Goal: Task Accomplishment & Management: Use online tool/utility

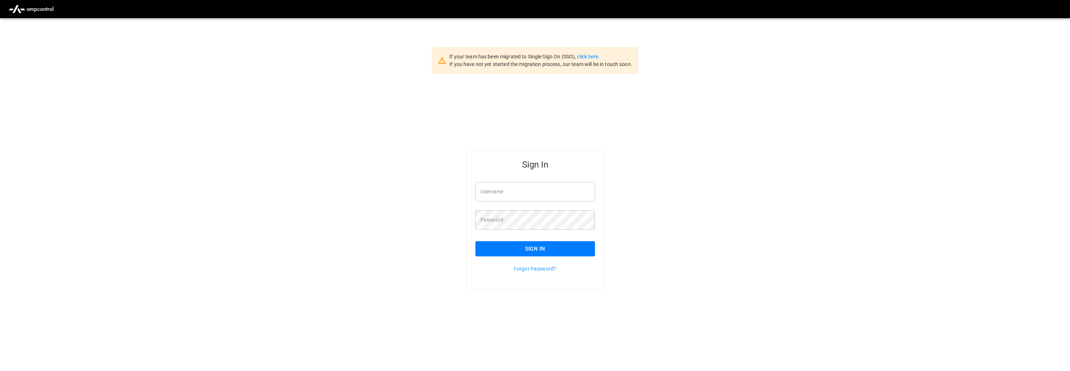
click at [497, 195] on input "Username" at bounding box center [536, 191] width 120 height 19
type input "**********"
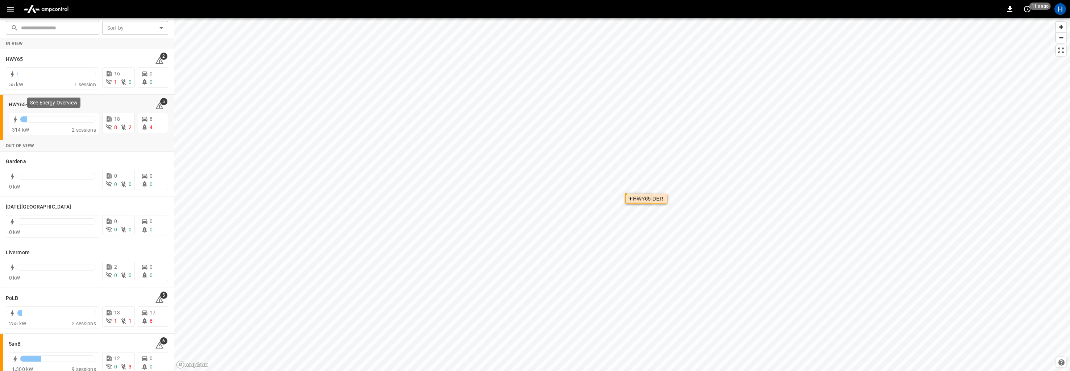
click at [44, 107] on div "See Energy Overview" at bounding box center [53, 103] width 53 height 10
click at [20, 105] on h6 "HWY65-DER" at bounding box center [23, 105] width 29 height 8
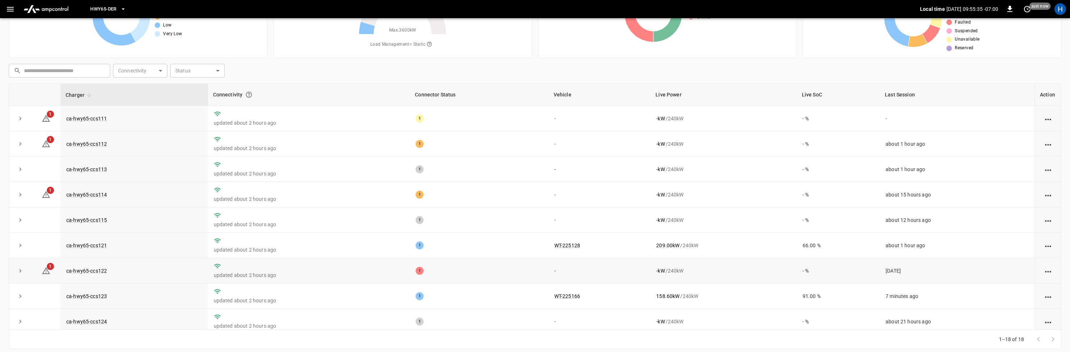
scroll to position [60, 0]
click at [52, 115] on span "1" at bounding box center [50, 115] width 7 height 7
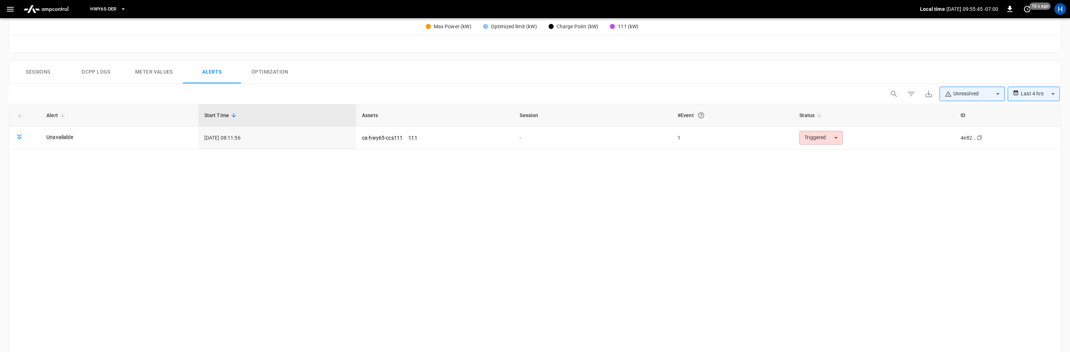
scroll to position [337, 0]
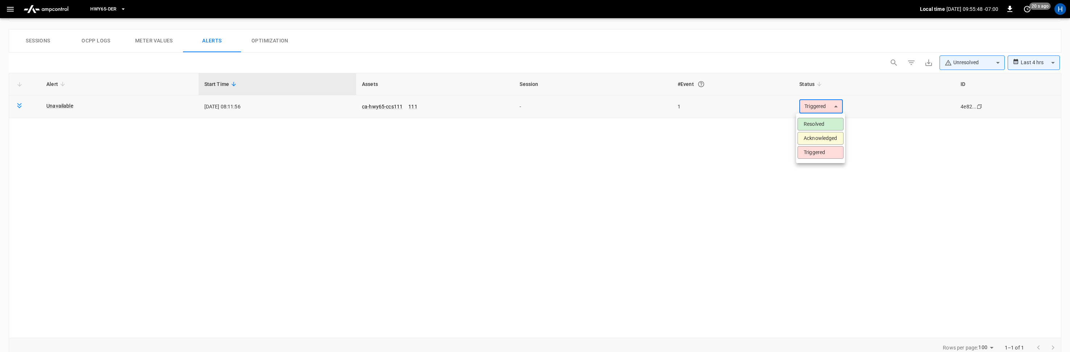
click at [837, 105] on body "**********" at bounding box center [535, 17] width 1070 height 709
click at [864, 143] on div at bounding box center [535, 176] width 1070 height 352
click at [18, 107] on icon at bounding box center [19, 105] width 9 height 9
click at [15, 104] on icon at bounding box center [19, 105] width 9 height 9
click at [24, 110] on div at bounding box center [25, 106] width 20 height 11
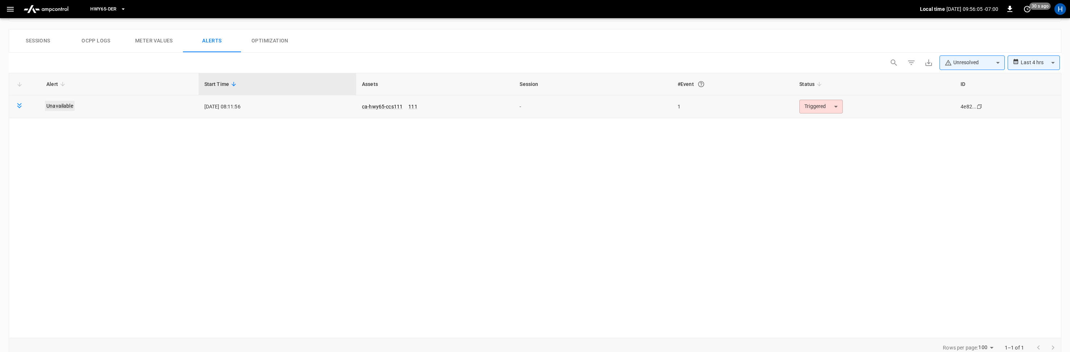
click at [54, 106] on link "Unavailable" at bounding box center [60, 106] width 30 height 10
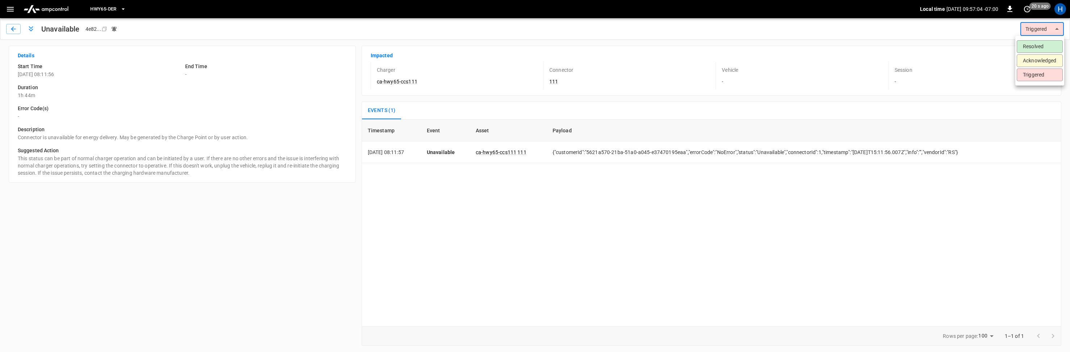
click at [1057, 28] on body "HWY65-DER Local time 2025-08-27 09:57:04 -07:00 0 20 s ago H Unavailable 4e82 .…" at bounding box center [535, 176] width 1070 height 352
click at [901, 38] on div at bounding box center [535, 176] width 1070 height 352
type input "********"
click at [14, 28] on icon "button" at bounding box center [13, 28] width 7 height 7
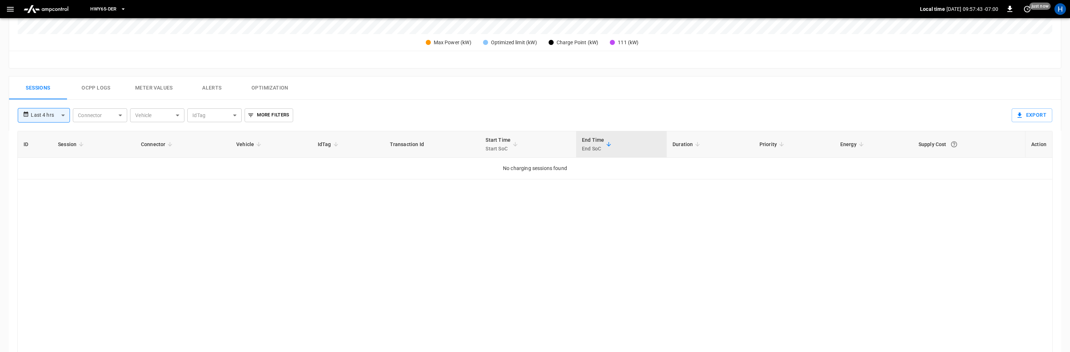
scroll to position [237, 0]
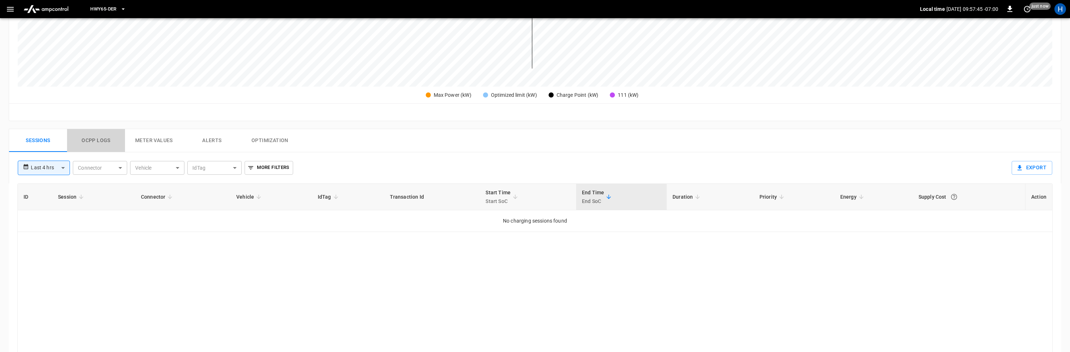
click at [87, 142] on button "Ocpp logs" at bounding box center [96, 140] width 58 height 23
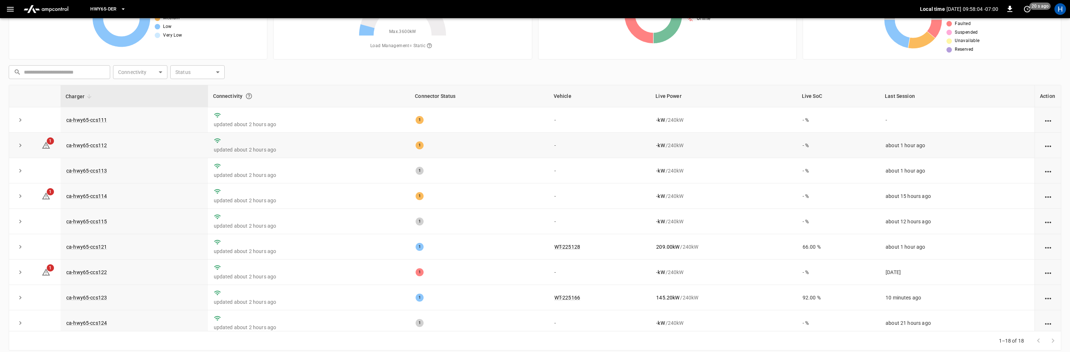
scroll to position [5, 0]
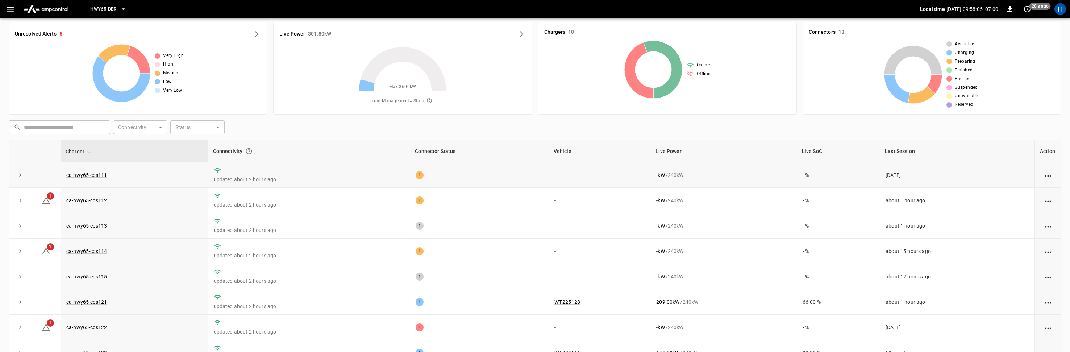
click at [521, 173] on div "1" at bounding box center [479, 175] width 127 height 8
click at [106, 177] on link "ca-hwy65-ccs111" at bounding box center [86, 175] width 43 height 9
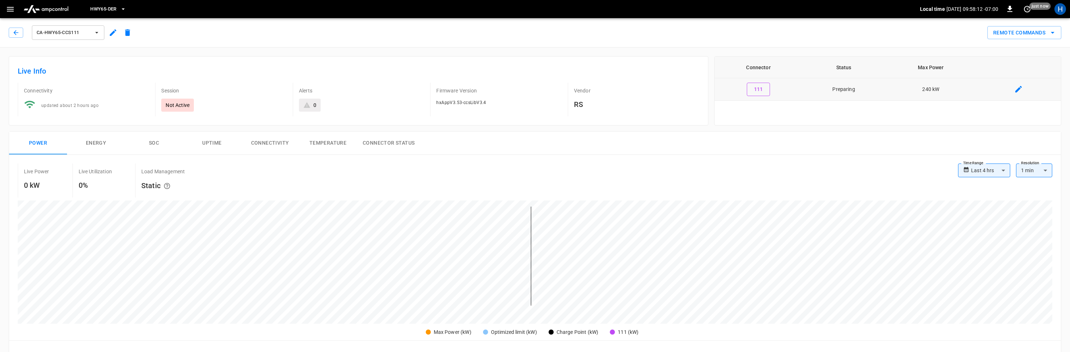
click at [854, 90] on td "Preparing" at bounding box center [844, 89] width 83 height 22
click at [99, 144] on button "Energy" at bounding box center [96, 143] width 58 height 23
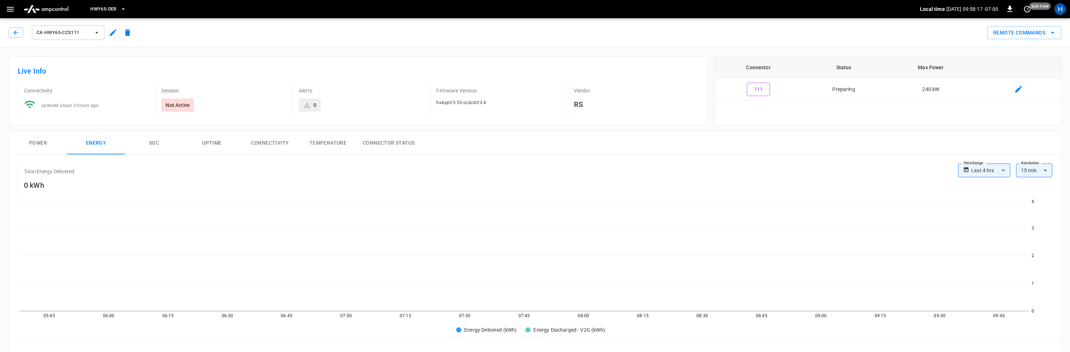
click at [150, 142] on button "SOC" at bounding box center [154, 143] width 58 height 23
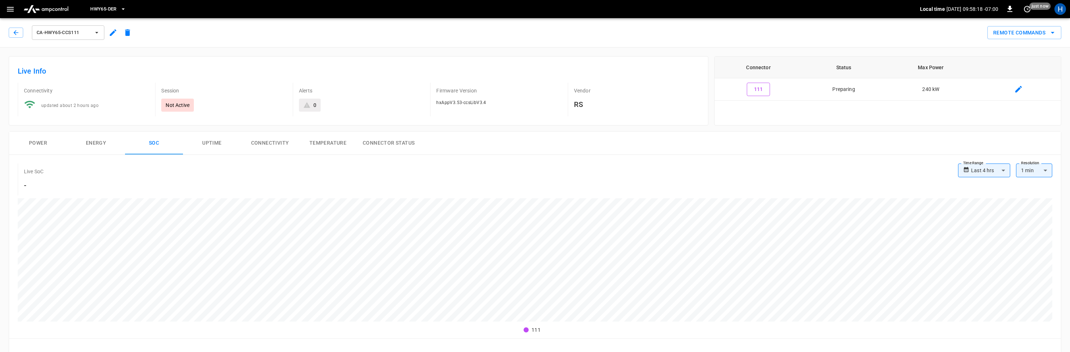
click at [200, 146] on button "Uptime" at bounding box center [212, 143] width 58 height 23
click at [20, 30] on button "button" at bounding box center [16, 33] width 14 height 10
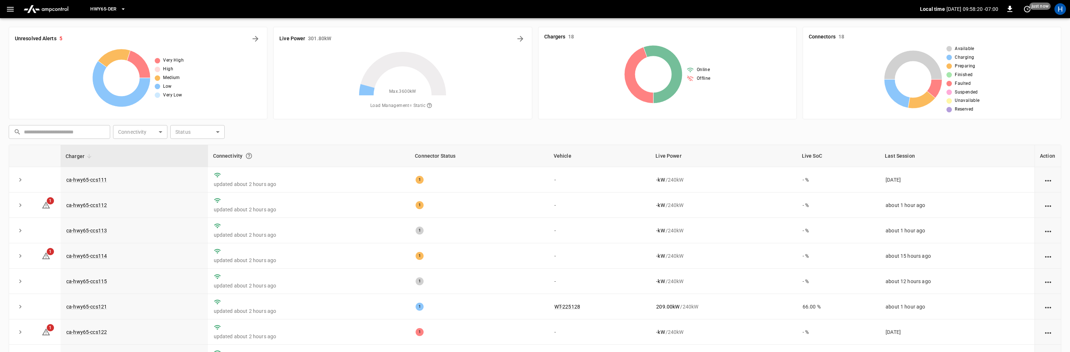
scroll to position [5, 0]
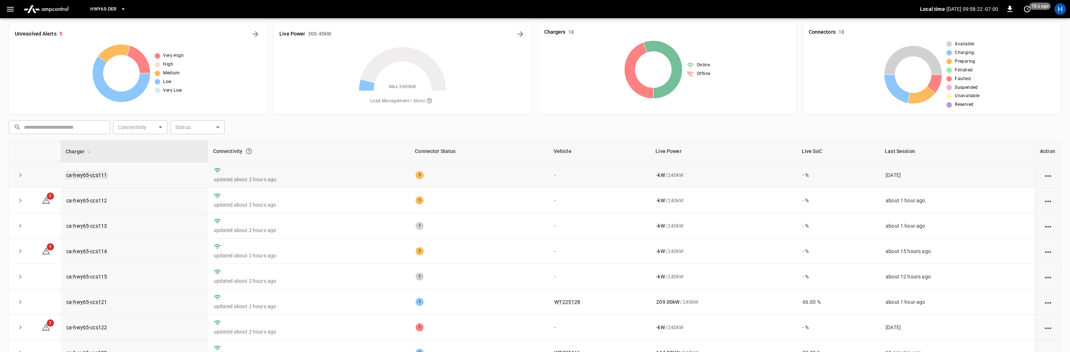
click at [91, 176] on link "ca-hwy65-ccs111" at bounding box center [86, 175] width 43 height 9
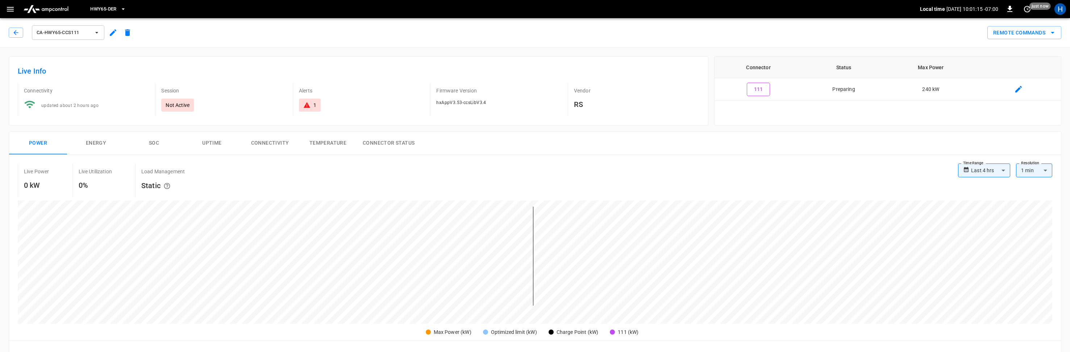
click at [95, 142] on button "Energy" at bounding box center [96, 143] width 58 height 23
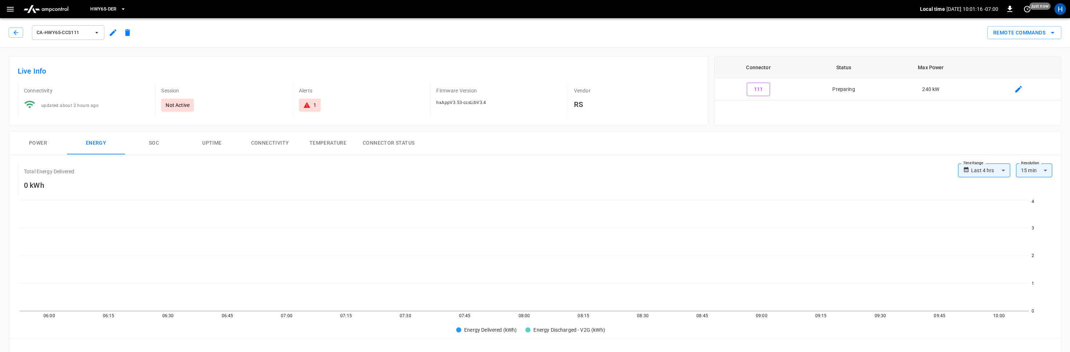
click at [156, 147] on button "SOC" at bounding box center [154, 143] width 58 height 23
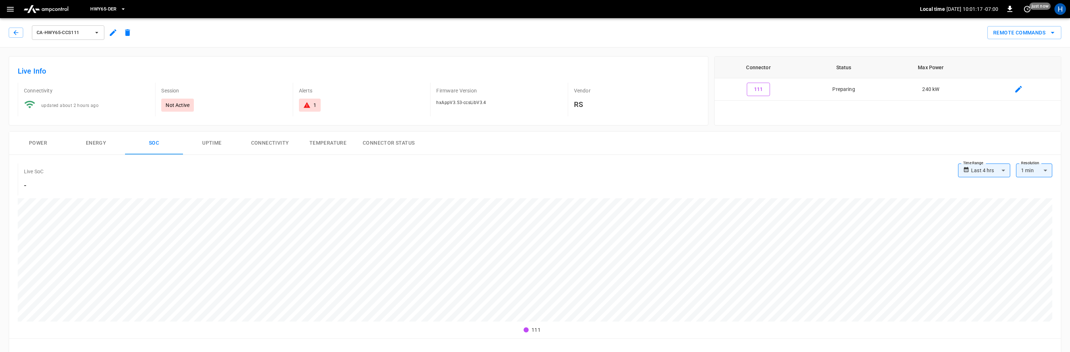
click at [216, 148] on button "Uptime" at bounding box center [212, 143] width 58 height 23
click at [271, 140] on button "Connectivity" at bounding box center [270, 143] width 58 height 23
click at [98, 32] on icon "button" at bounding box center [96, 32] width 7 height 7
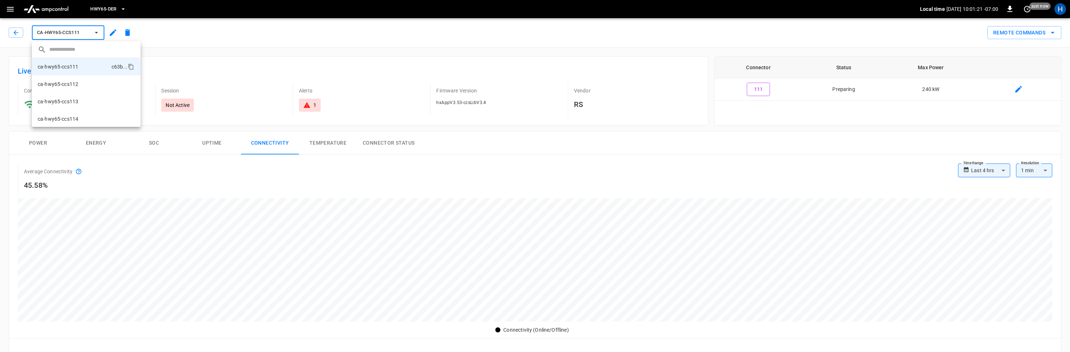
click at [212, 39] on div at bounding box center [535, 176] width 1070 height 352
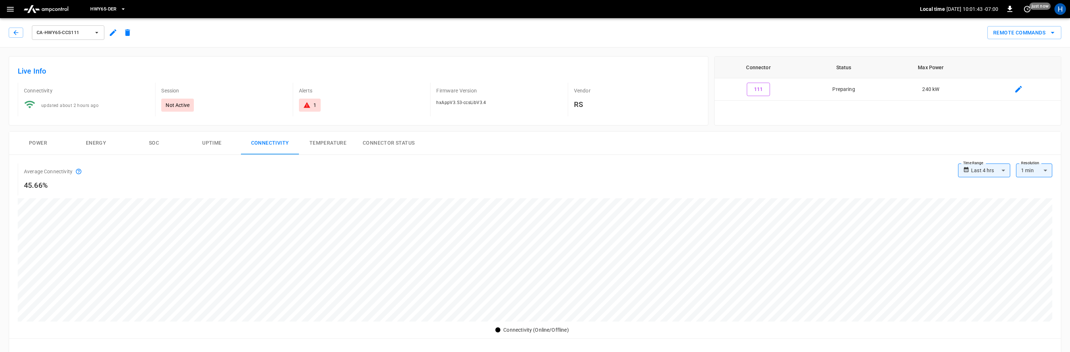
click at [80, 38] on button "ca-hwy65-ccs111" at bounding box center [68, 32] width 72 height 14
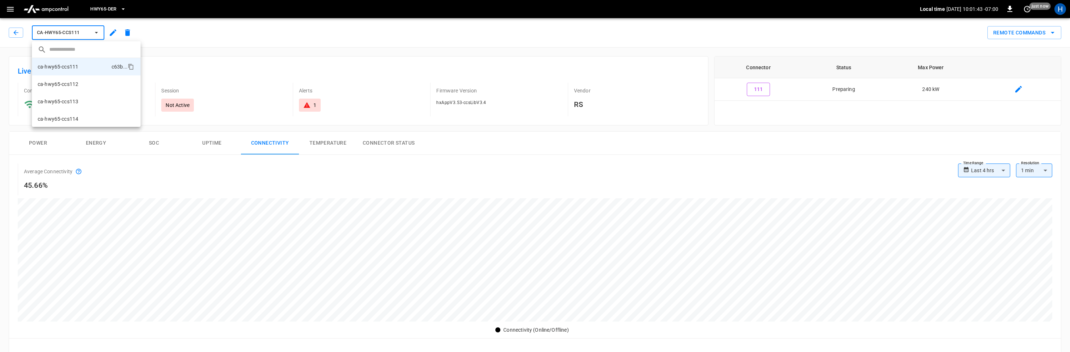
click at [28, 29] on div at bounding box center [535, 176] width 1070 height 352
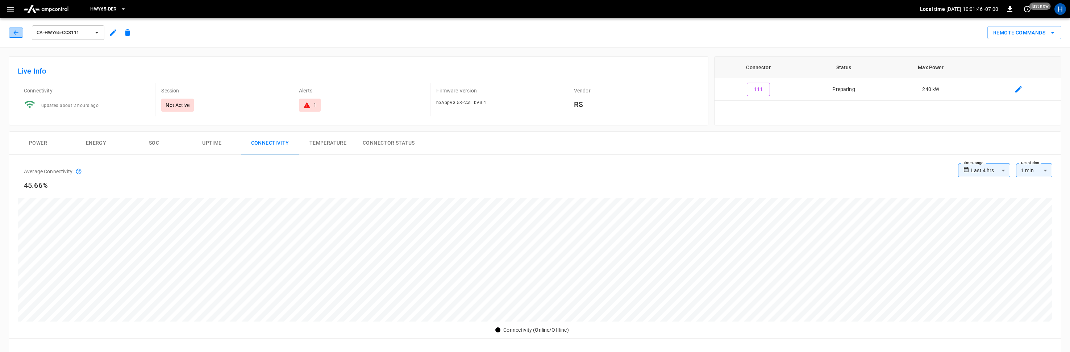
click at [16, 34] on icon "button" at bounding box center [15, 32] width 5 height 5
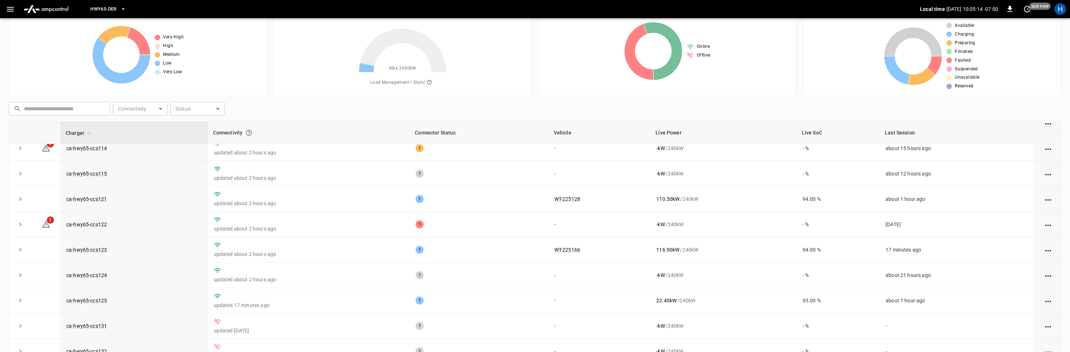
scroll to position [94, 0]
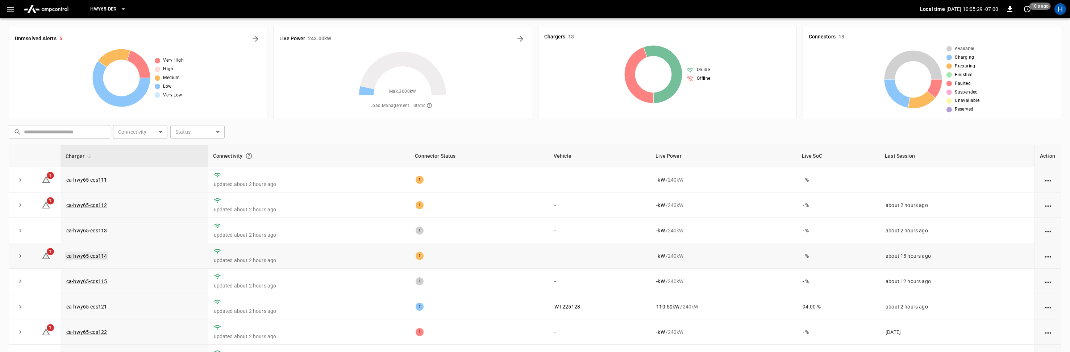
click at [98, 255] on link "ca-hwy65-ccs114" at bounding box center [86, 256] width 43 height 9
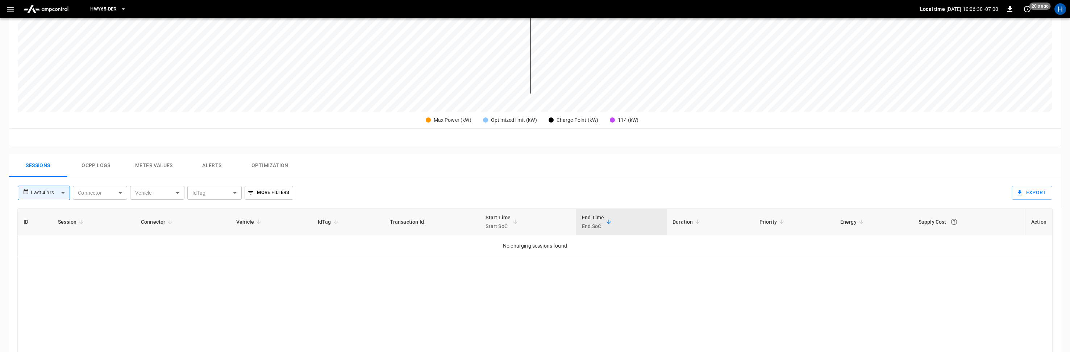
scroll to position [7, 0]
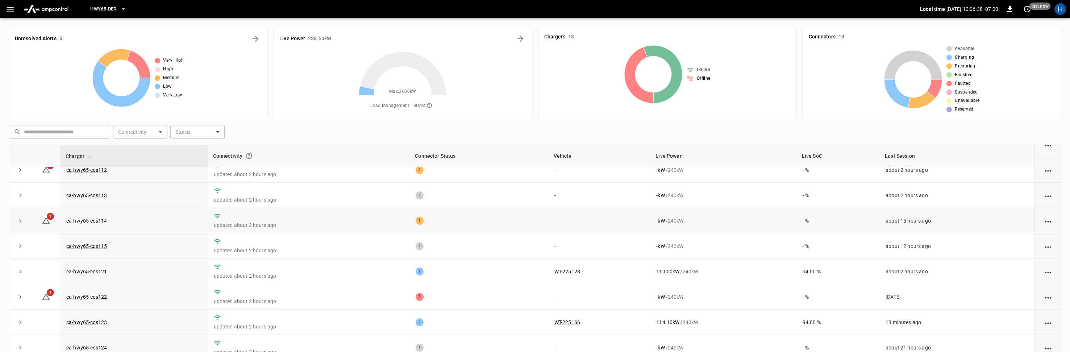
scroll to position [36, 0]
click at [100, 222] on link "ca-hwy65-ccs114" at bounding box center [86, 220] width 43 height 9
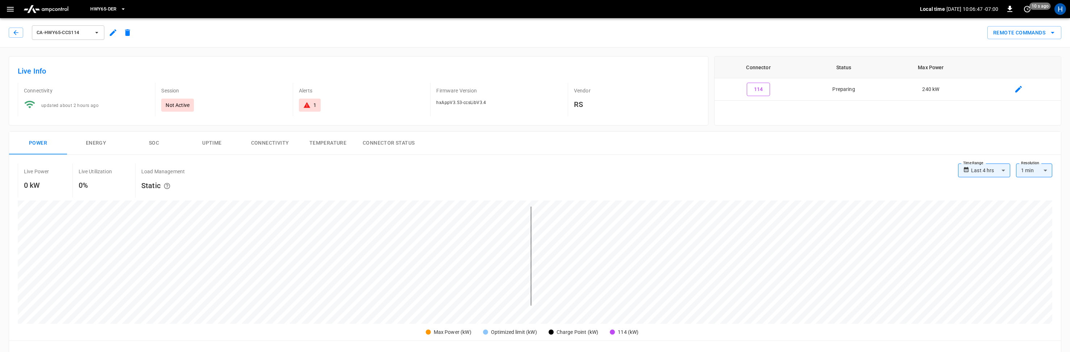
click at [306, 104] on icon at bounding box center [307, 105] width 7 height 6
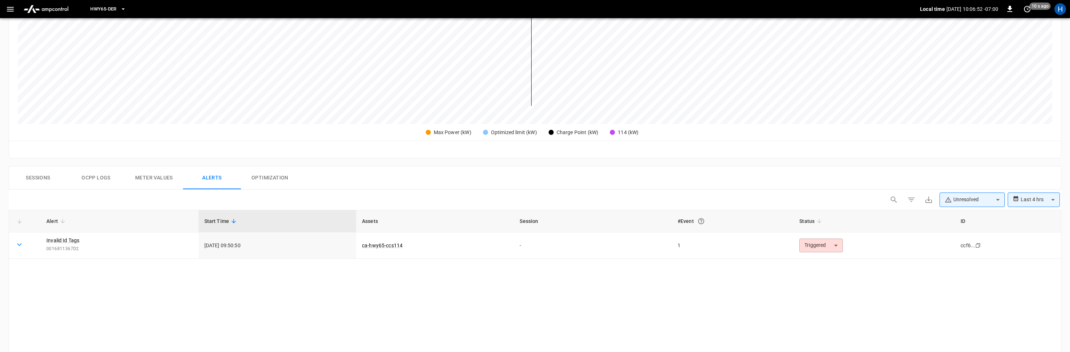
scroll to position [107, 0]
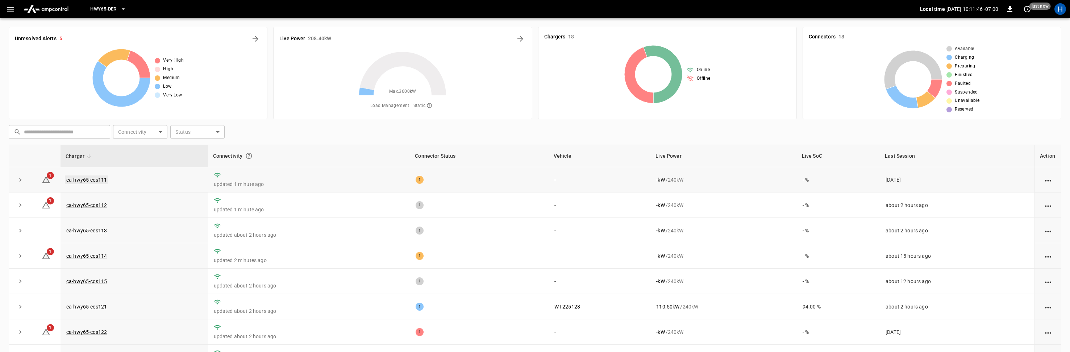
click at [91, 180] on link "ca-hwy65-ccs111" at bounding box center [86, 179] width 43 height 9
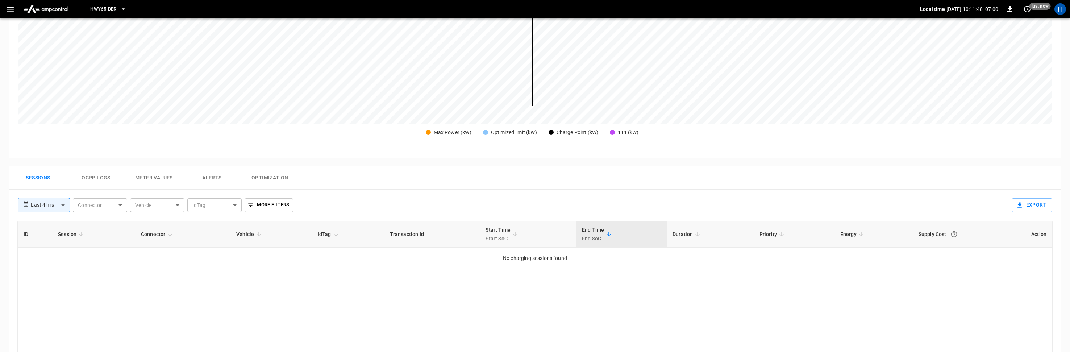
scroll to position [228, 0]
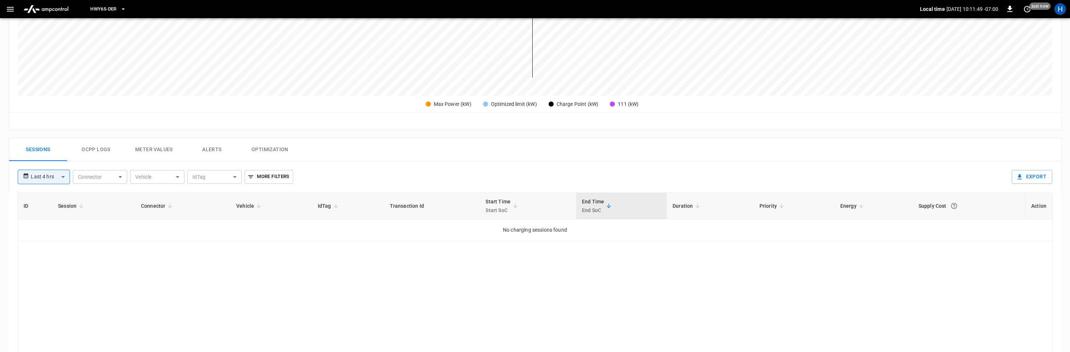
click at [100, 152] on button "Ocpp logs" at bounding box center [96, 149] width 58 height 23
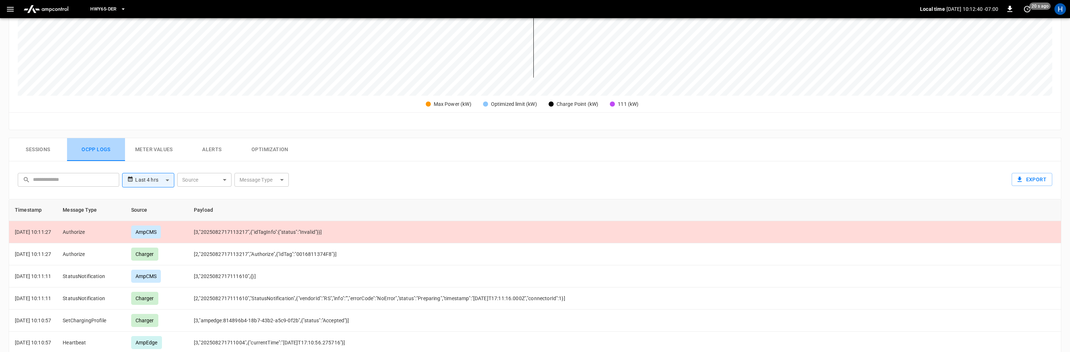
click at [96, 148] on button "Ocpp logs" at bounding box center [96, 149] width 58 height 23
click at [152, 149] on button "Meter Values" at bounding box center [154, 149] width 58 height 23
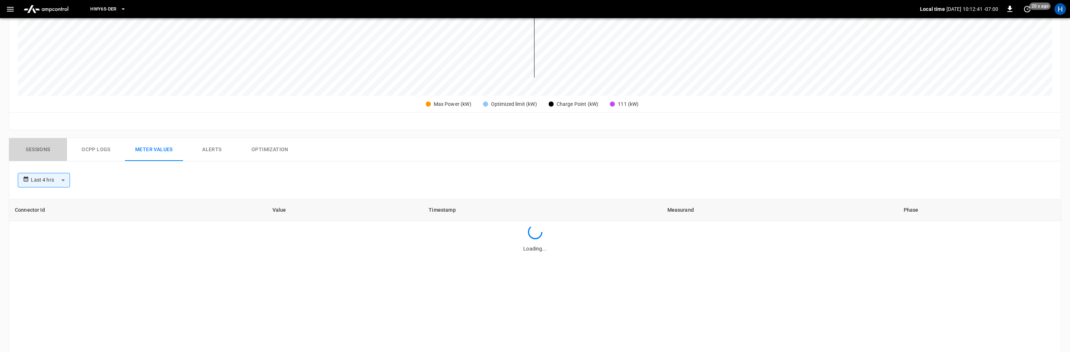
click at [30, 152] on button "Sessions" at bounding box center [38, 149] width 58 height 23
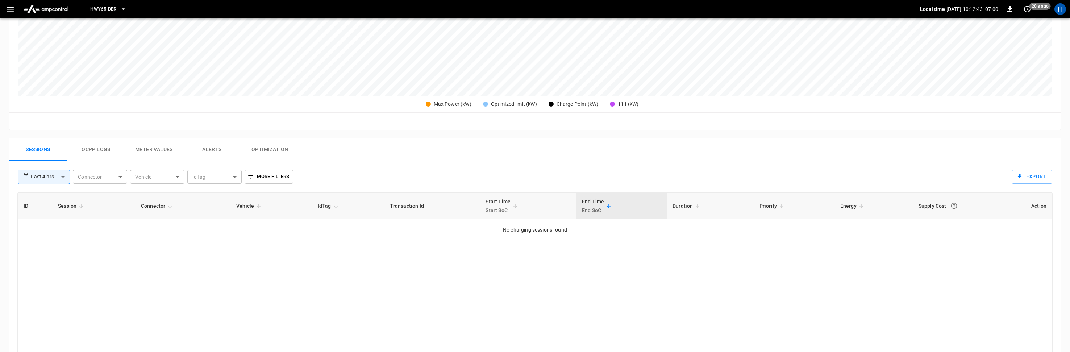
click at [92, 146] on button "Ocpp logs" at bounding box center [96, 149] width 58 height 23
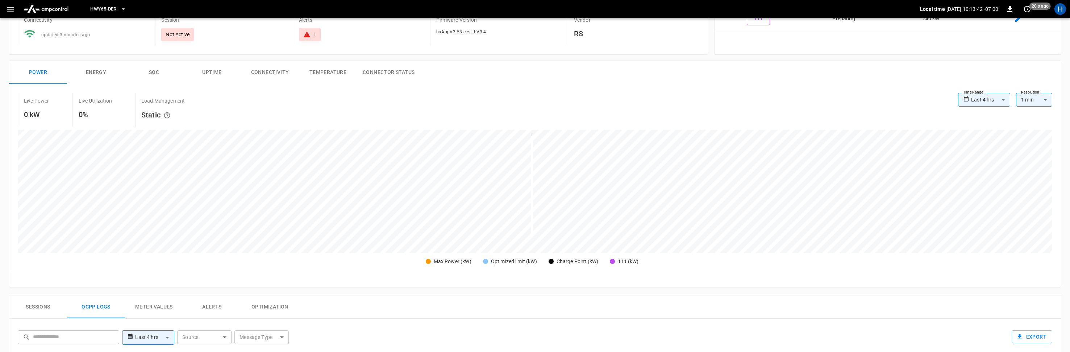
scroll to position [0, 0]
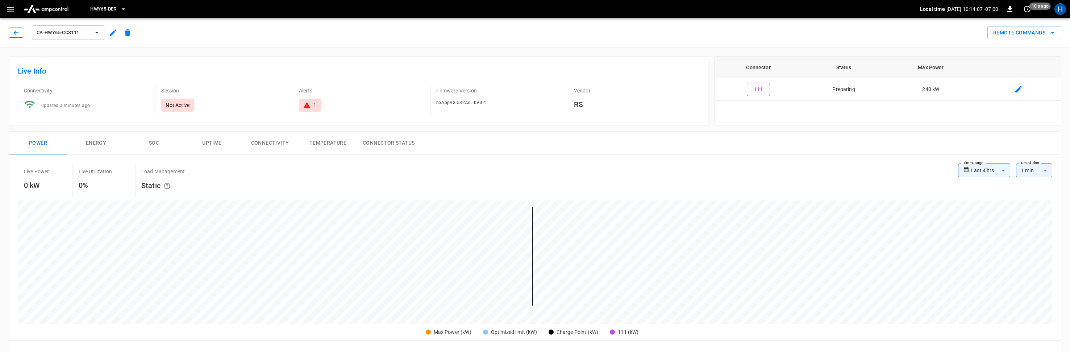
click at [14, 34] on icon "button" at bounding box center [15, 32] width 7 height 7
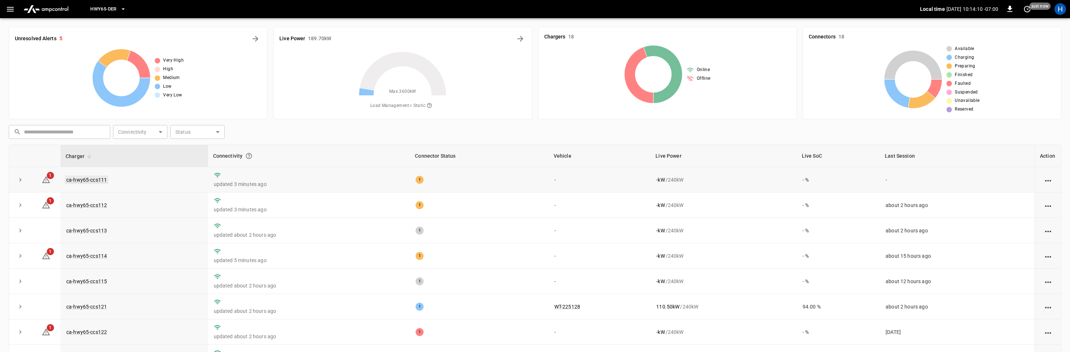
click at [97, 179] on link "ca-hwy65-ccs111" at bounding box center [86, 179] width 43 height 9
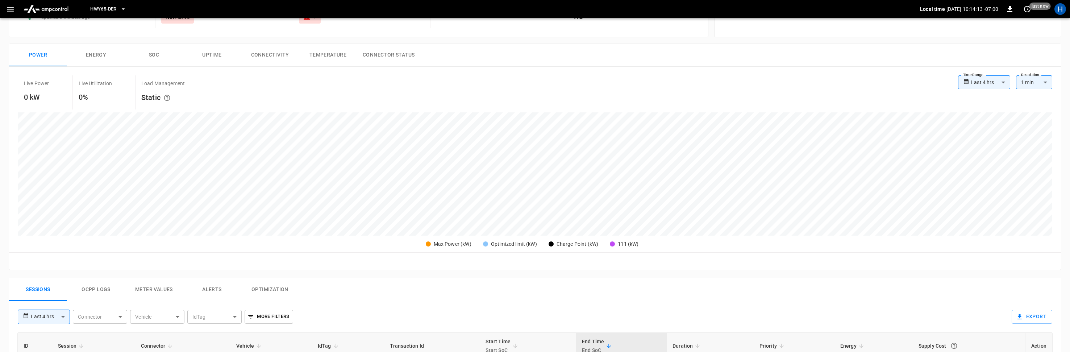
scroll to position [194, 0]
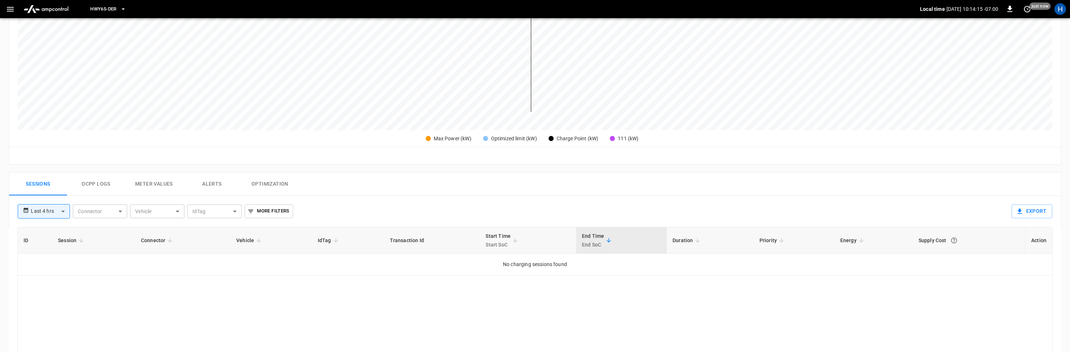
click at [83, 193] on button "Ocpp logs" at bounding box center [96, 184] width 58 height 23
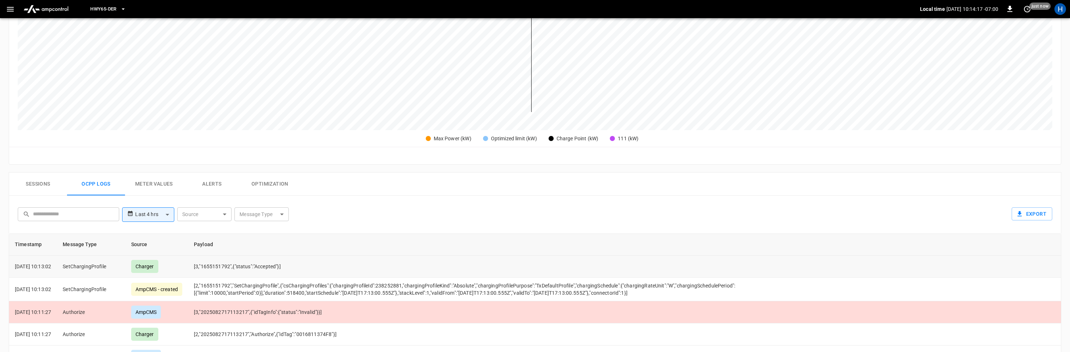
click at [308, 266] on td "[3,"1655151792",{"status":"Accepted"}]" at bounding box center [467, 267] width 558 height 22
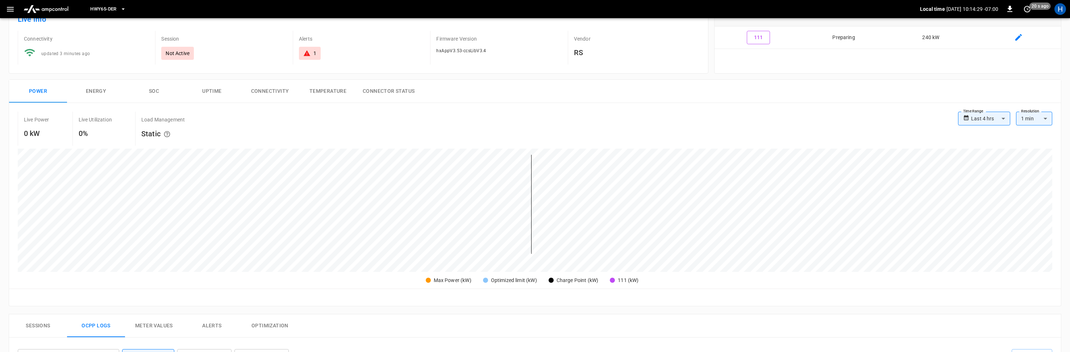
scroll to position [0, 0]
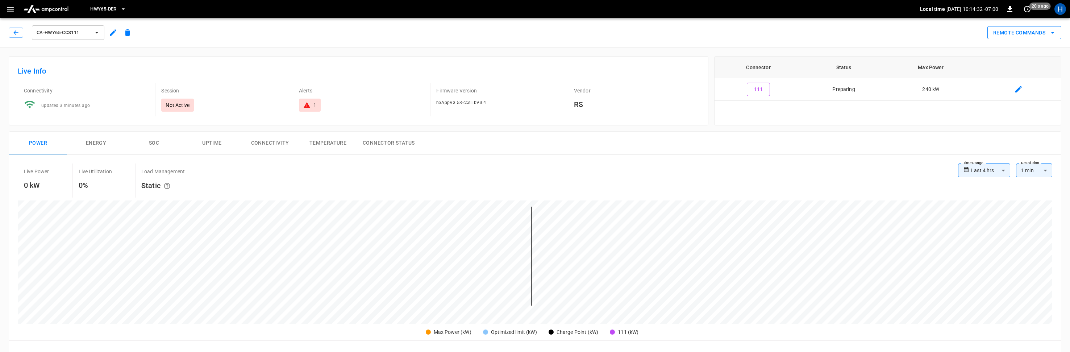
click at [1021, 33] on button "Remote Commands" at bounding box center [1025, 32] width 74 height 13
click at [778, 133] on div at bounding box center [535, 176] width 1070 height 352
click at [96, 145] on button "Energy" at bounding box center [96, 143] width 58 height 23
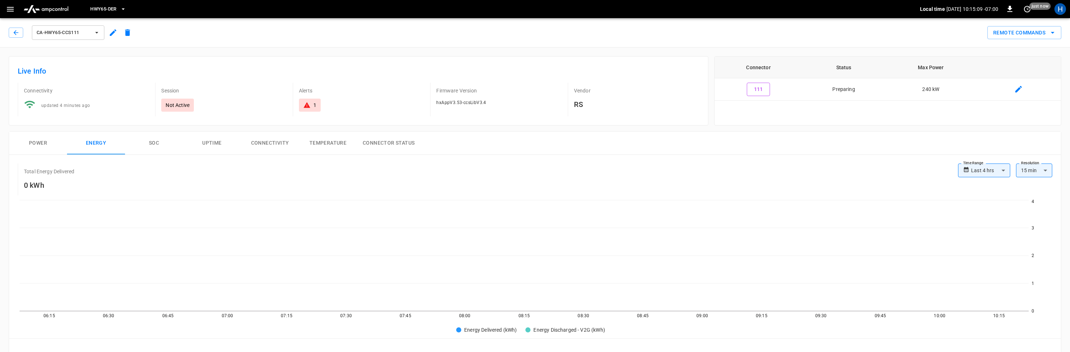
click at [154, 142] on button "SOC" at bounding box center [154, 143] width 58 height 23
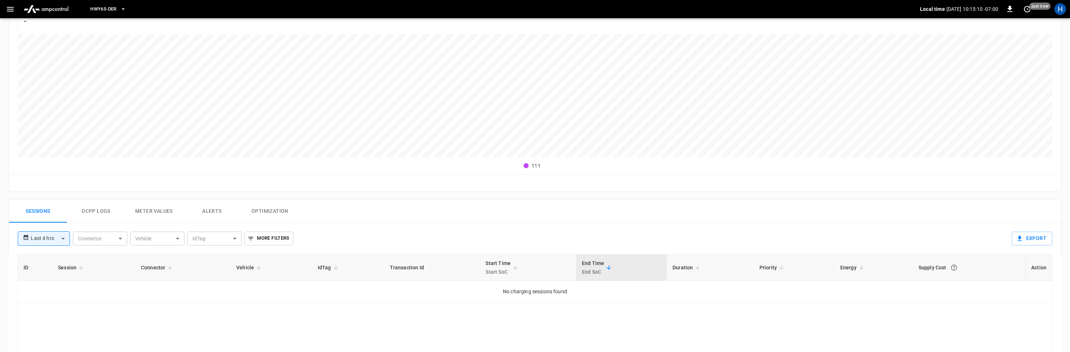
scroll to position [182, 0]
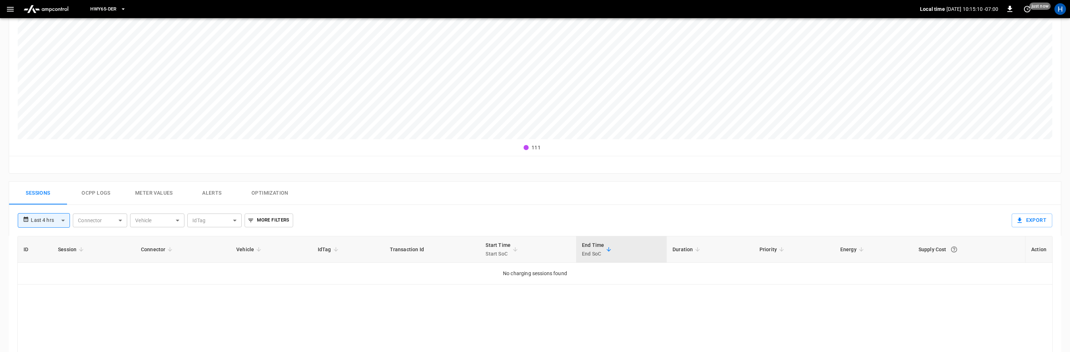
click at [100, 195] on button "Ocpp logs" at bounding box center [96, 193] width 58 height 23
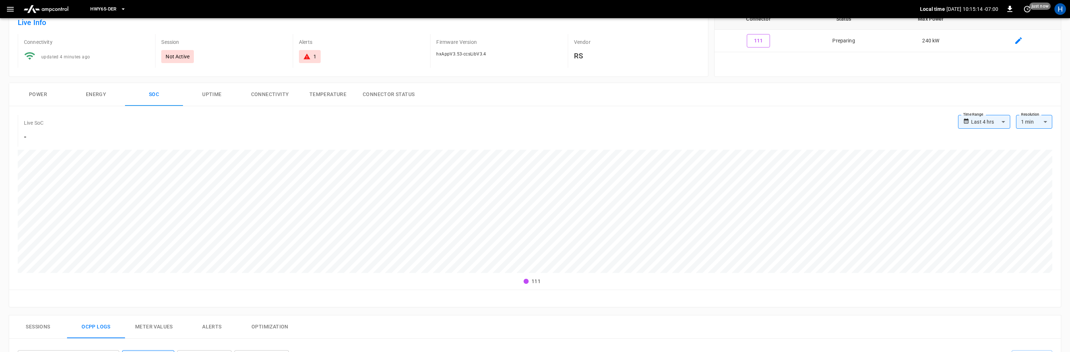
scroll to position [0, 0]
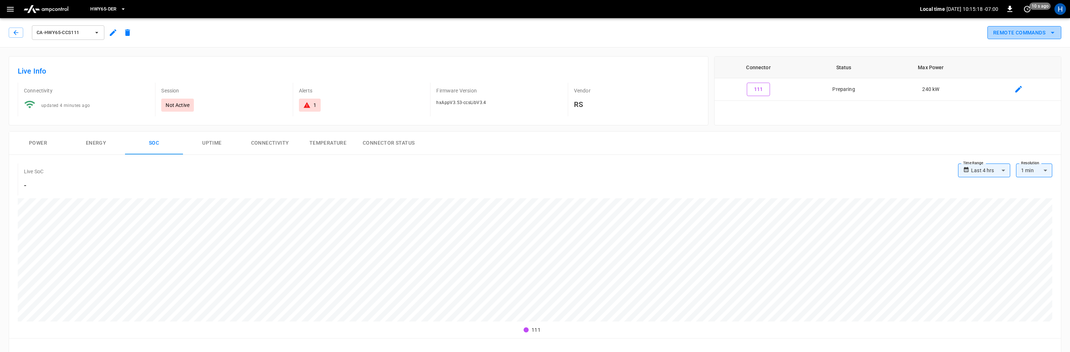
click at [1015, 33] on button "Remote Commands" at bounding box center [1025, 32] width 74 height 13
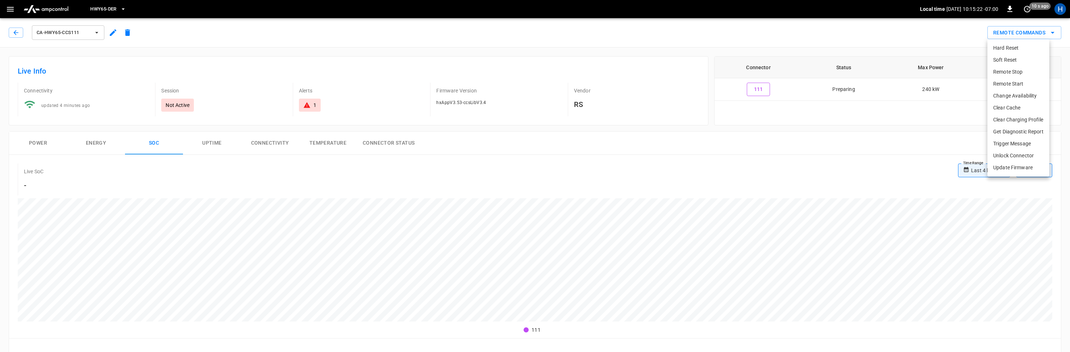
click at [799, 150] on div at bounding box center [535, 176] width 1070 height 352
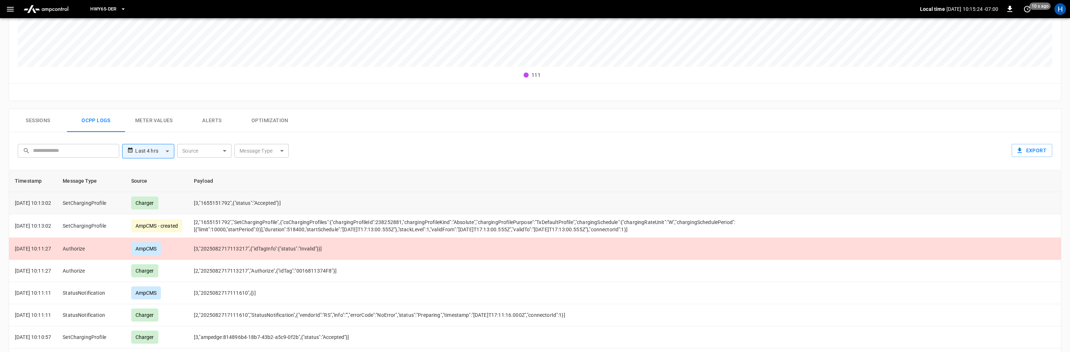
scroll to position [148, 0]
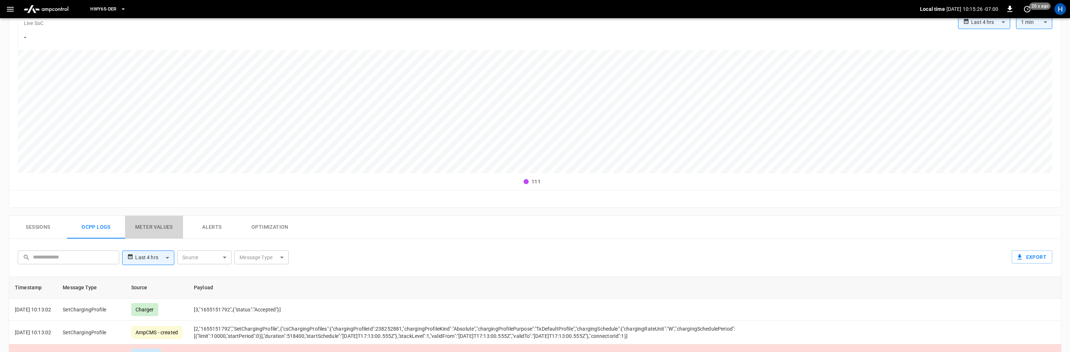
click at [164, 229] on button "Meter Values" at bounding box center [154, 227] width 58 height 23
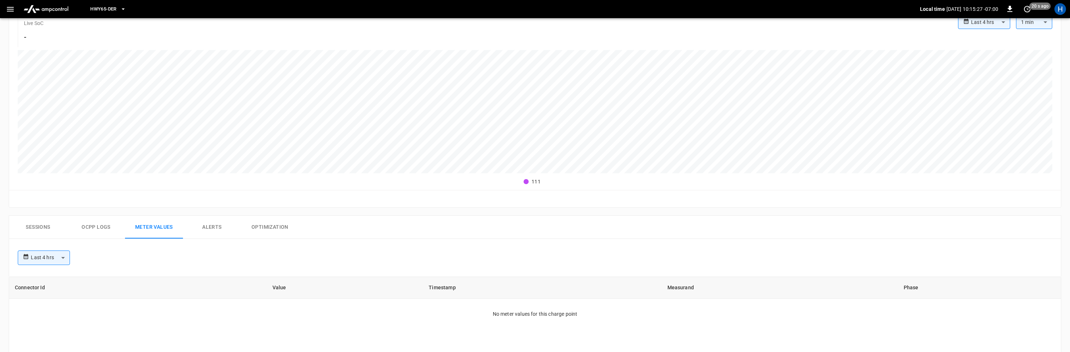
click at [268, 228] on button "Optimization" at bounding box center [270, 227] width 58 height 23
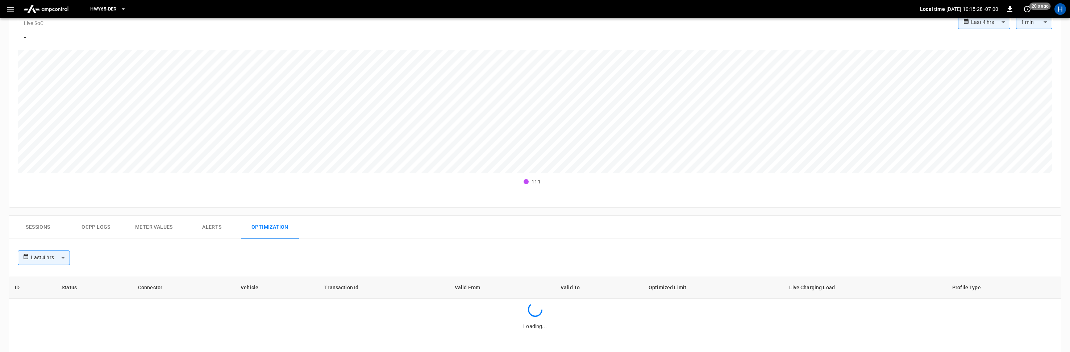
click at [203, 226] on button "Alerts" at bounding box center [212, 227] width 58 height 23
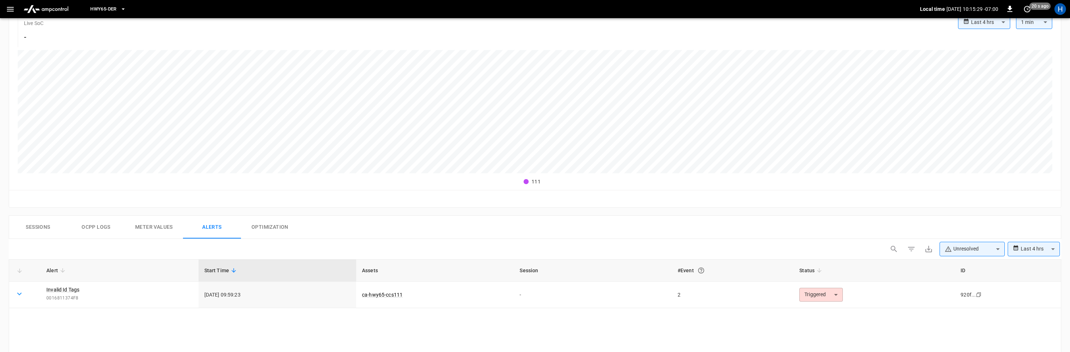
click at [97, 229] on button "Ocpp logs" at bounding box center [96, 227] width 58 height 23
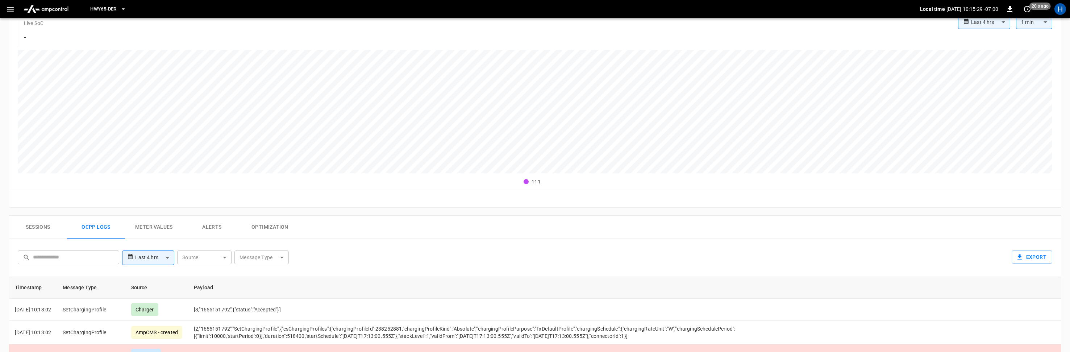
click at [141, 228] on button "Meter Values" at bounding box center [154, 227] width 58 height 23
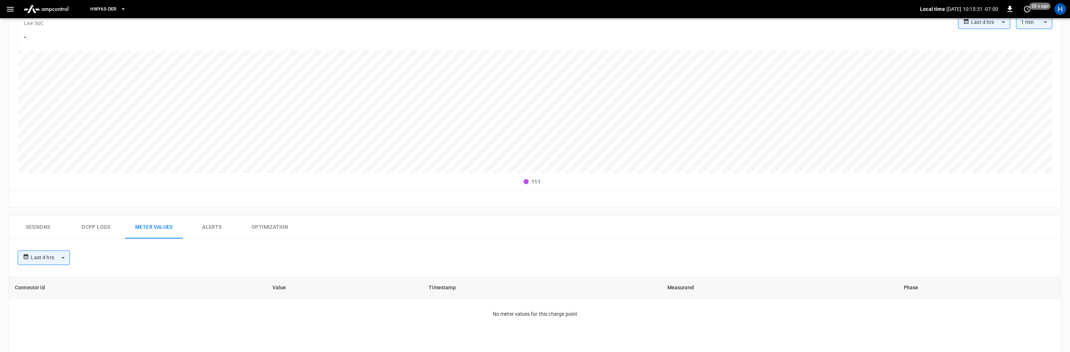
click at [43, 226] on button "Sessions" at bounding box center [38, 227] width 58 height 23
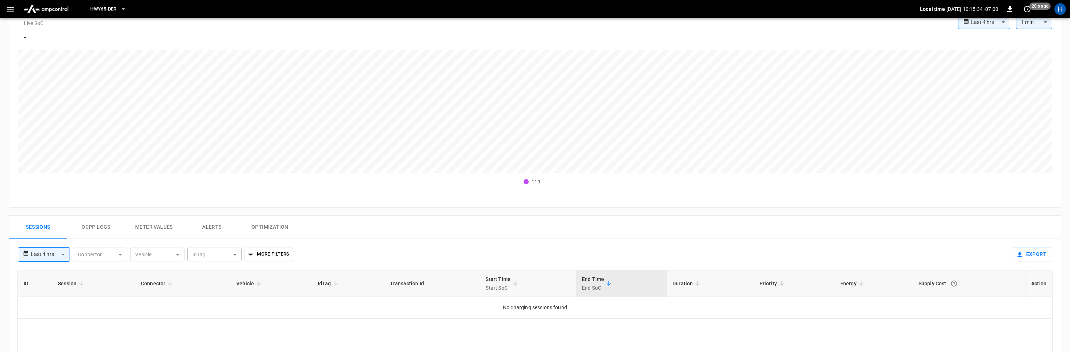
click at [100, 233] on button "Ocpp logs" at bounding box center [96, 227] width 58 height 23
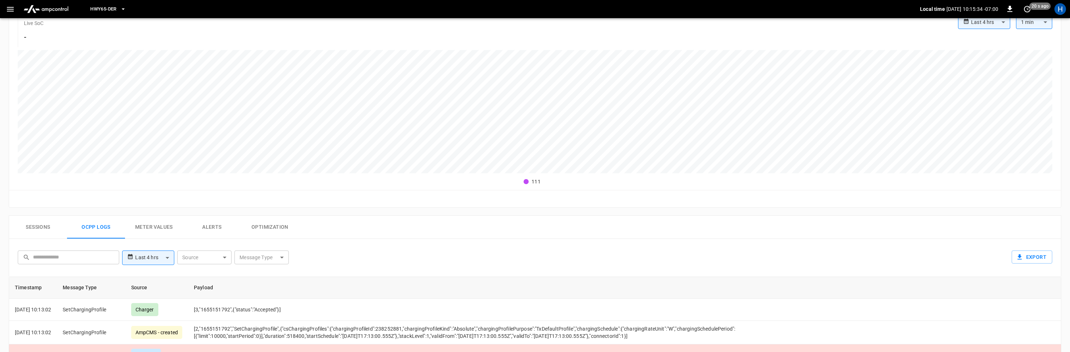
scroll to position [0, 0]
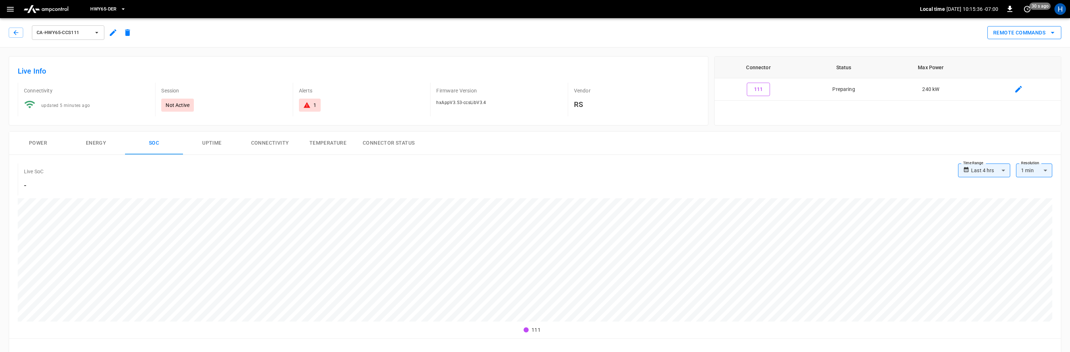
click at [1037, 35] on button "Remote Commands" at bounding box center [1025, 32] width 74 height 13
click at [911, 116] on div at bounding box center [535, 176] width 1070 height 352
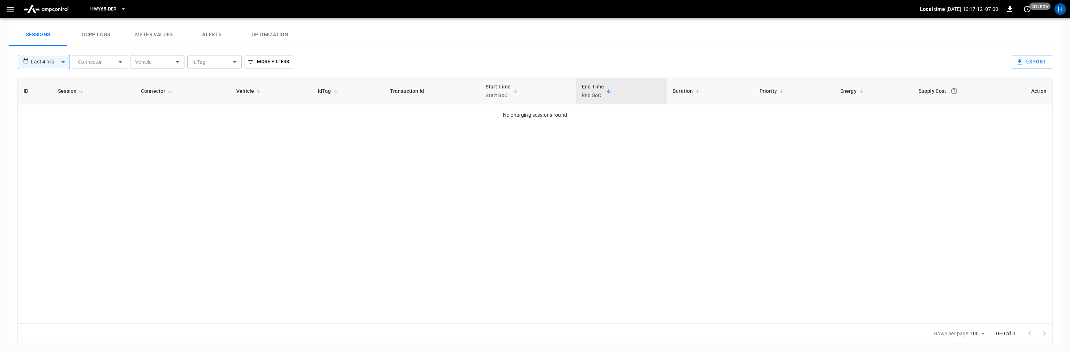
scroll to position [158, 0]
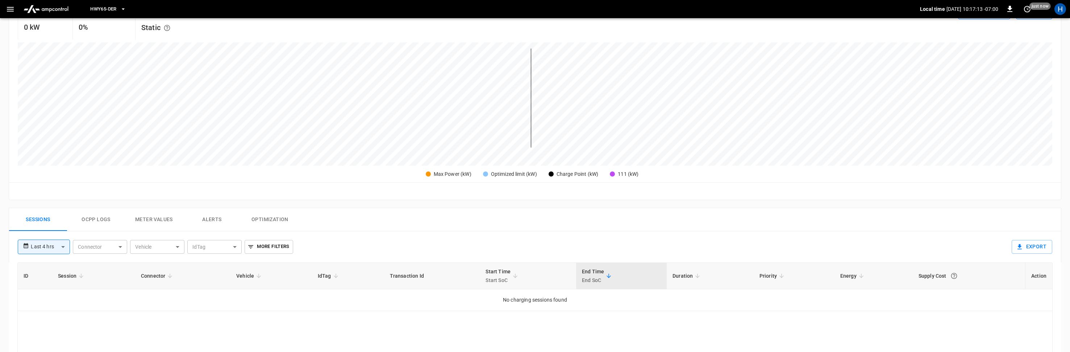
click at [99, 221] on button "Ocpp logs" at bounding box center [96, 219] width 58 height 23
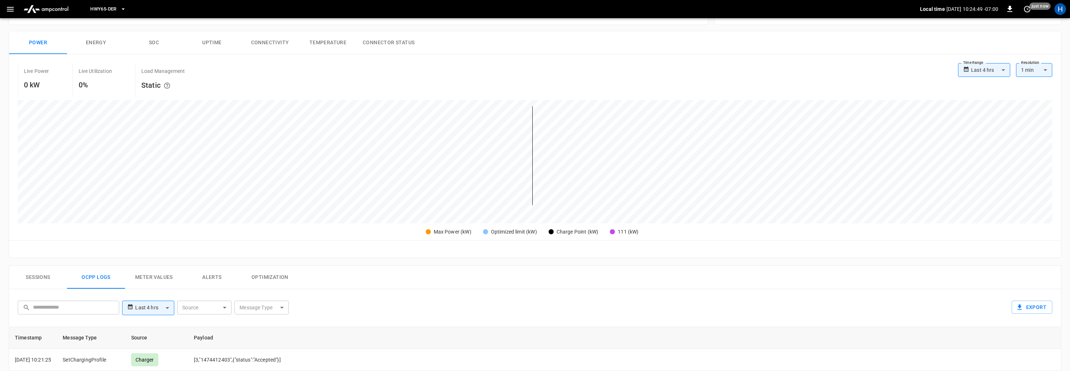
scroll to position [0, 0]
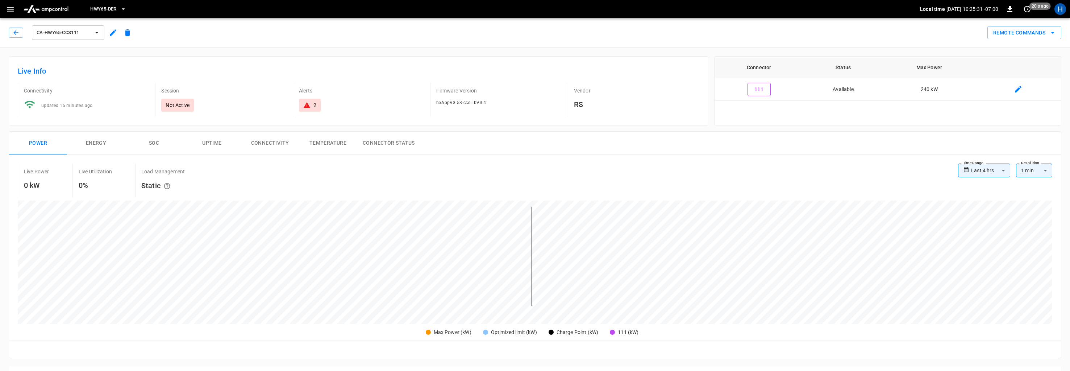
click at [105, 13] on span "HWY65-DER" at bounding box center [103, 9] width 26 height 8
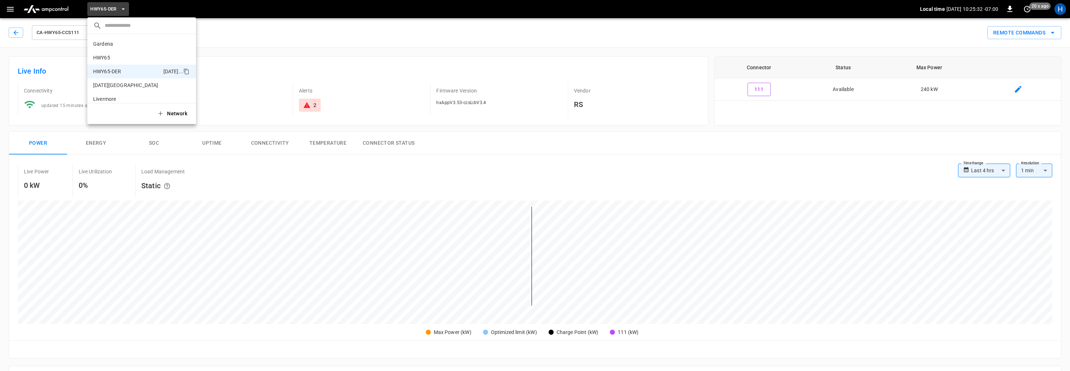
scroll to position [25, 0]
click at [14, 28] on div at bounding box center [535, 185] width 1070 height 371
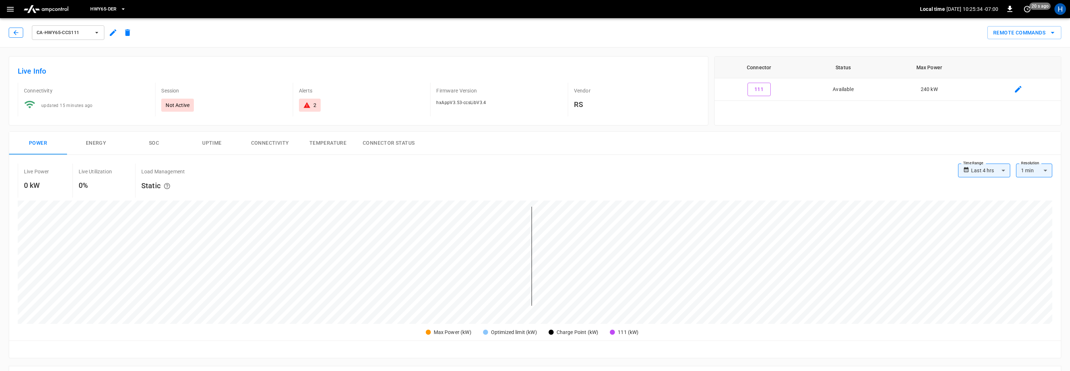
click at [14, 32] on icon "button" at bounding box center [15, 32] width 5 height 5
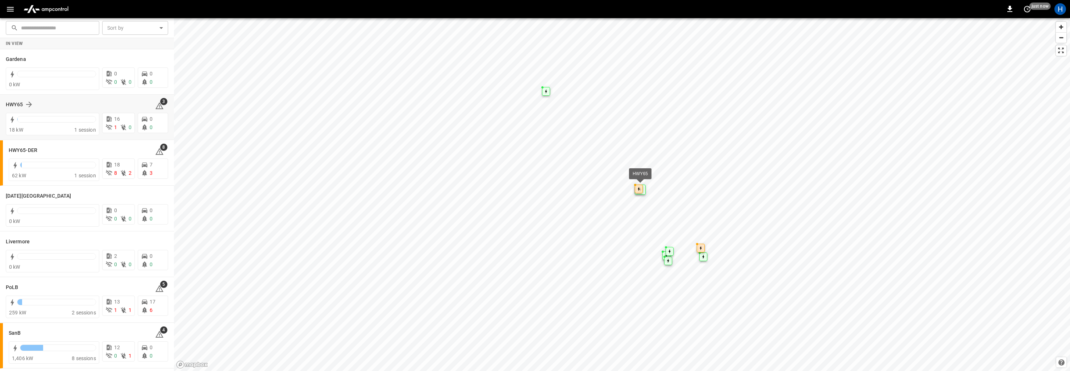
click at [20, 109] on div "HWY65 3" at bounding box center [87, 105] width 162 height 14
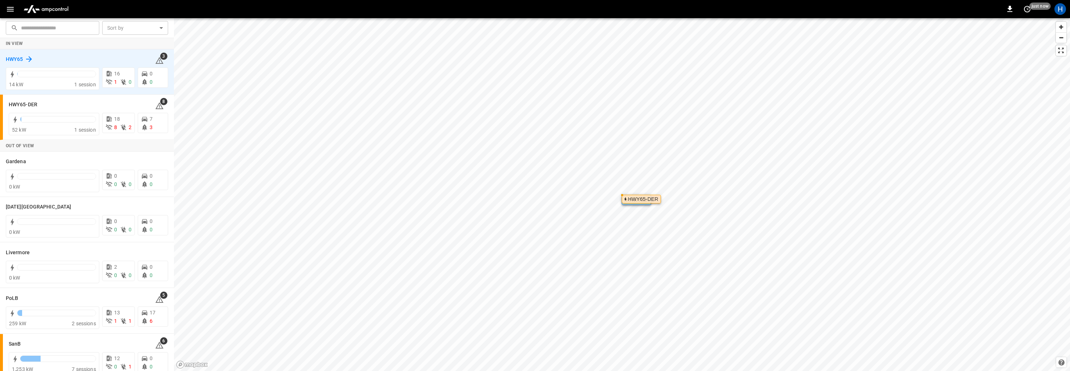
click at [18, 56] on h6 "HWY65" at bounding box center [14, 59] width 17 height 8
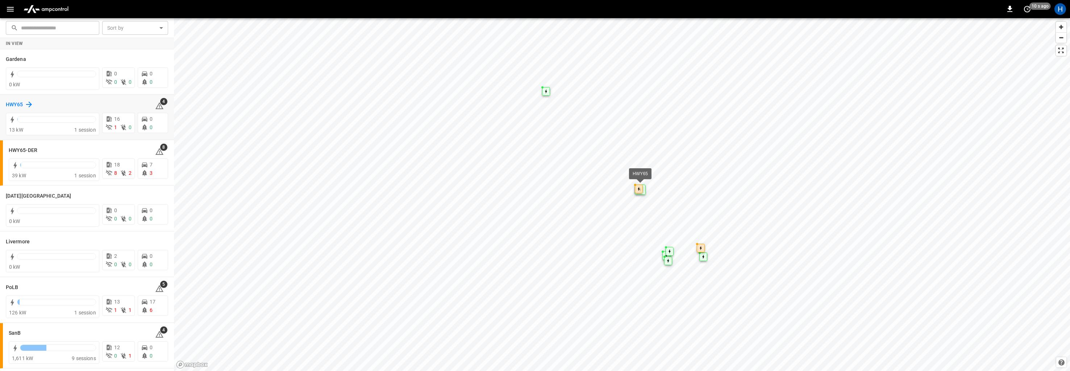
click at [20, 105] on h6 "HWY65" at bounding box center [14, 105] width 17 height 8
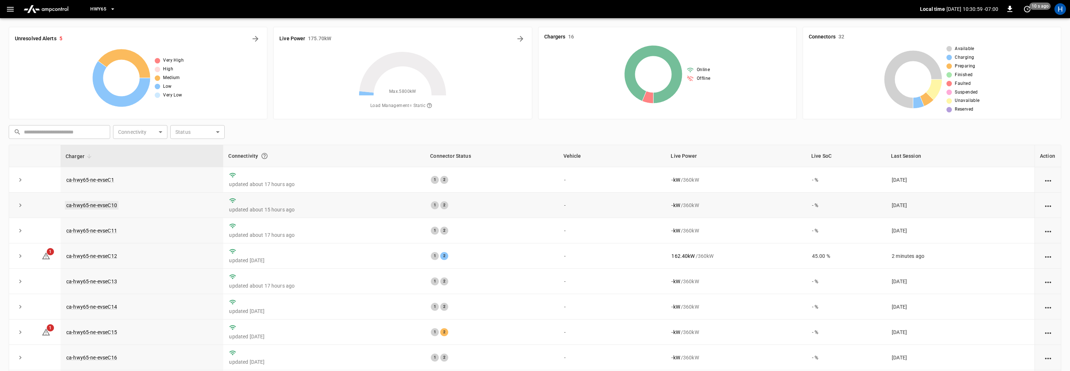
click at [109, 206] on link "ca-hwy65-ne-evseC10" at bounding box center [92, 205] width 54 height 9
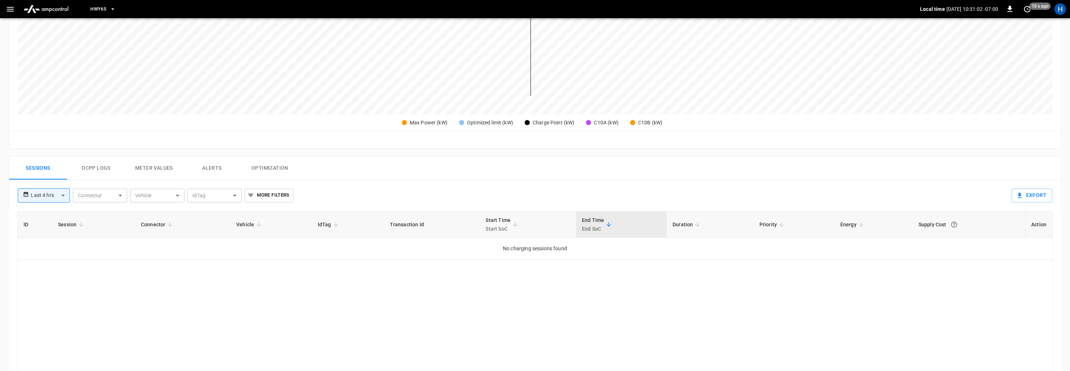
scroll to position [249, 0]
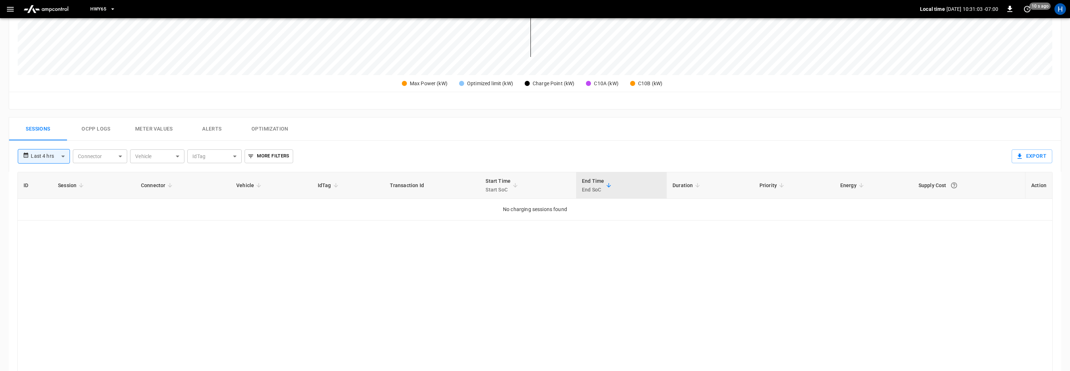
click at [103, 133] on button "Ocpp logs" at bounding box center [96, 128] width 58 height 23
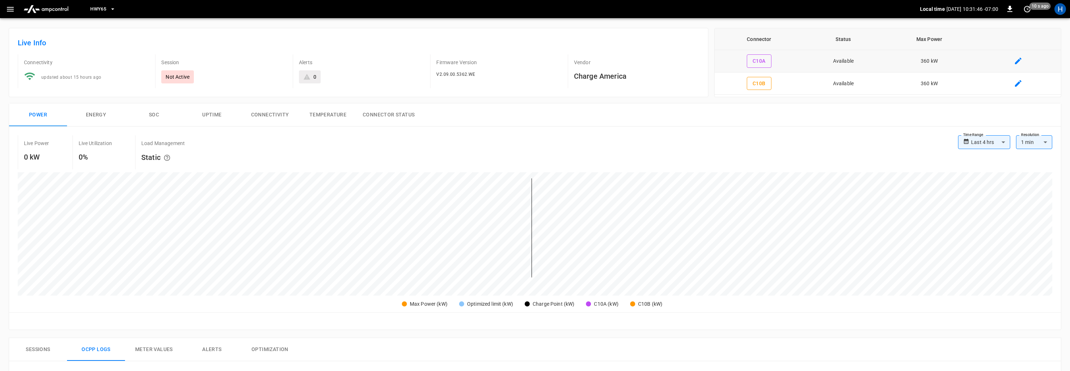
scroll to position [29, 0]
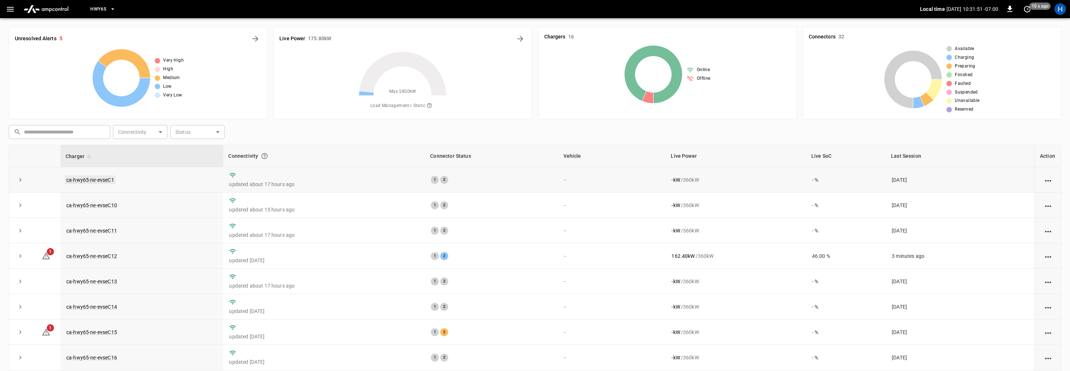
click at [96, 179] on link "ca-hwy65-ne-evseC1" at bounding box center [90, 179] width 51 height 9
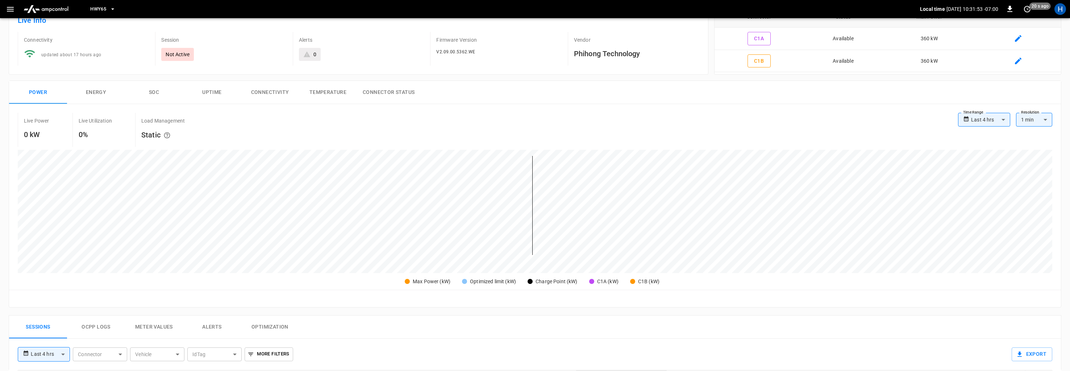
scroll to position [156, 0]
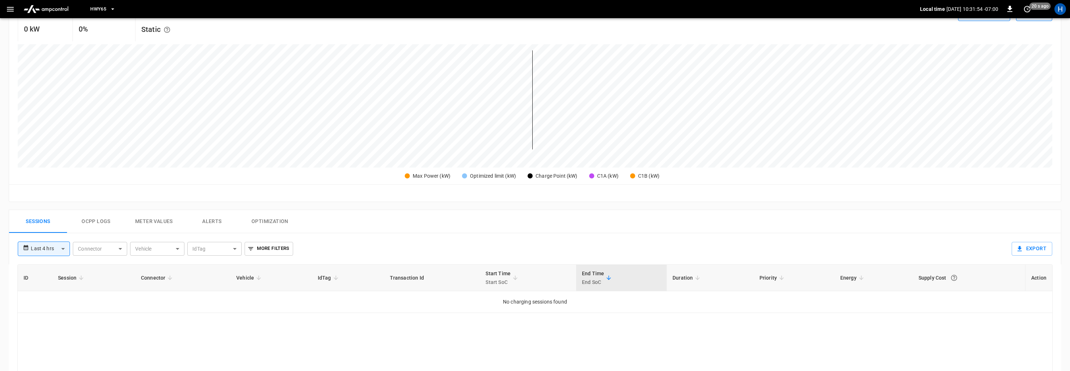
click at [96, 219] on button "Ocpp logs" at bounding box center [96, 221] width 58 height 23
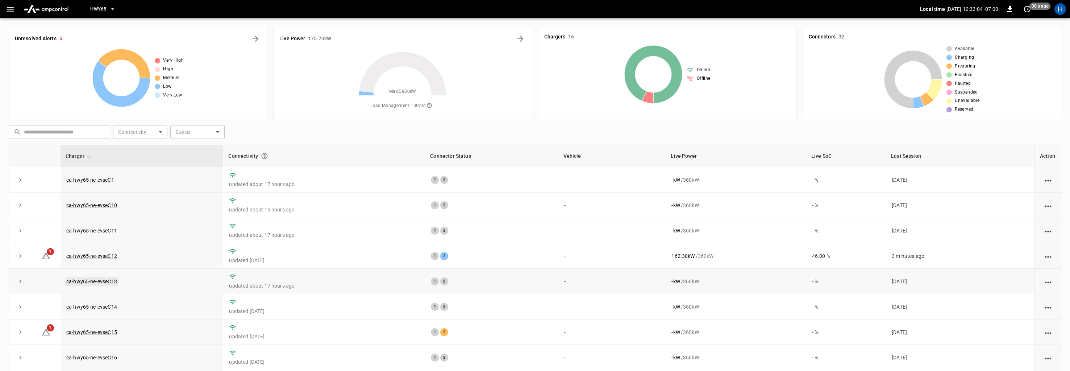
click at [97, 278] on link "ca-hwy65-ne-evseC13" at bounding box center [92, 281] width 54 height 9
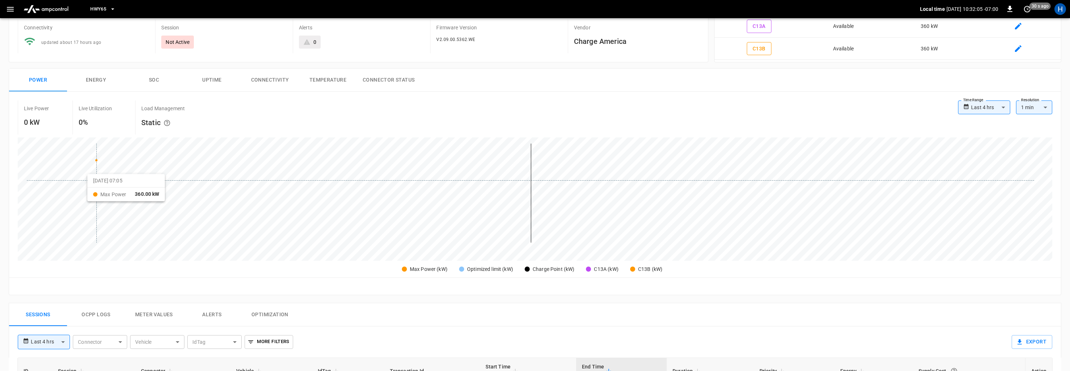
scroll to position [150, 0]
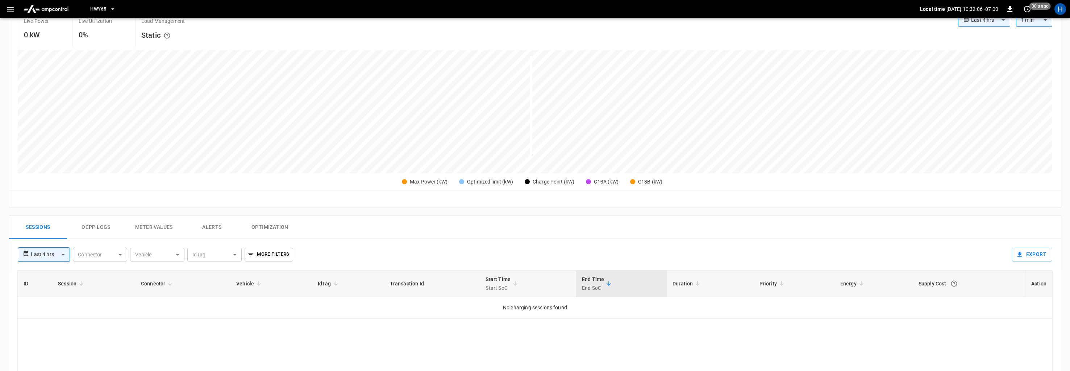
click at [94, 233] on button "Ocpp logs" at bounding box center [96, 227] width 58 height 23
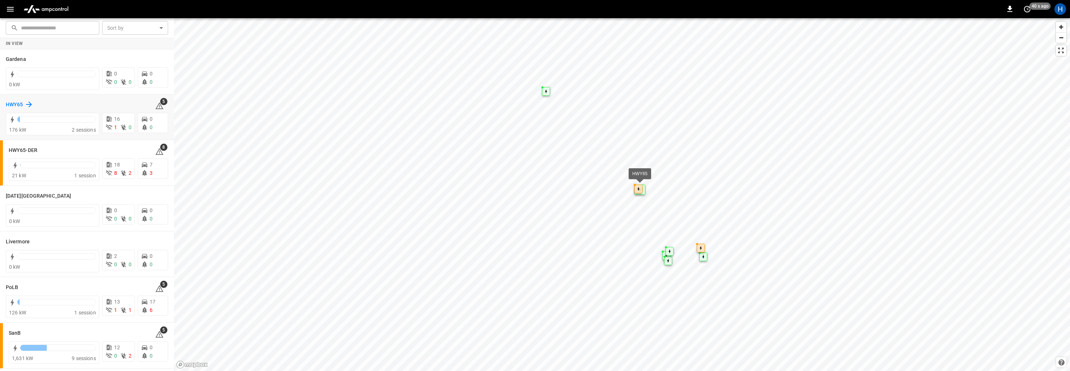
click at [22, 103] on h6 "HWY65" at bounding box center [14, 105] width 17 height 8
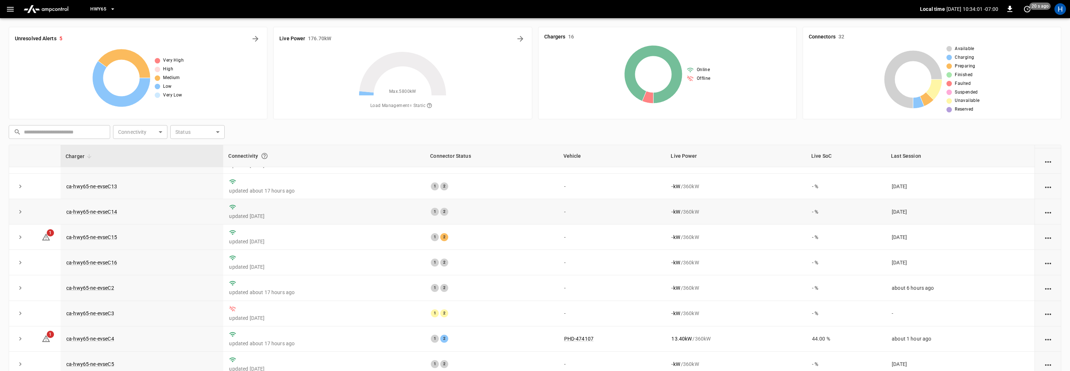
scroll to position [67, 0]
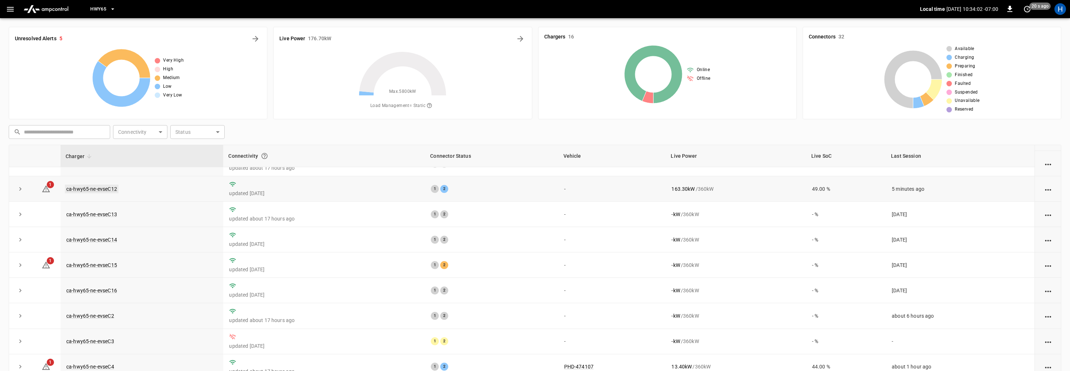
click at [113, 190] on link "ca-hwy65-ne-evseC12" at bounding box center [92, 189] width 54 height 9
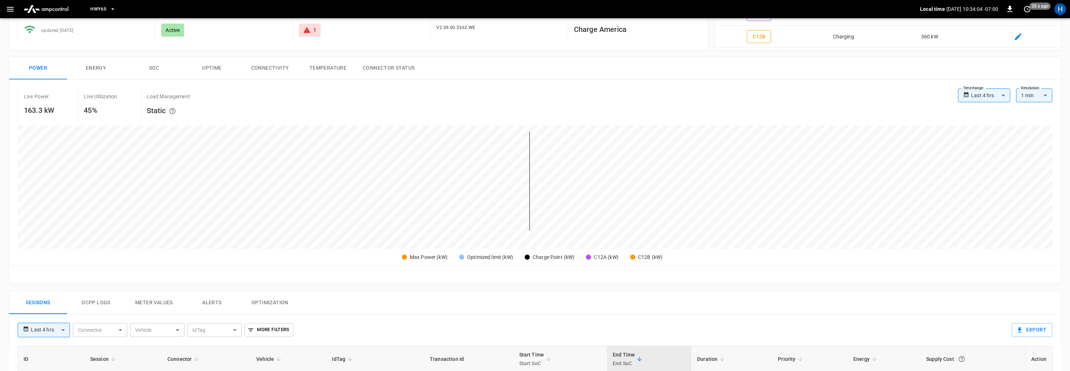
scroll to position [106, 0]
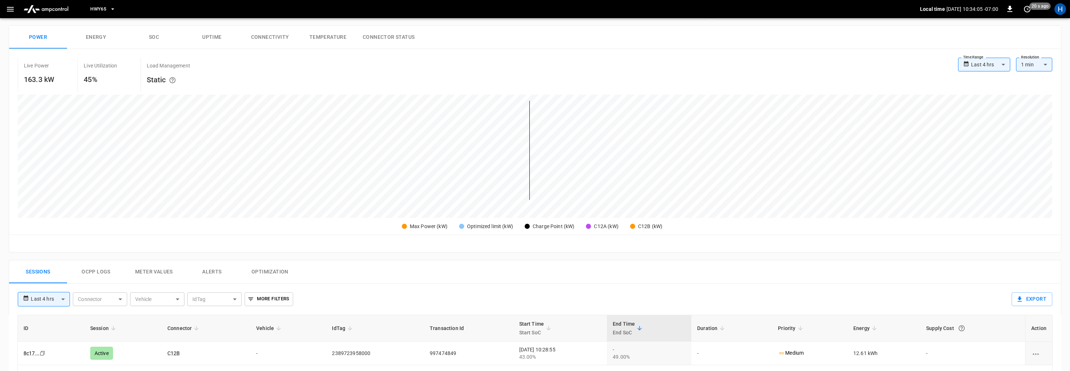
click at [100, 272] on button "Ocpp logs" at bounding box center [96, 271] width 58 height 23
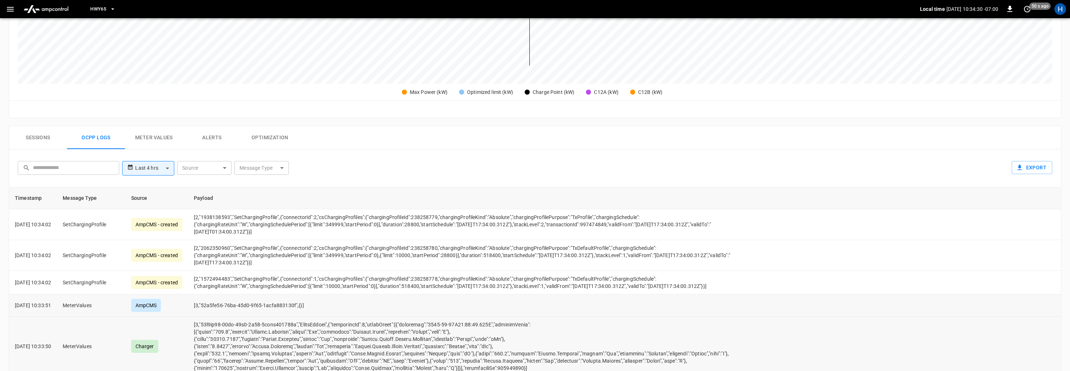
scroll to position [0, 0]
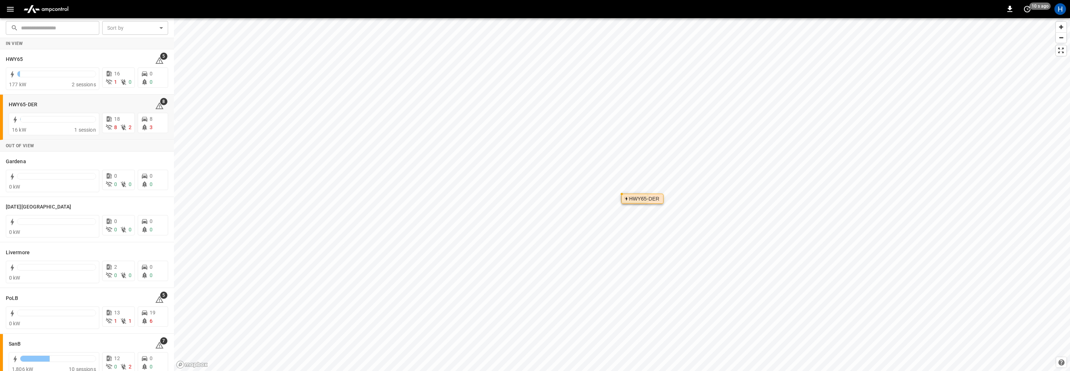
click at [622, 194] on div "HWY65-DER" at bounding box center [643, 199] width 42 height 10
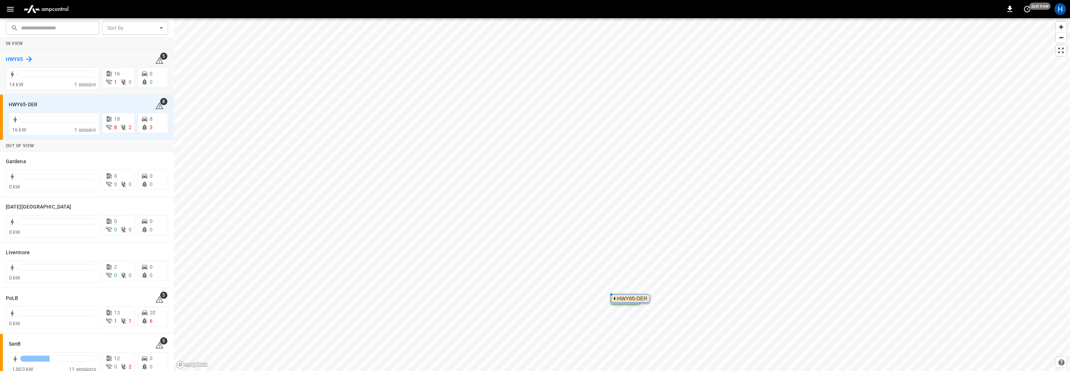
click at [14, 59] on h6 "HWY65" at bounding box center [14, 59] width 17 height 8
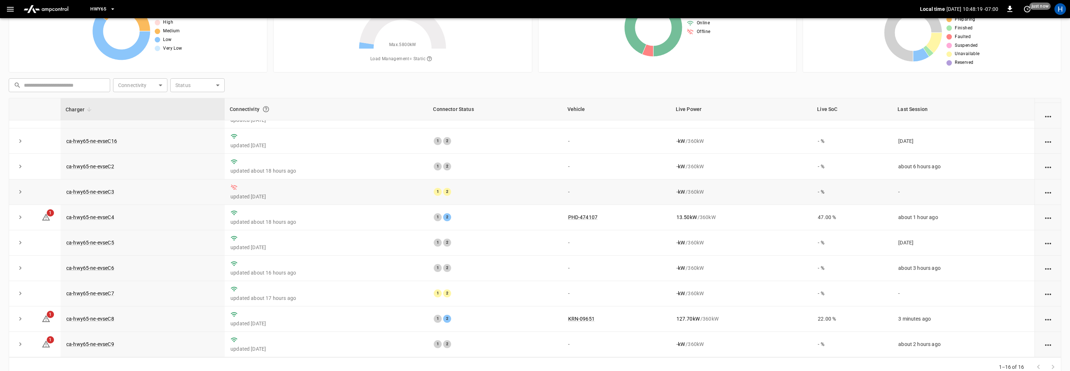
scroll to position [61, 0]
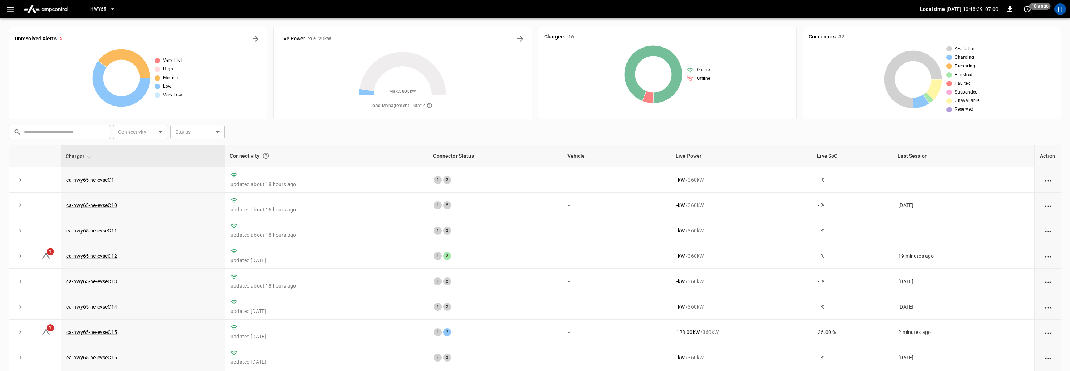
click at [88, 7] on button "HWY65" at bounding box center [102, 9] width 31 height 14
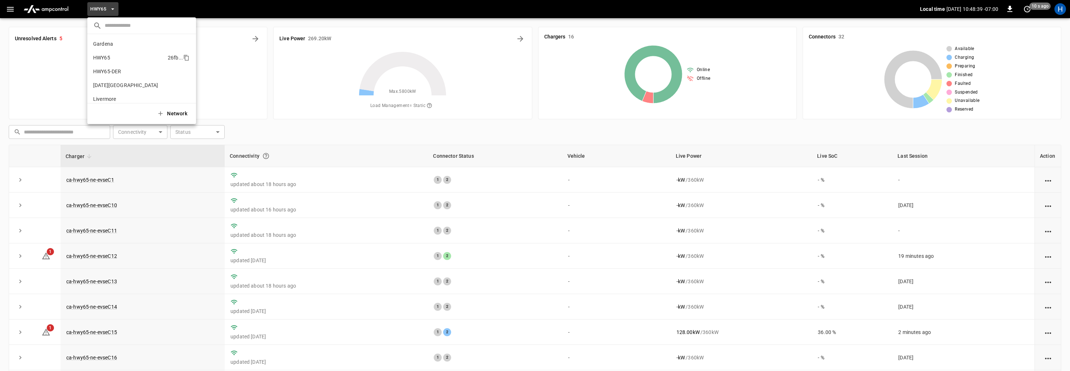
scroll to position [12, 0]
click at [111, 61] on p "HWY65-DER" at bounding box center [107, 59] width 28 height 7
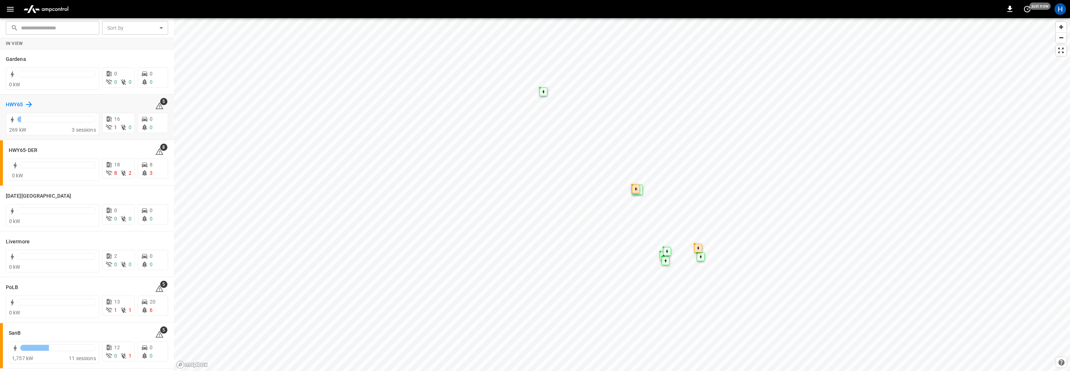
click at [22, 107] on h6 "HWY65" at bounding box center [14, 105] width 17 height 8
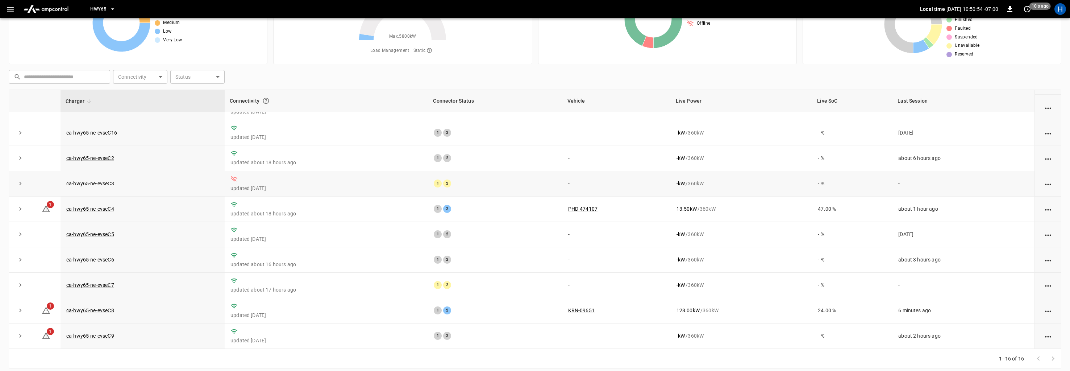
scroll to position [61, 0]
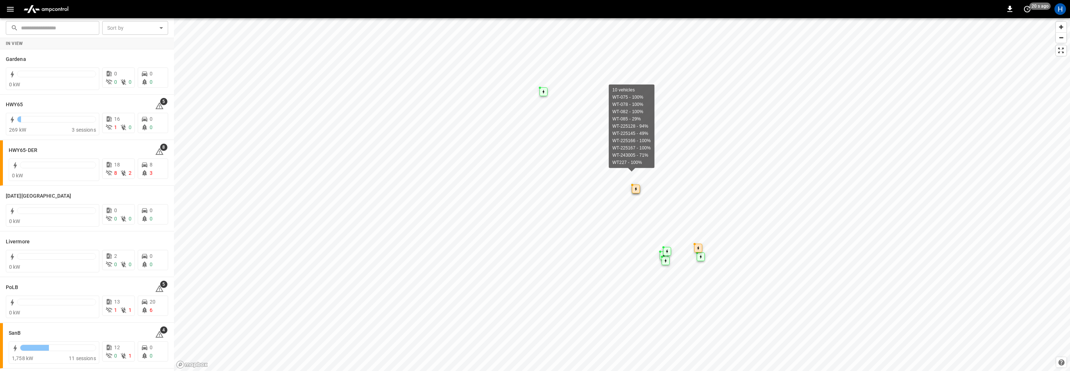
click at [632, 185] on div "Map marker" at bounding box center [636, 189] width 8 height 9
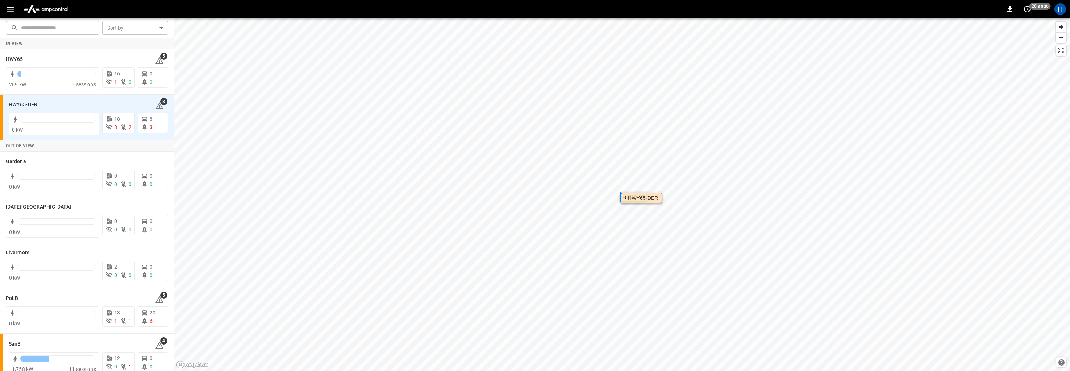
click at [621, 193] on div "HWY65-DER" at bounding box center [642, 198] width 42 height 10
click at [14, 61] on h6 "HWY65" at bounding box center [14, 59] width 17 height 8
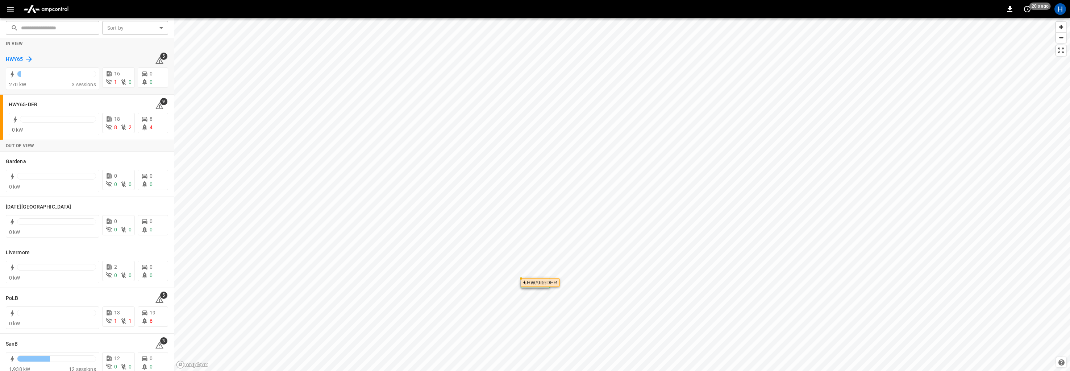
click at [21, 59] on h6 "HWY65" at bounding box center [14, 59] width 17 height 8
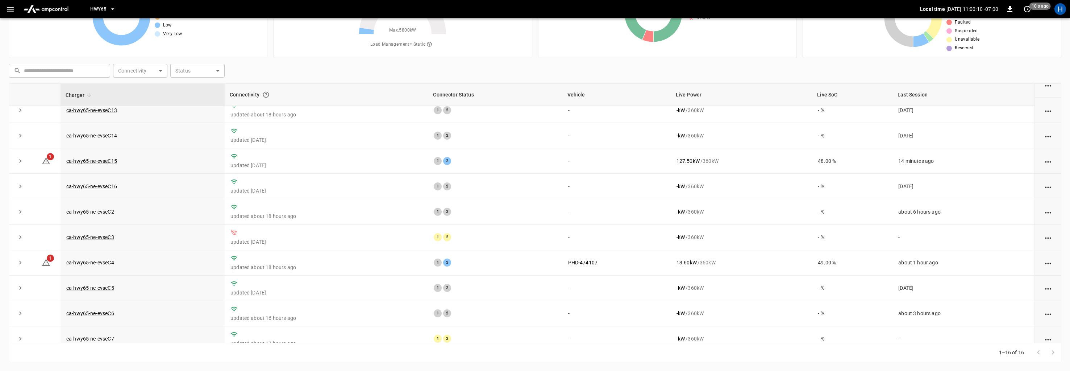
scroll to position [102, 0]
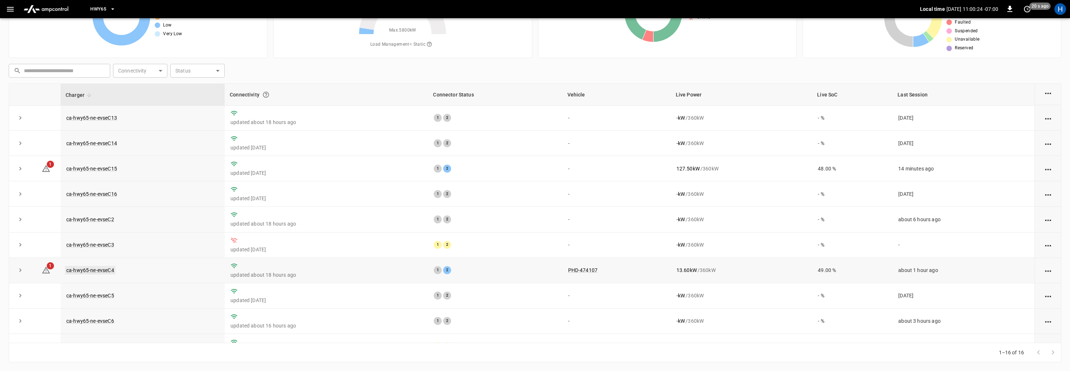
click at [108, 270] on link "ca-hwy65-ne-evseC4" at bounding box center [90, 270] width 51 height 9
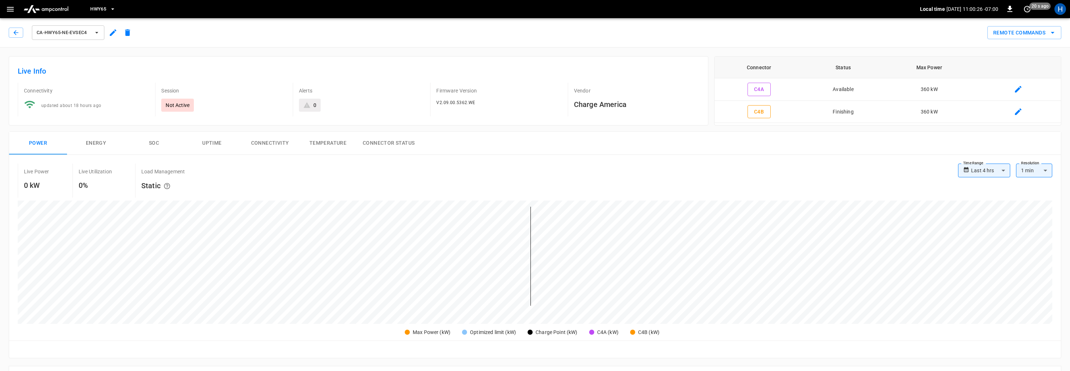
scroll to position [44, 0]
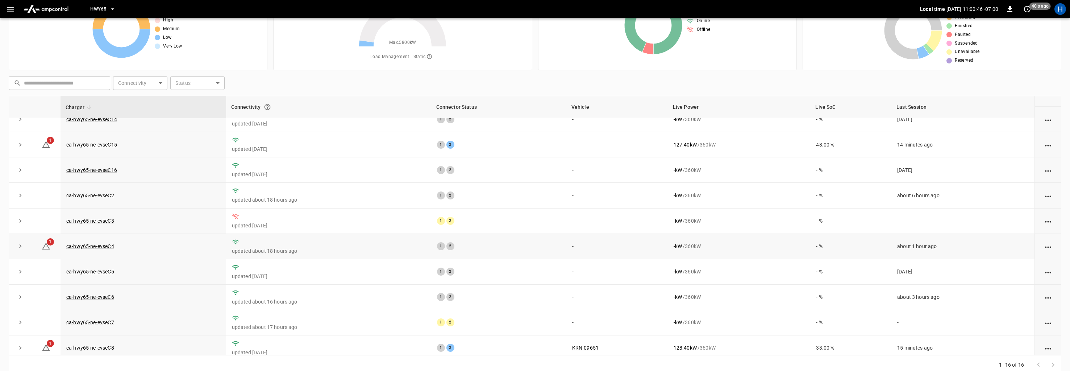
scroll to position [170, 0]
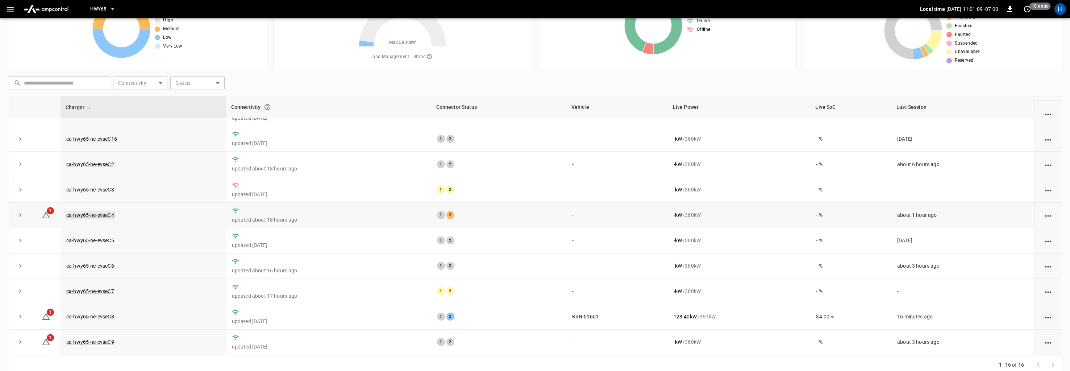
click at [95, 216] on link "ca-hwy65-ne-evseC4" at bounding box center [90, 215] width 51 height 9
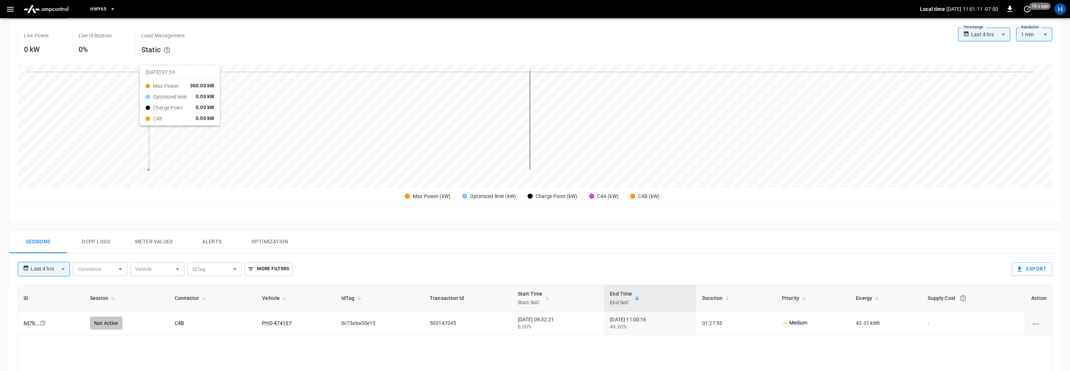
scroll to position [149, 0]
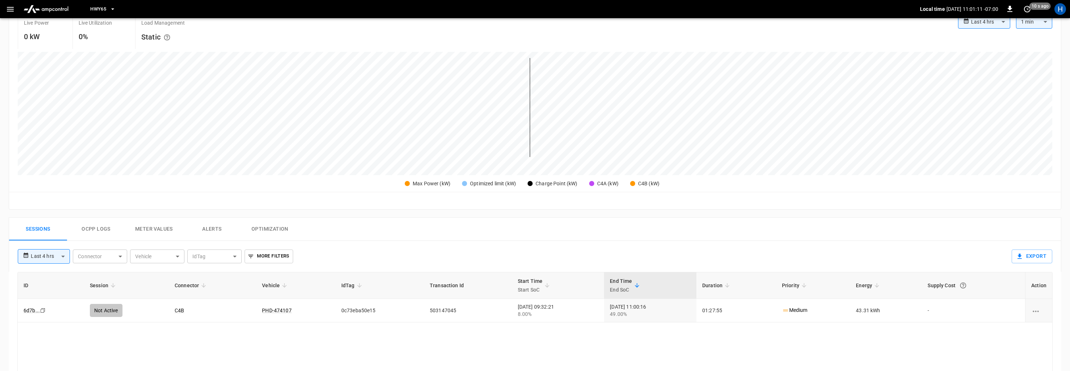
click at [101, 229] on button "Ocpp logs" at bounding box center [96, 228] width 58 height 23
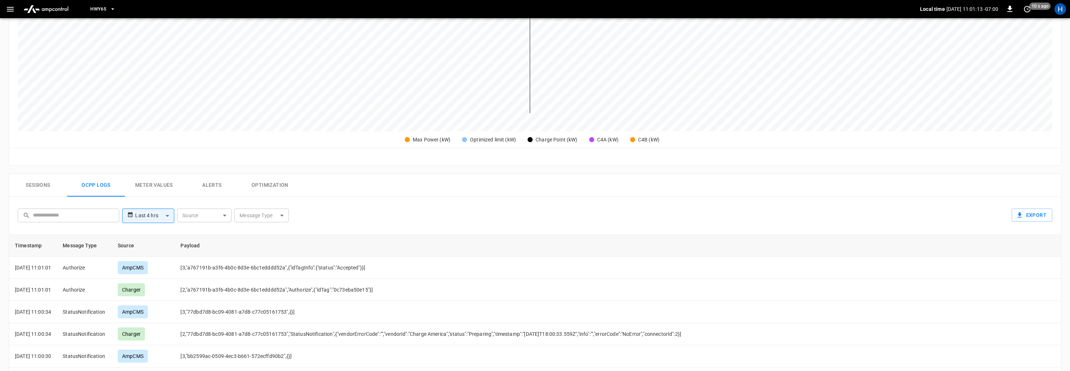
scroll to position [208, 0]
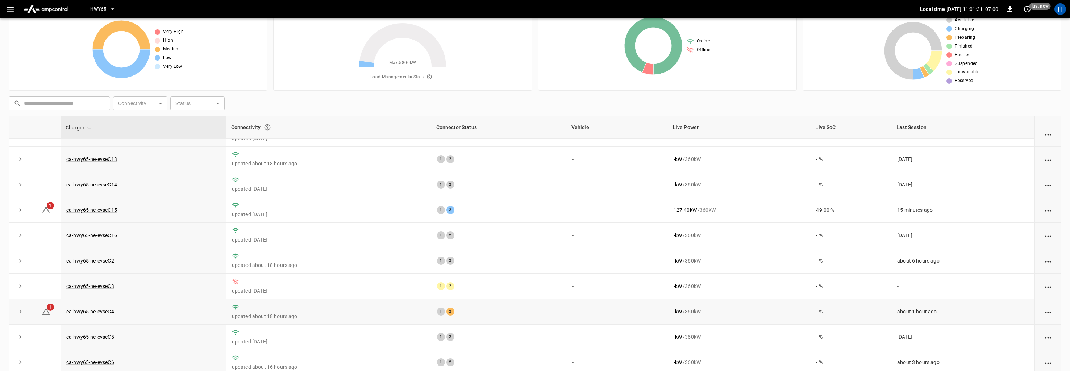
scroll to position [93, 0]
click at [105, 310] on link "ca-hwy65-ne-evseC4" at bounding box center [90, 312] width 51 height 9
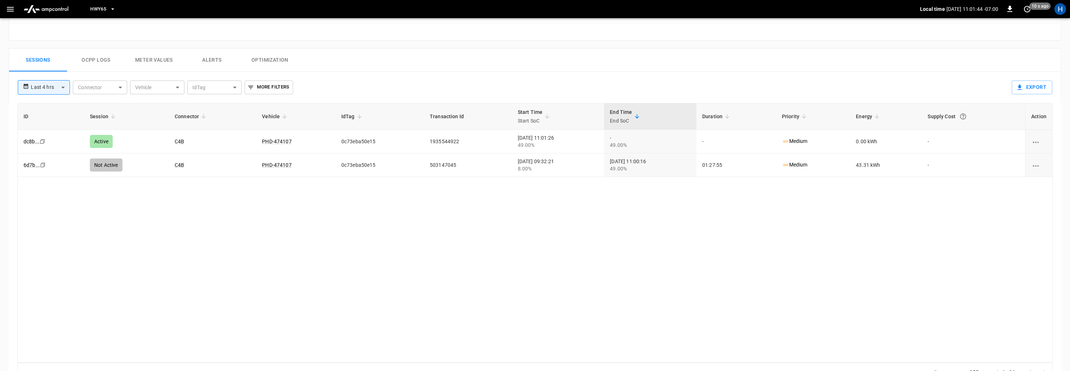
scroll to position [313, 0]
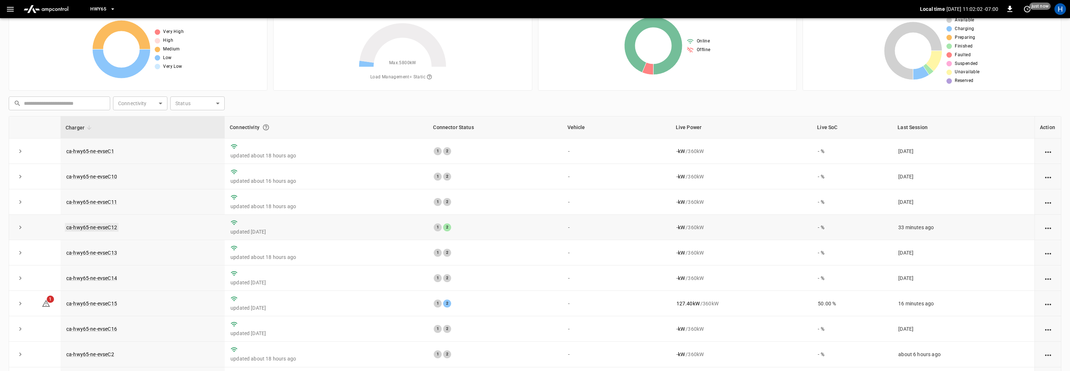
click at [113, 229] on link "ca-hwy65-ne-evseC12" at bounding box center [92, 227] width 54 height 9
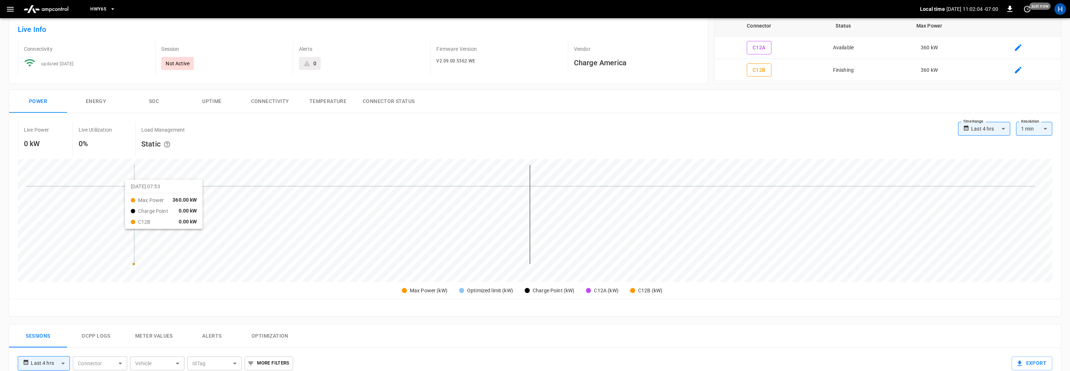
scroll to position [157, 0]
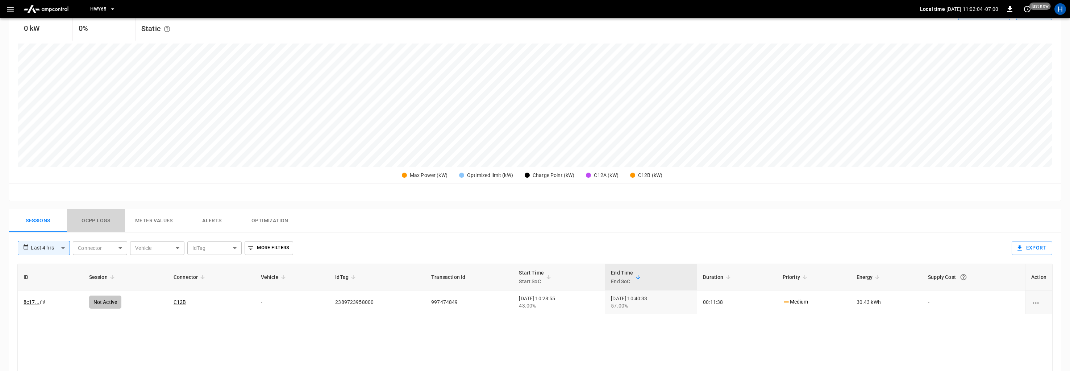
click at [90, 215] on button "Ocpp logs" at bounding box center [96, 220] width 58 height 23
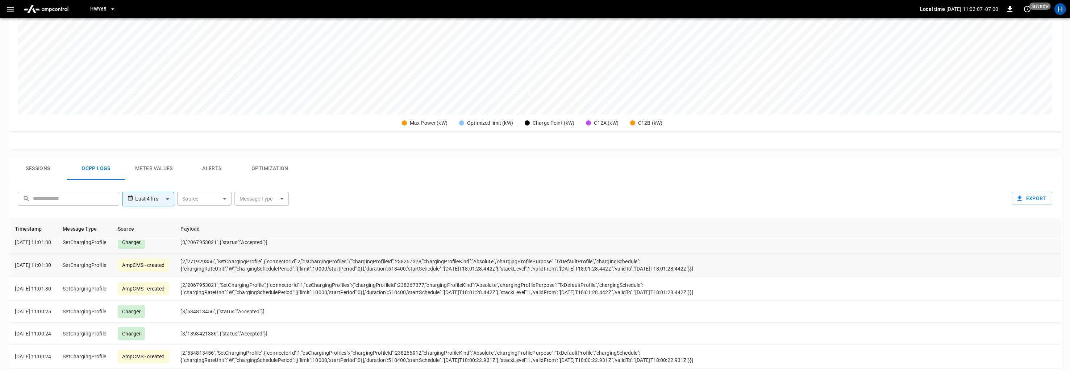
scroll to position [0, 0]
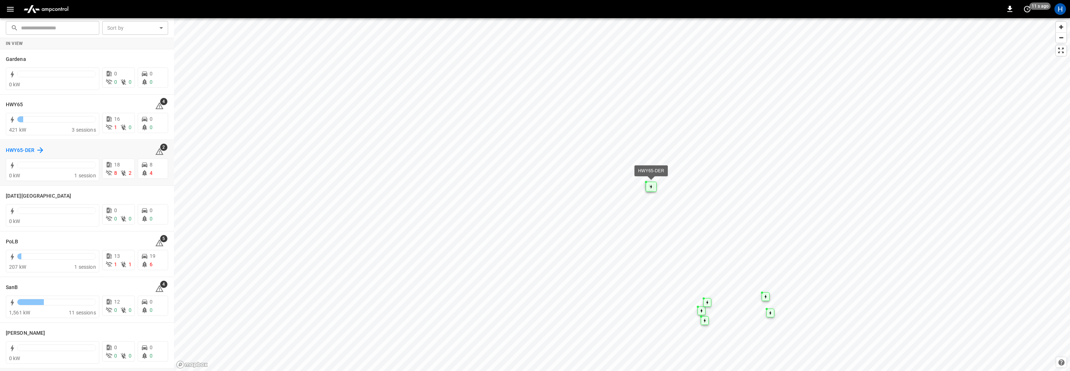
click at [17, 149] on h6 "HWY65-DER" at bounding box center [20, 150] width 29 height 8
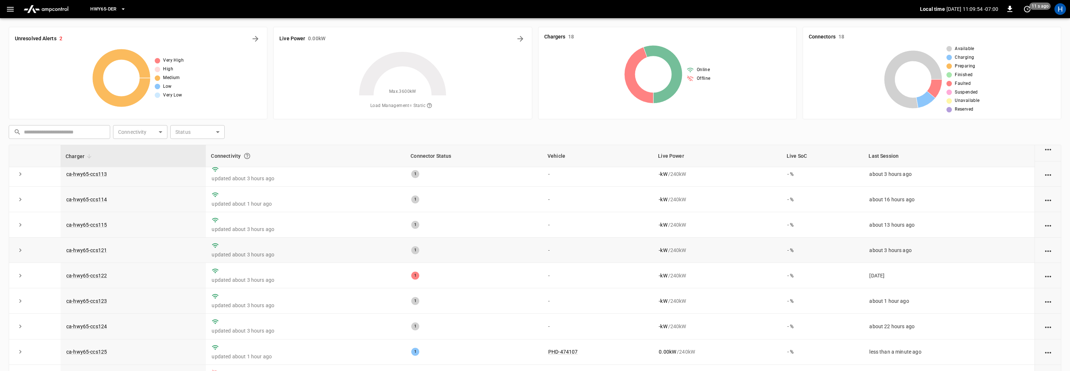
scroll to position [63, 0]
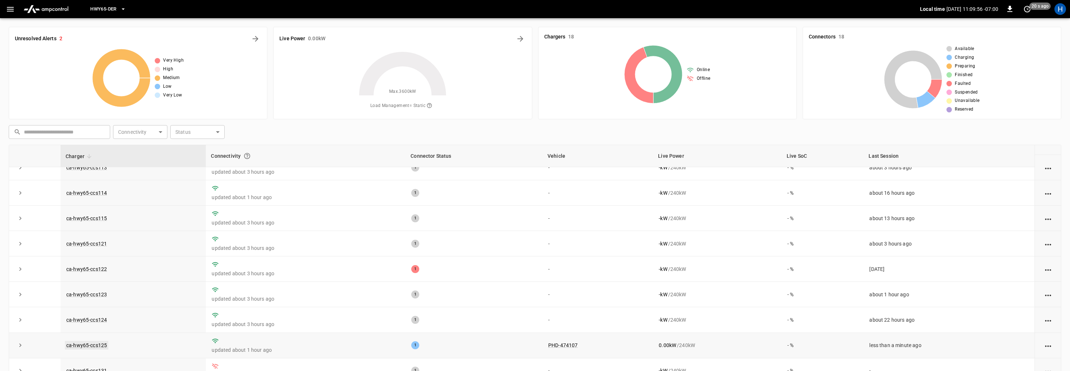
click at [95, 345] on link "ca-hwy65-ccs125" at bounding box center [86, 345] width 43 height 9
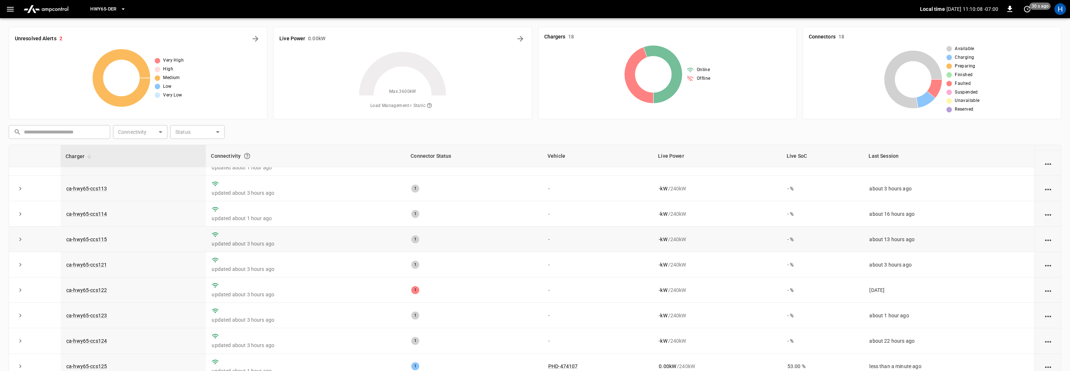
scroll to position [65, 0]
click at [97, 345] on link "ca-hwy65-ccs125" at bounding box center [86, 343] width 43 height 9
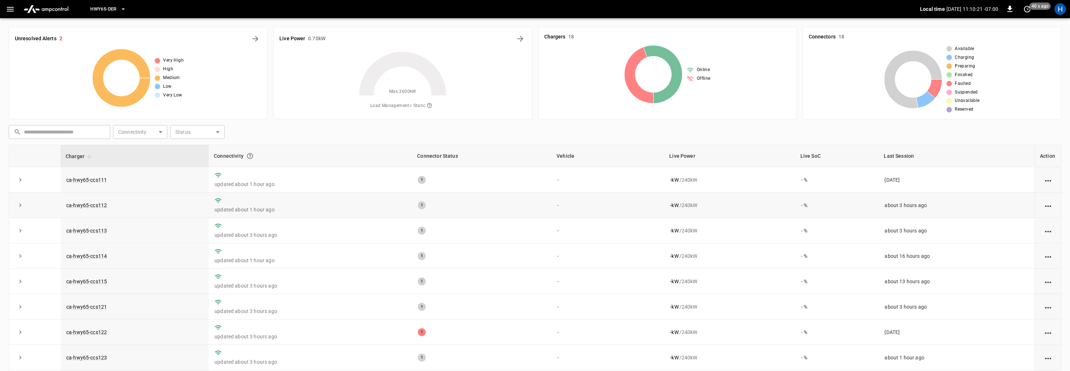
scroll to position [118, 0]
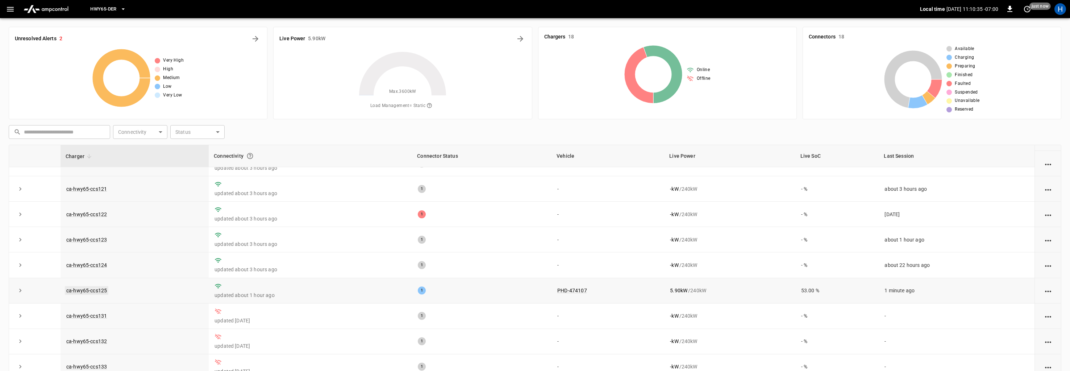
click at [87, 292] on link "ca-hwy65-ccs125" at bounding box center [86, 290] width 43 height 9
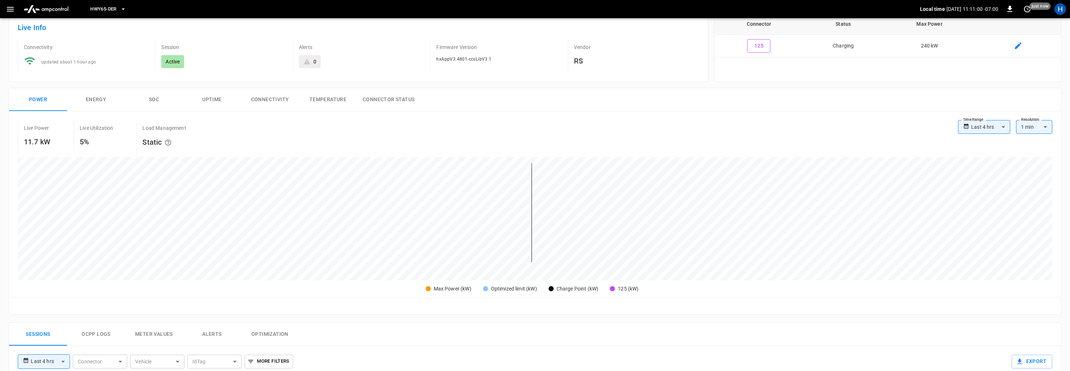
scroll to position [30, 0]
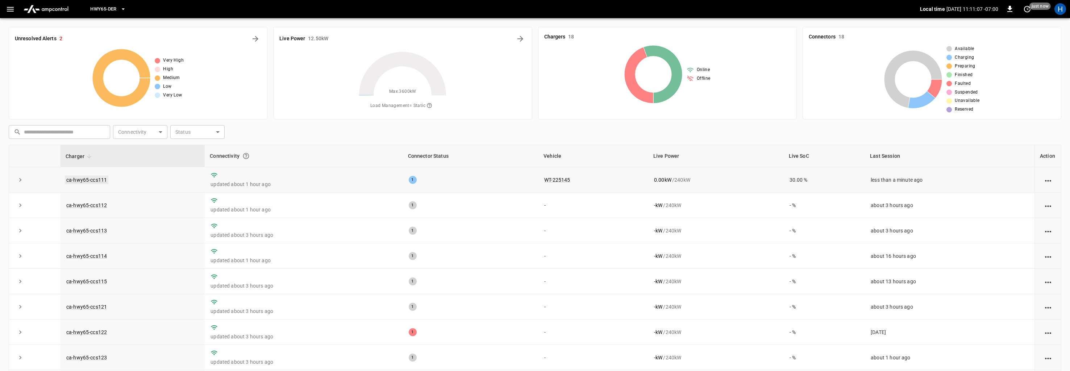
click at [94, 181] on link "ca-hwy65-ccs111" at bounding box center [86, 179] width 43 height 9
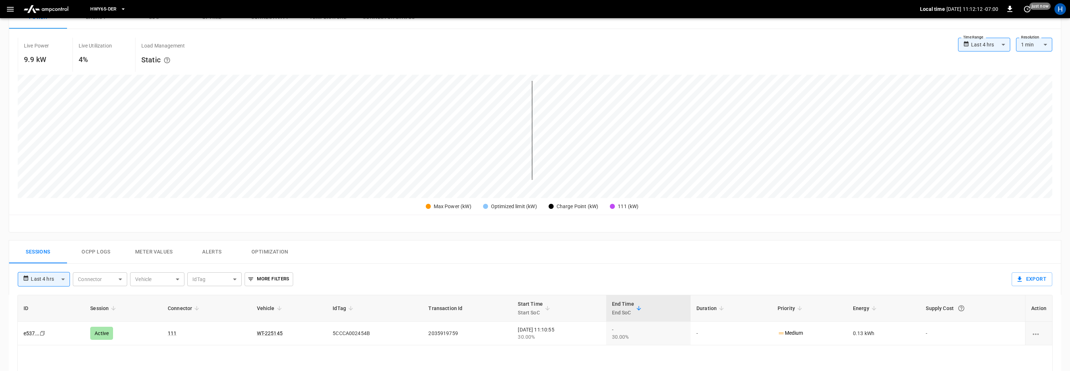
scroll to position [51, 0]
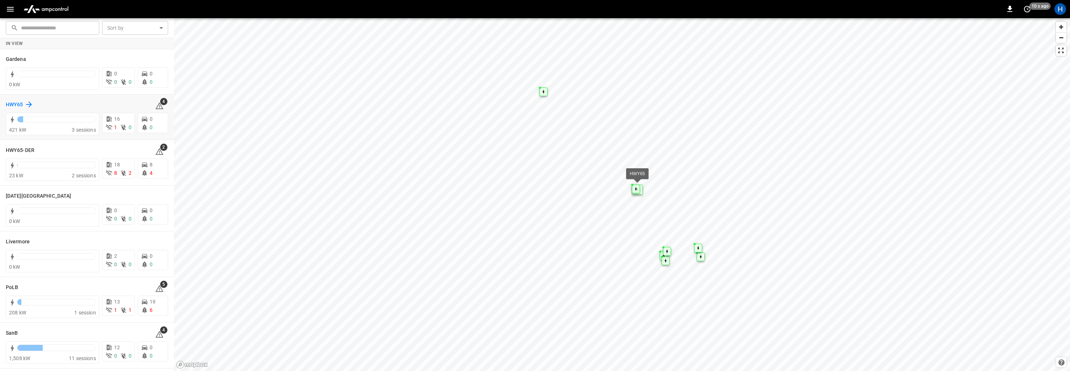
click at [16, 104] on h6 "HWY65" at bounding box center [14, 105] width 17 height 8
click at [18, 105] on h6 "HWY65" at bounding box center [14, 105] width 17 height 8
click at [22, 150] on h6 "HWY65-DER" at bounding box center [20, 150] width 29 height 8
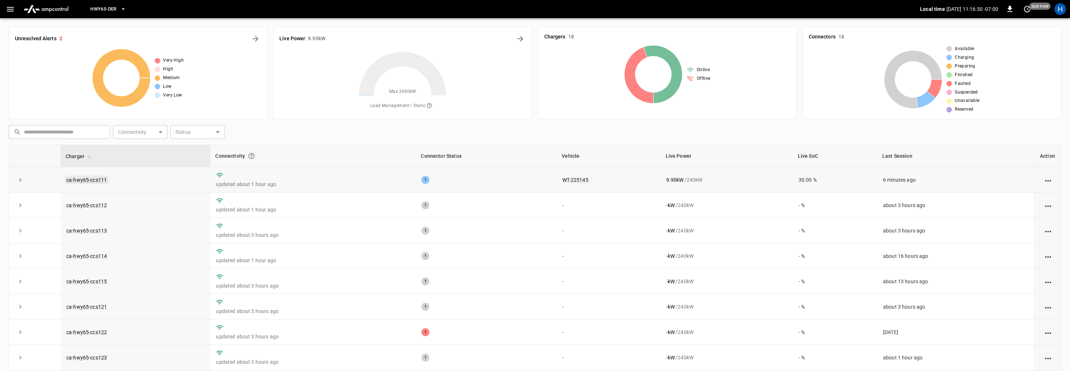
click at [99, 181] on link "ca-hwy65-ccs111" at bounding box center [86, 179] width 43 height 9
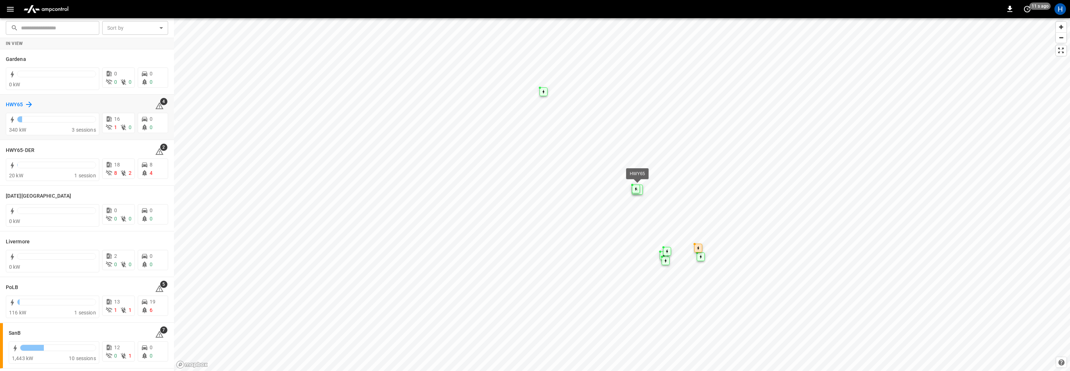
click at [10, 104] on h6 "HWY65" at bounding box center [14, 105] width 17 height 8
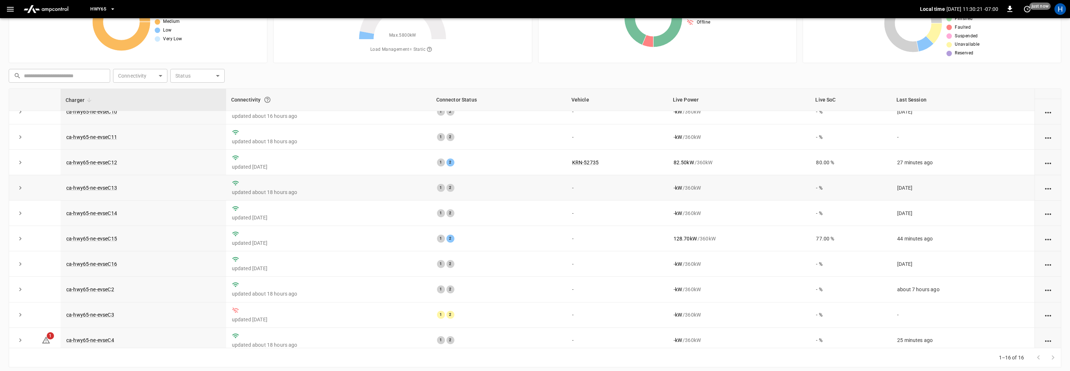
scroll to position [40, 0]
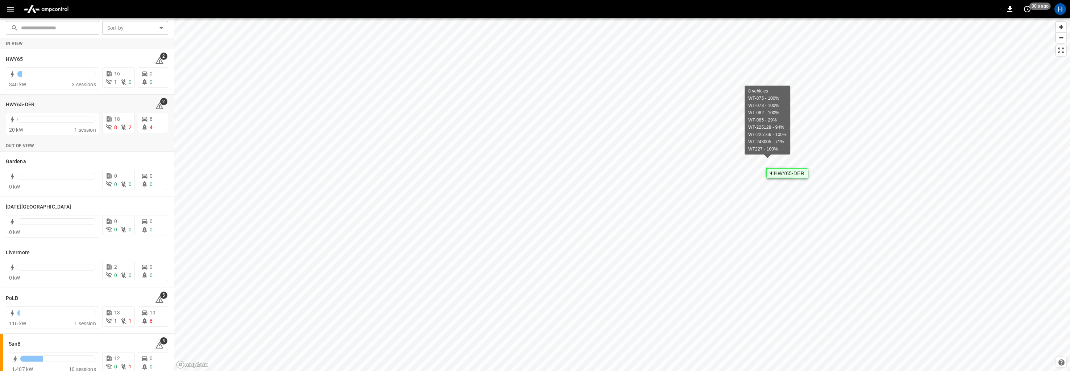
click at [770, 169] on div "HWY65-DER" at bounding box center [788, 173] width 42 height 10
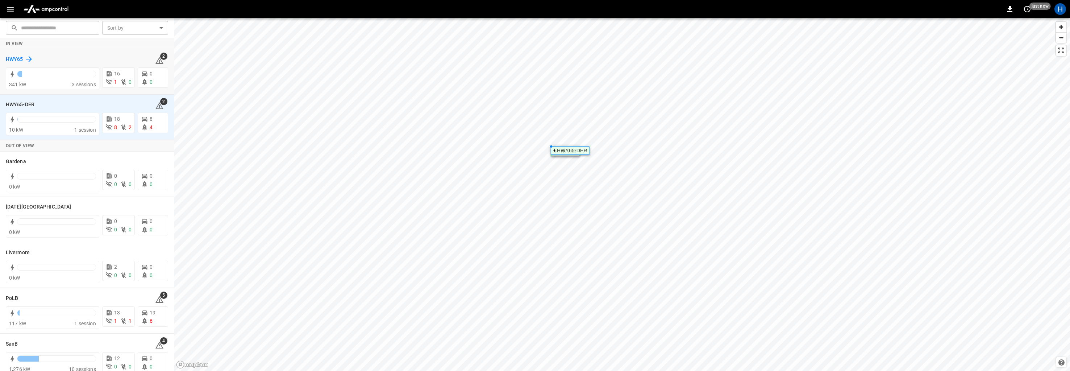
click at [21, 63] on h6 "HWY65" at bounding box center [14, 59] width 17 height 8
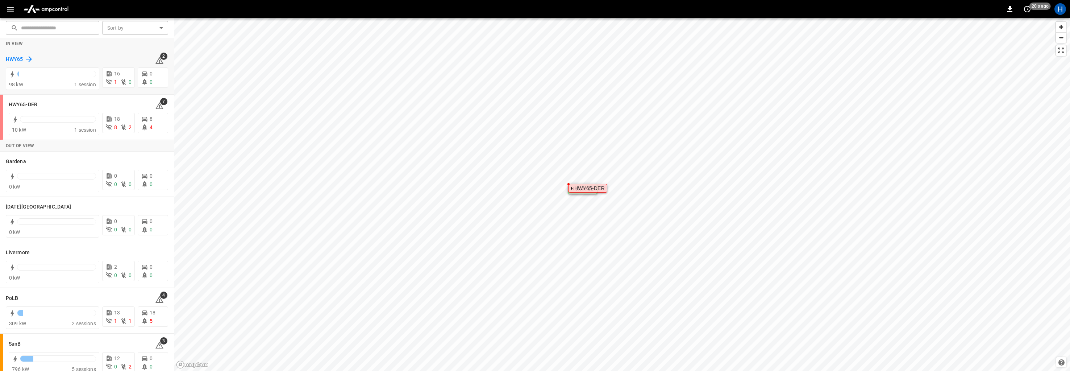
click at [13, 59] on h6 "HWY65" at bounding box center [14, 59] width 17 height 8
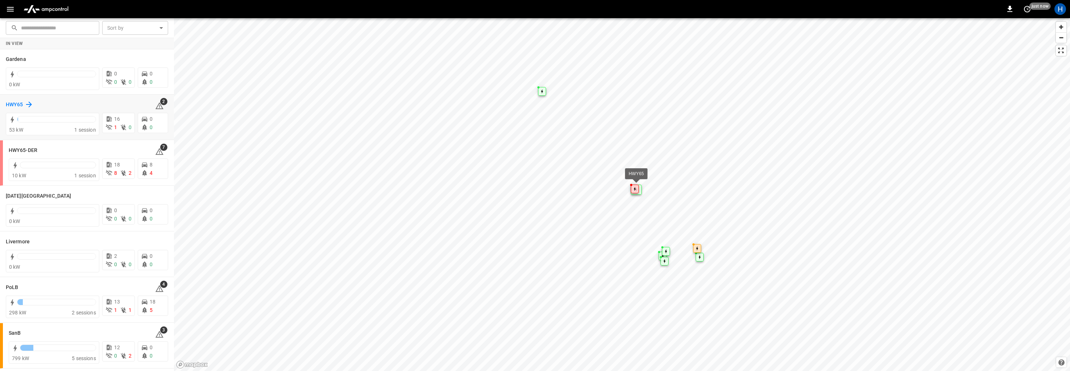
click at [17, 102] on h6 "HWY65" at bounding box center [14, 105] width 17 height 8
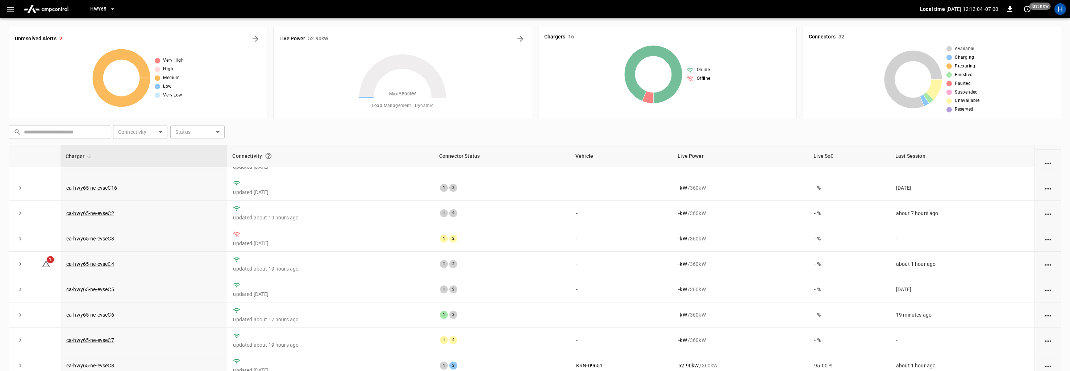
scroll to position [53, 0]
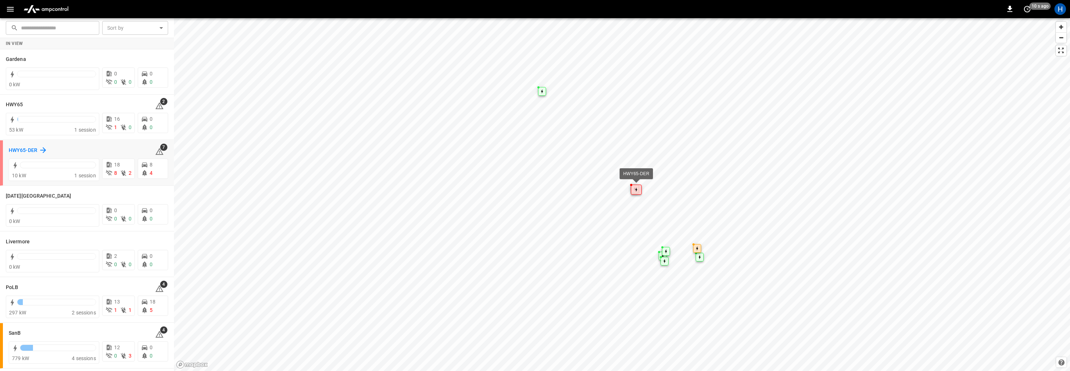
click at [28, 146] on h6 "HWY65-DER" at bounding box center [23, 150] width 29 height 8
click at [3, 148] on div "HWY65-DER 7 10 kW 1 session 18 8 2 8 4" at bounding box center [87, 162] width 174 height 45
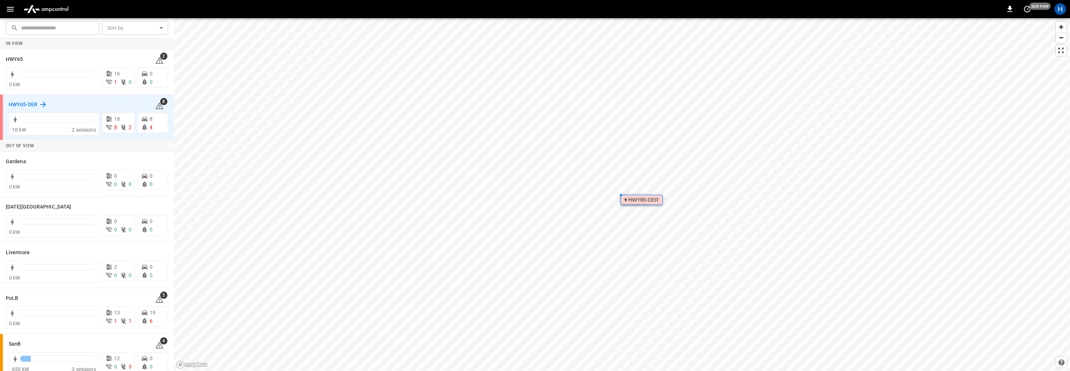
click at [21, 104] on h6 "HWY65-DER" at bounding box center [23, 105] width 29 height 8
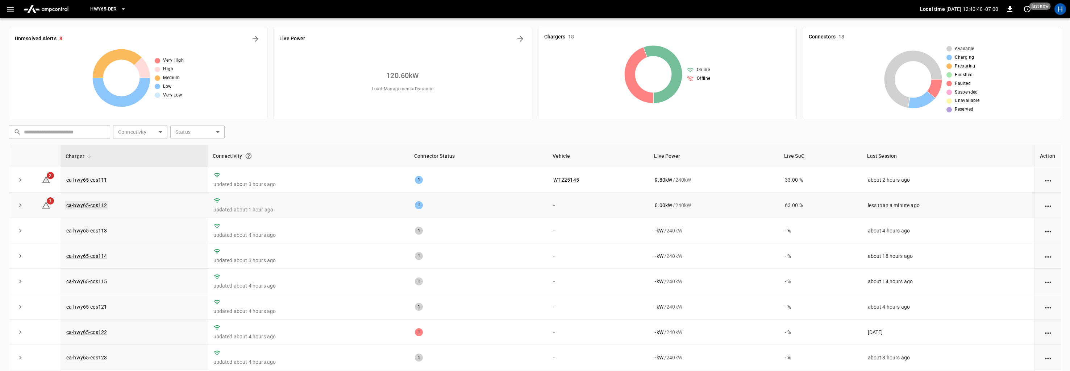
click at [94, 206] on link "ca-hwy65-ccs112" at bounding box center [86, 205] width 43 height 9
click at [101, 180] on link "ca-hwy65-ccs111" at bounding box center [86, 179] width 43 height 9
click at [99, 181] on link "ca-hwy65-ccs111" at bounding box center [86, 179] width 43 height 9
click at [83, 180] on link "ca-hwy65-ccs111" at bounding box center [86, 179] width 43 height 9
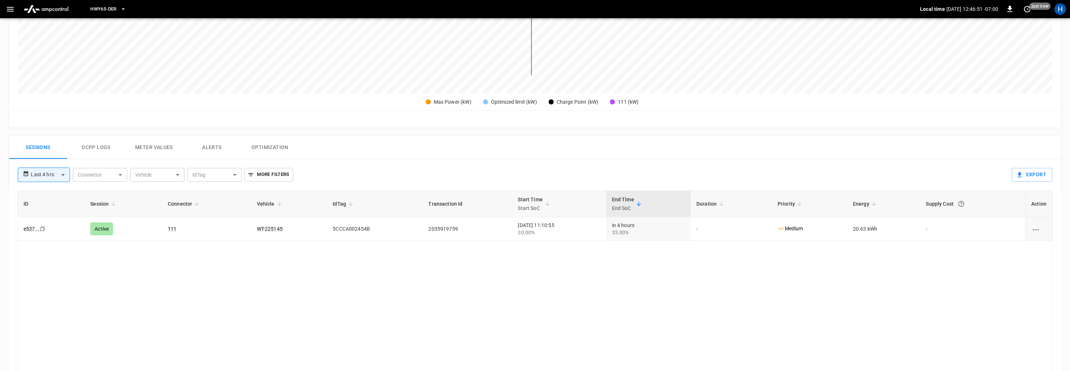
scroll to position [229, 0]
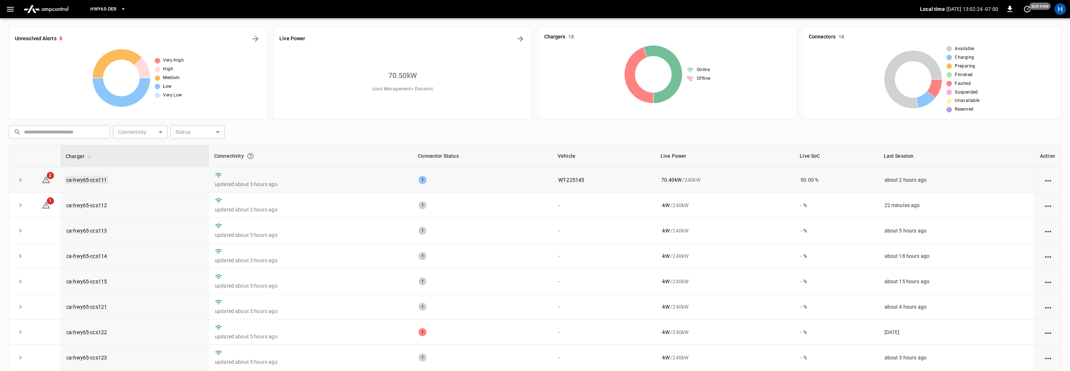
click at [75, 179] on link "ca-hwy65-ccs111" at bounding box center [86, 179] width 43 height 9
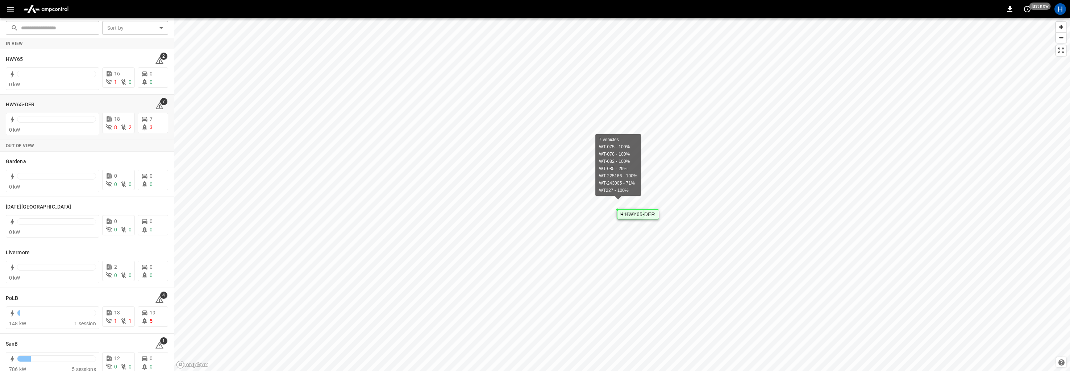
click at [619, 210] on div "HWY65-DER" at bounding box center [638, 214] width 42 height 10
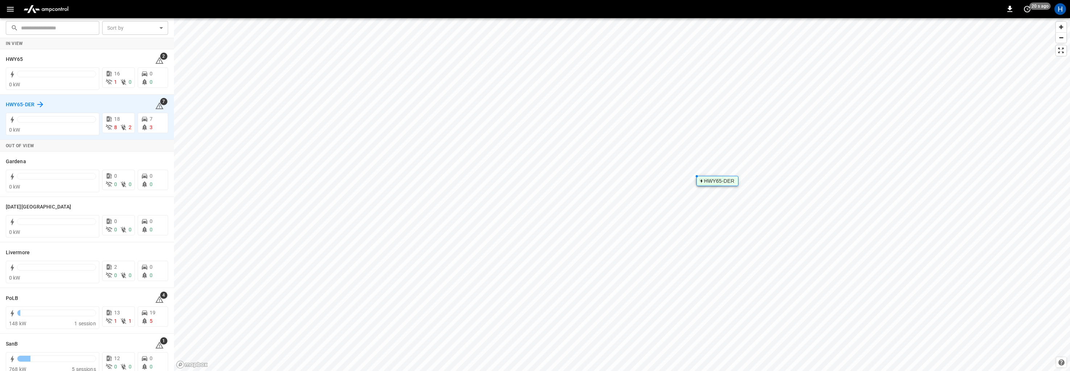
click at [23, 103] on h6 "HWY65-DER" at bounding box center [20, 105] width 29 height 8
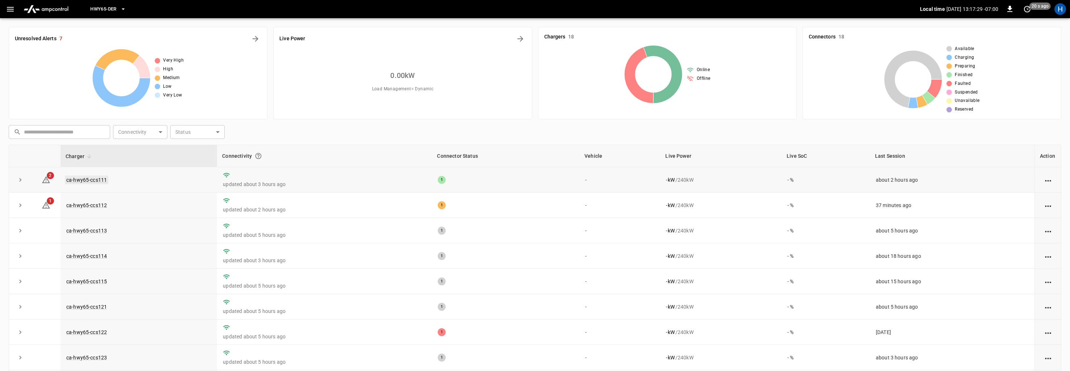
click at [96, 177] on link "ca-hwy65-ccs111" at bounding box center [86, 179] width 43 height 9
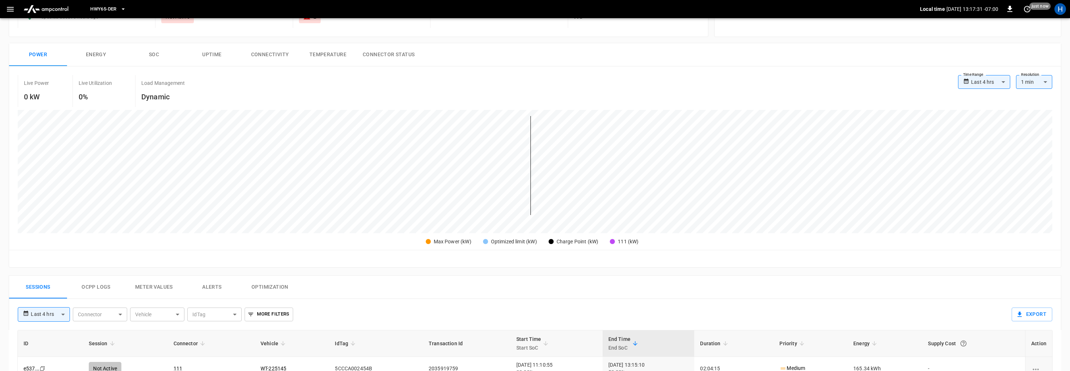
scroll to position [173, 0]
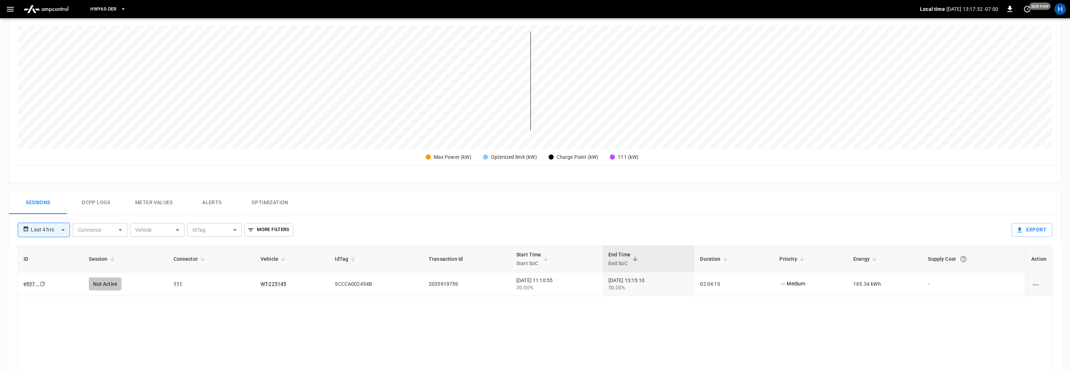
click at [101, 204] on button "Ocpp logs" at bounding box center [96, 202] width 58 height 23
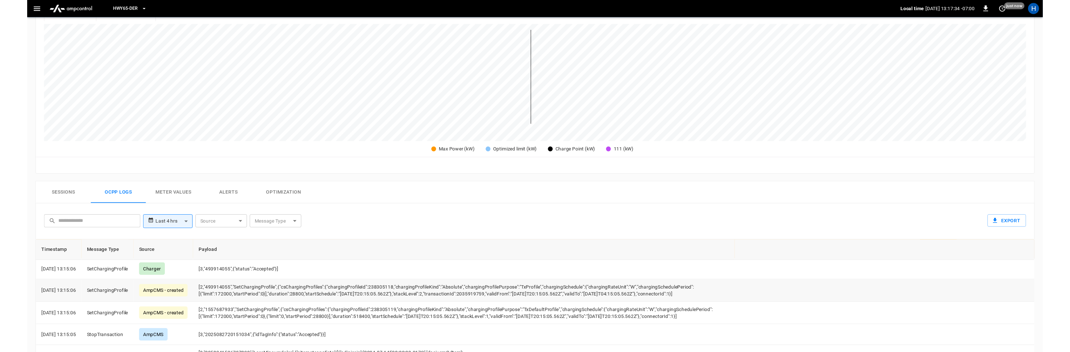
scroll to position [3, 0]
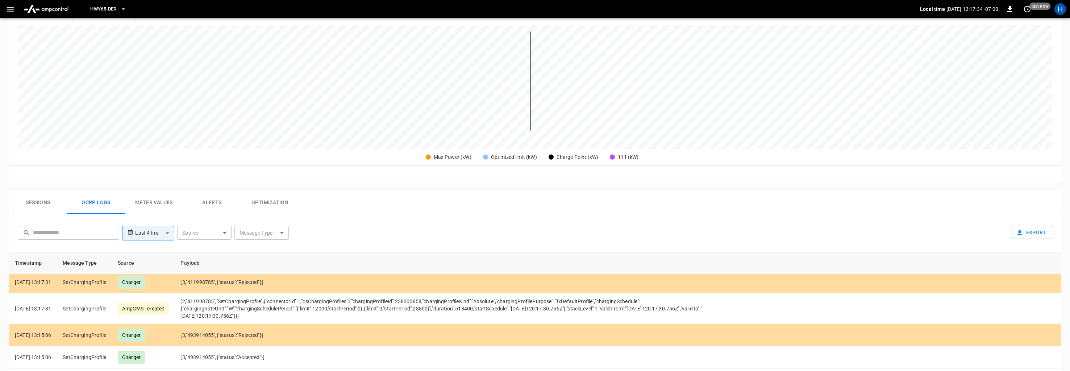
click at [45, 202] on button "Sessions" at bounding box center [38, 202] width 58 height 23
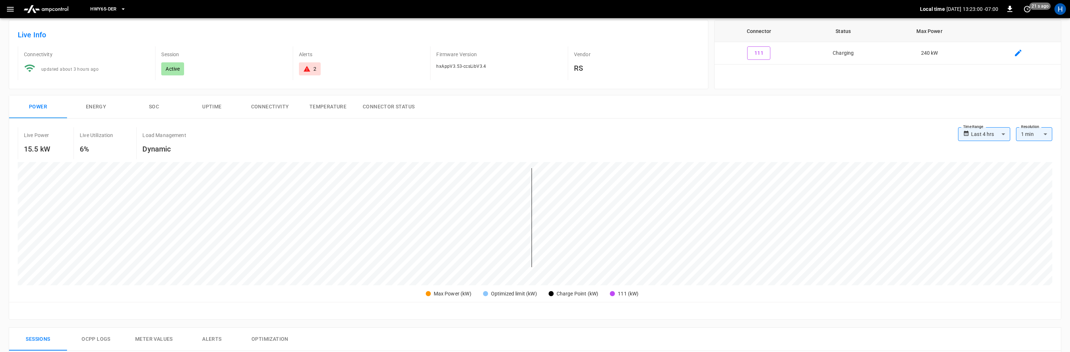
scroll to position [0, 0]
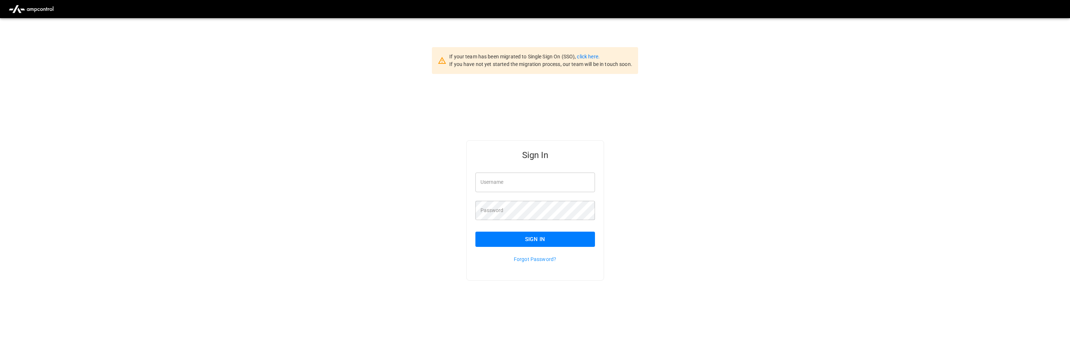
click at [471, 182] on div "Username Username" at bounding box center [531, 178] width 128 height 28
click at [492, 183] on input "Username" at bounding box center [536, 182] width 120 height 19
type input "**********"
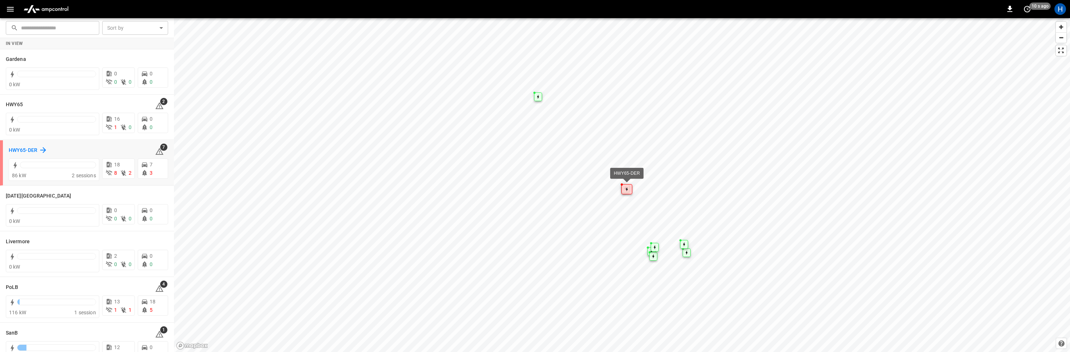
click at [16, 150] on h6 "HWY65-DER" at bounding box center [23, 150] width 29 height 8
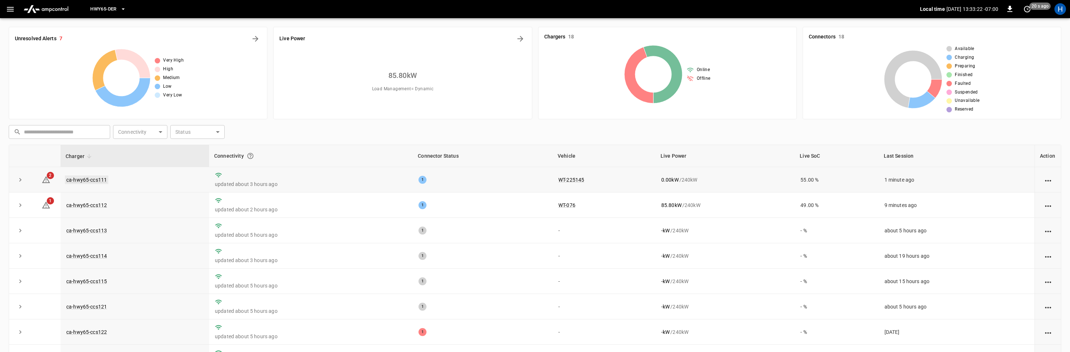
click at [88, 179] on link "ca-hwy65-ccs111" at bounding box center [86, 179] width 43 height 9
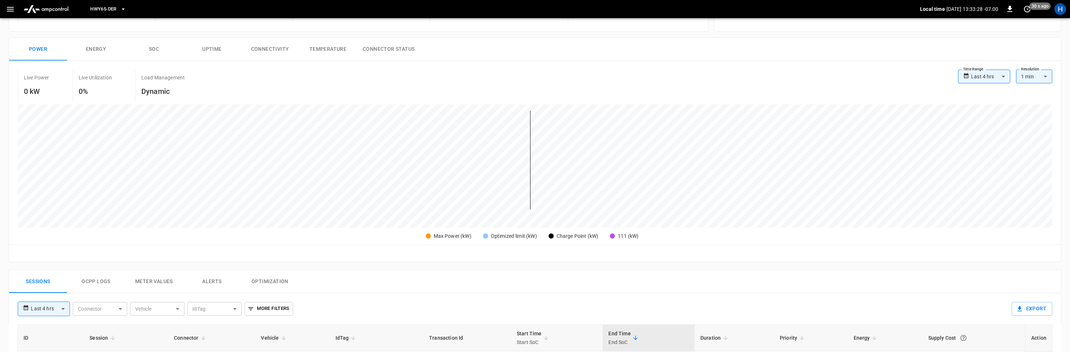
scroll to position [94, 0]
click at [947, 69] on div "Live Power 0 kW Live Utilization 0% Load Management Dynamic" at bounding box center [488, 85] width 941 height 32
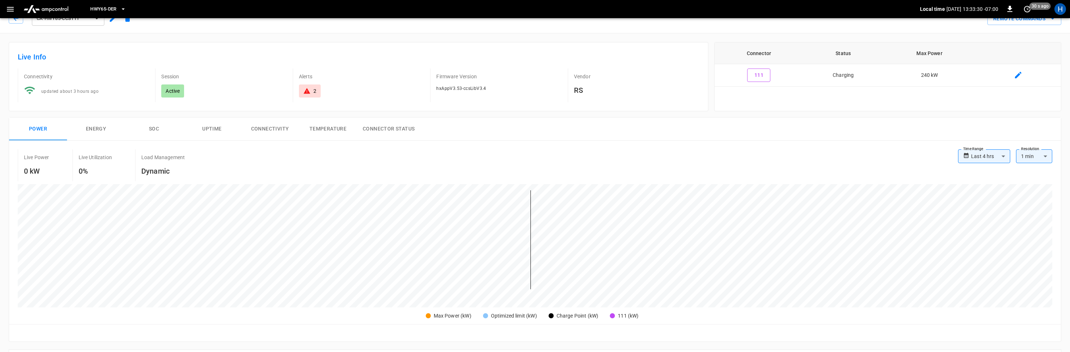
scroll to position [0, 0]
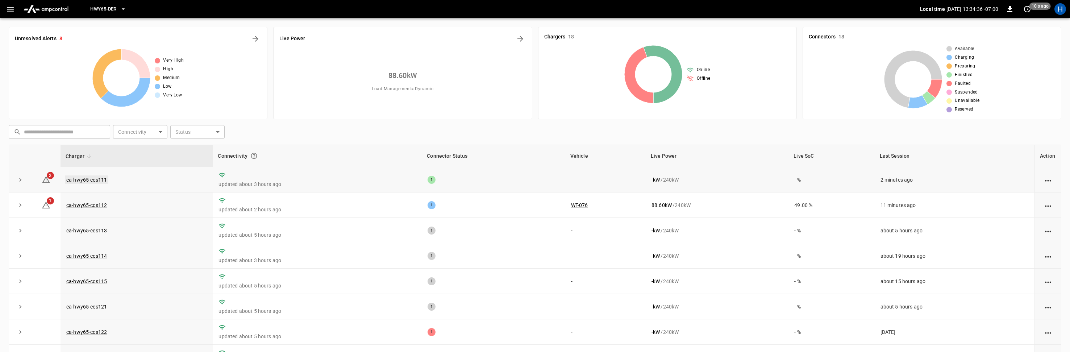
click at [90, 178] on link "ca-hwy65-ccs111" at bounding box center [86, 179] width 43 height 9
click at [87, 178] on link "ca-hwy65-ccs111" at bounding box center [86, 179] width 43 height 9
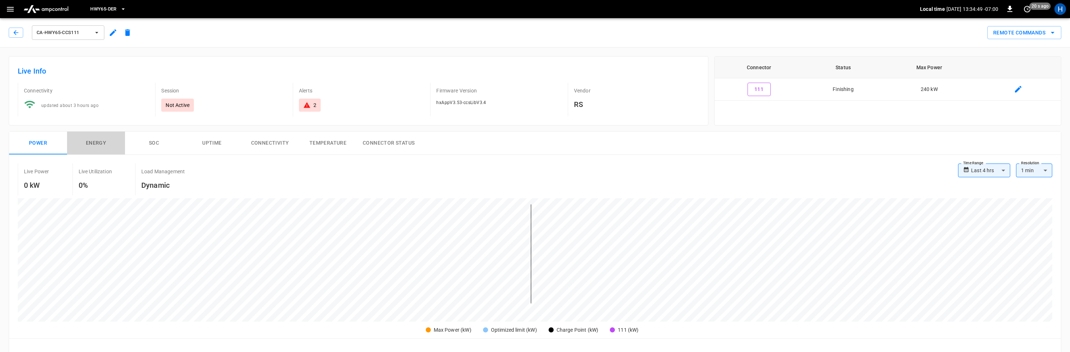
click at [98, 142] on button "Energy" at bounding box center [96, 143] width 58 height 23
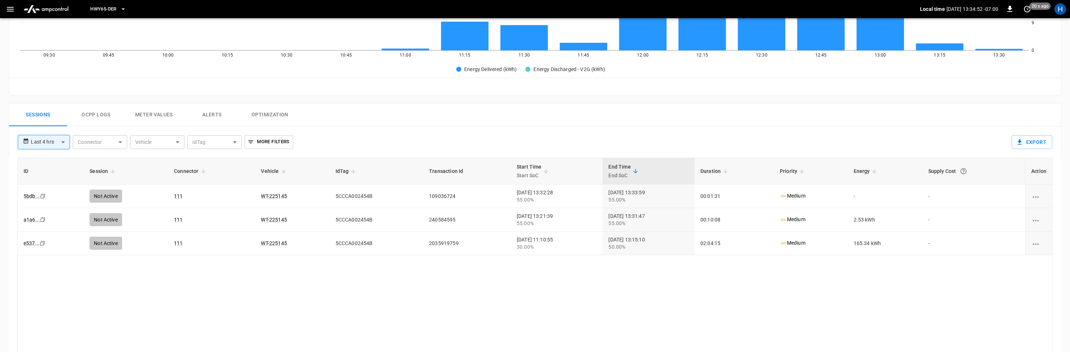
scroll to position [282, 0]
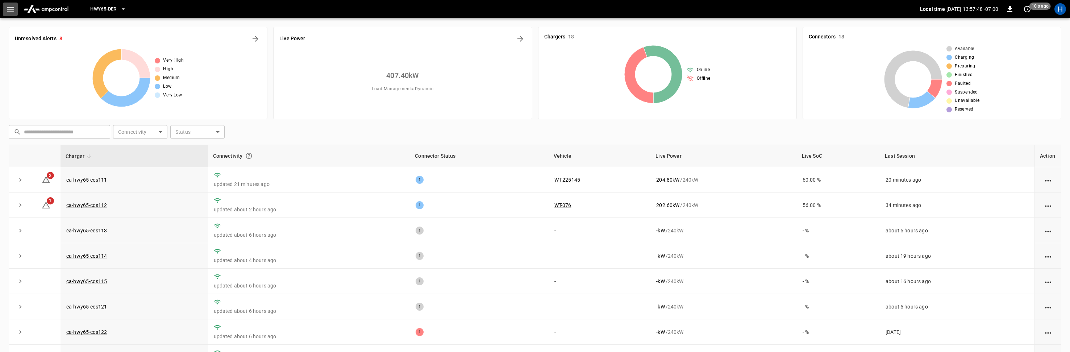
click at [9, 12] on icon "button" at bounding box center [10, 9] width 9 height 9
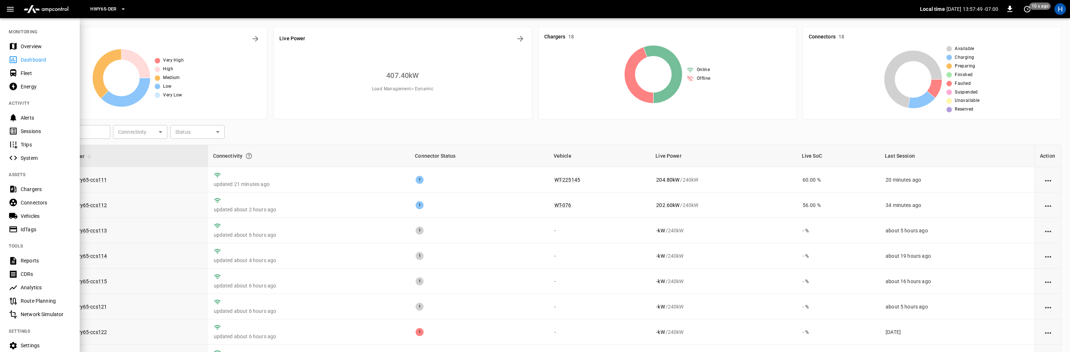
scroll to position [62, 0]
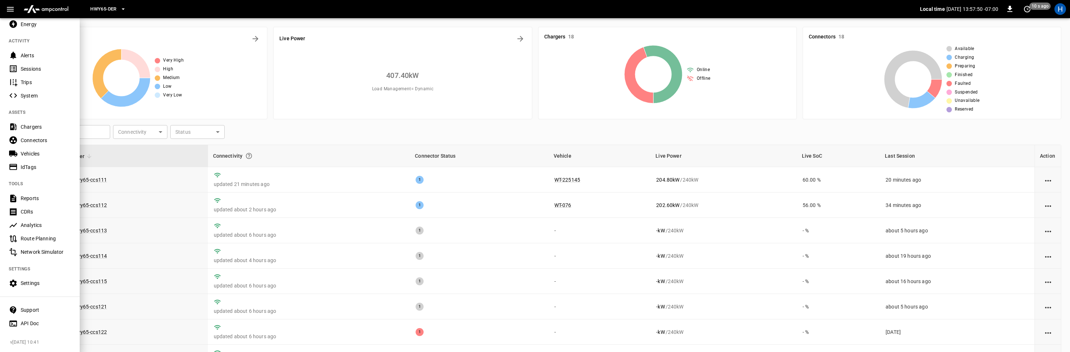
click at [24, 287] on div "Settings" at bounding box center [40, 283] width 80 height 13
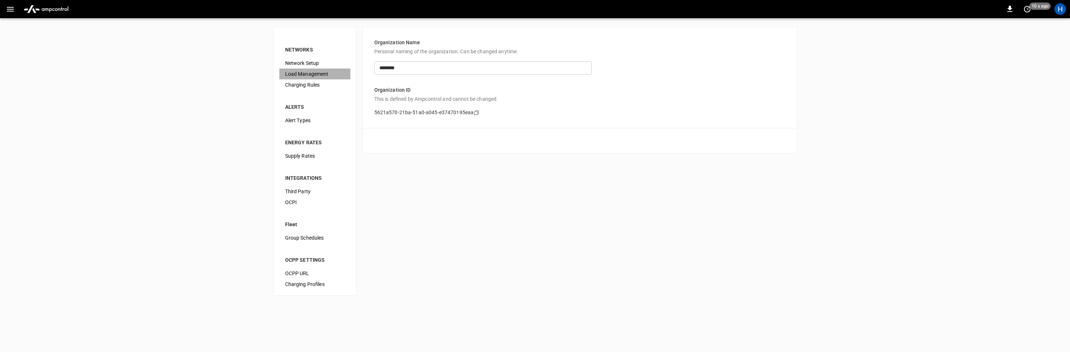
click at [298, 74] on span "Load Management" at bounding box center [314, 74] width 59 height 8
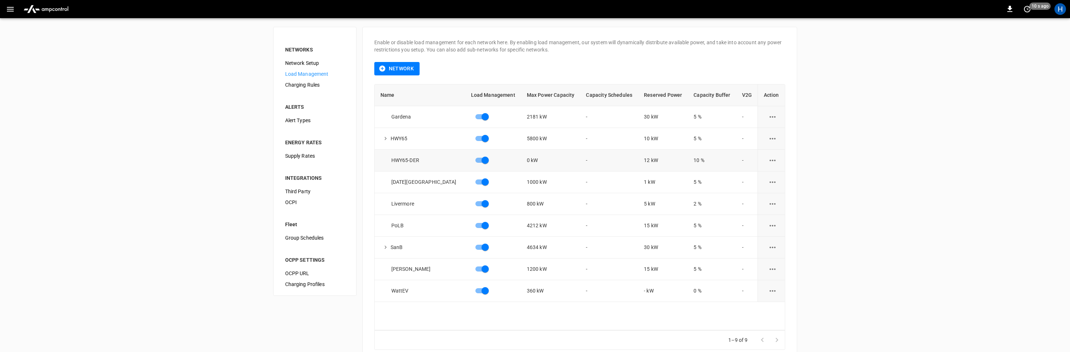
click at [772, 159] on icon "load management options" at bounding box center [772, 160] width 9 height 9
click at [769, 174] on li "Edit" at bounding box center [786, 178] width 51 height 12
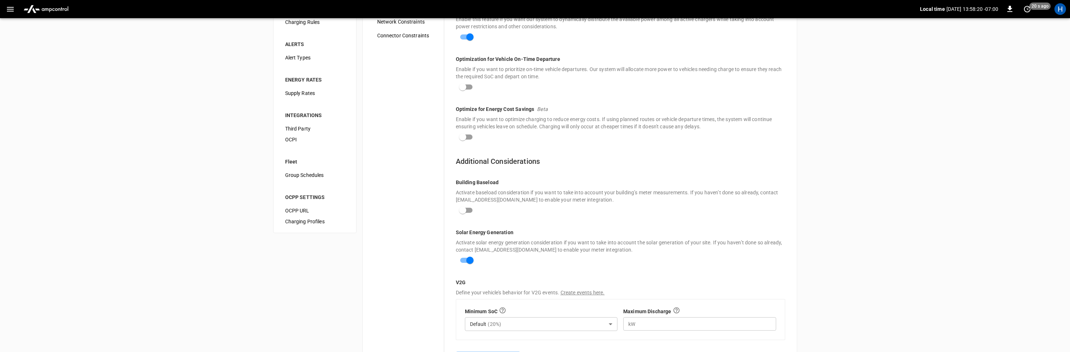
scroll to position [47, 0]
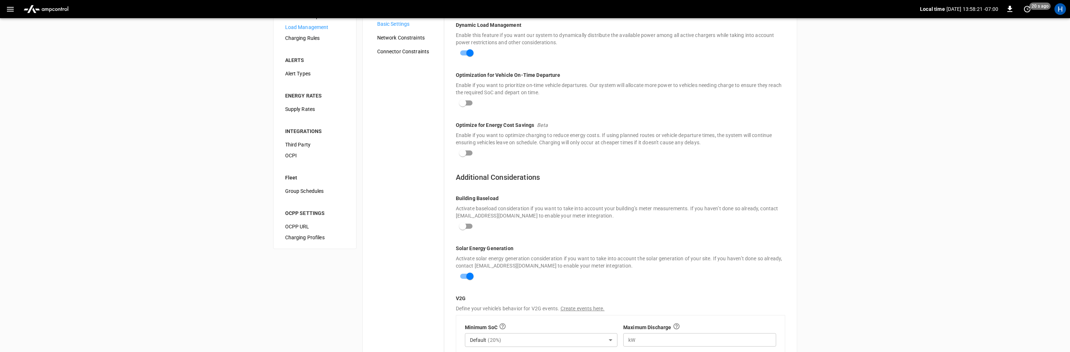
click at [400, 38] on span "Network Constraints" at bounding box center [407, 38] width 61 height 8
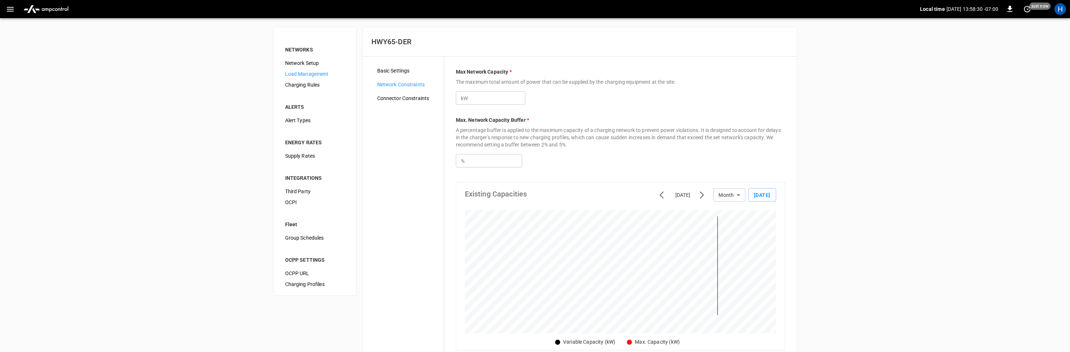
click at [405, 71] on span "Basic Settings" at bounding box center [407, 71] width 61 height 8
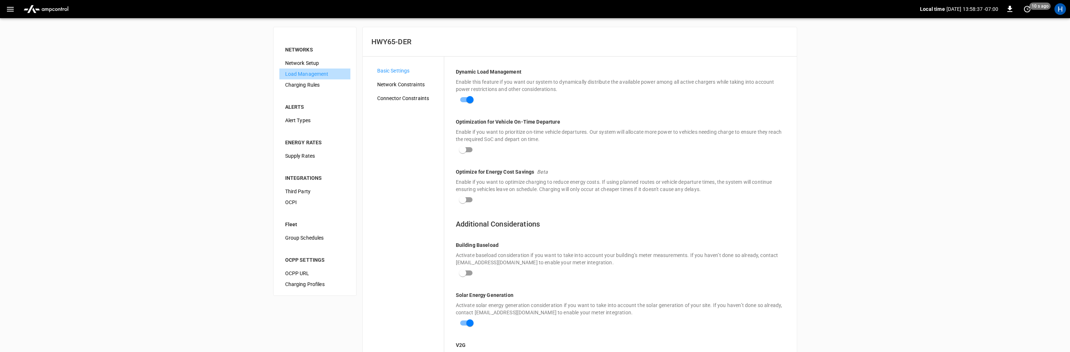
click at [318, 72] on span "Load Management" at bounding box center [314, 74] width 59 height 8
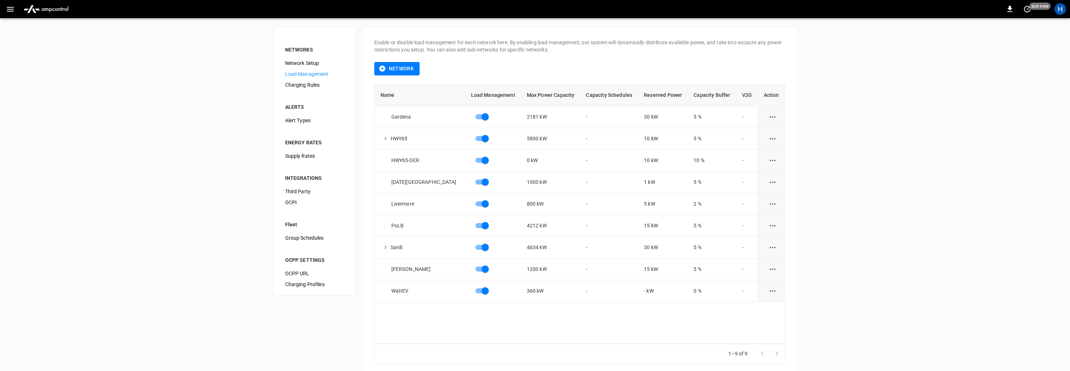
click at [46, 12] on img "menu" at bounding box center [46, 9] width 51 height 14
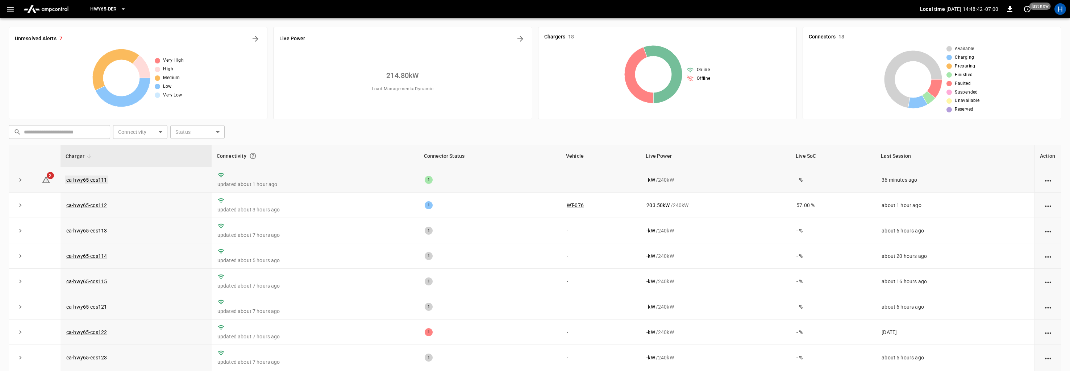
click at [82, 178] on link "ca-hwy65-ccs111" at bounding box center [86, 179] width 43 height 9
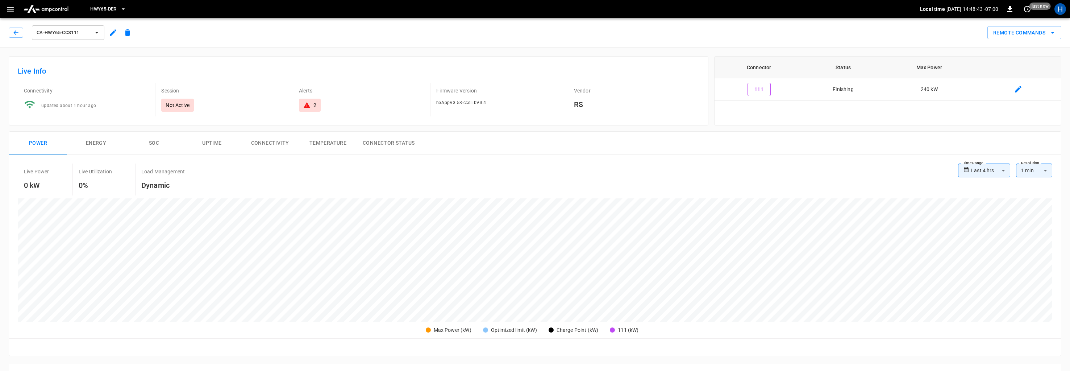
click at [306, 107] on icon at bounding box center [307, 105] width 7 height 6
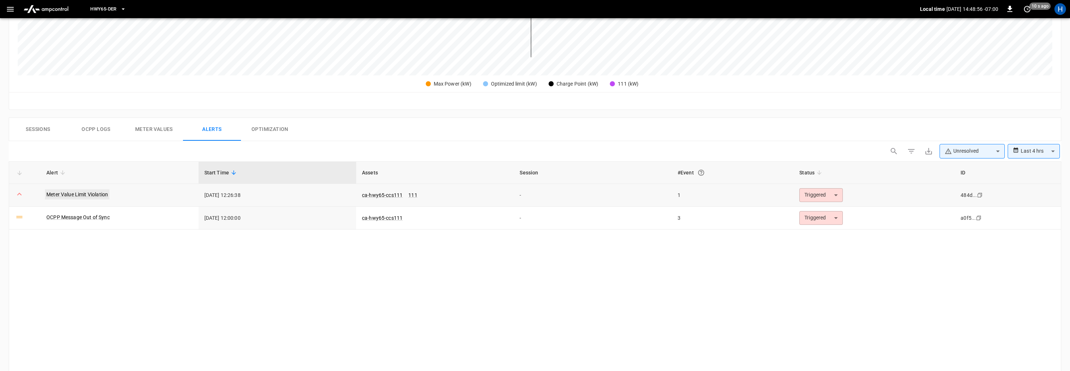
scroll to position [233, 0]
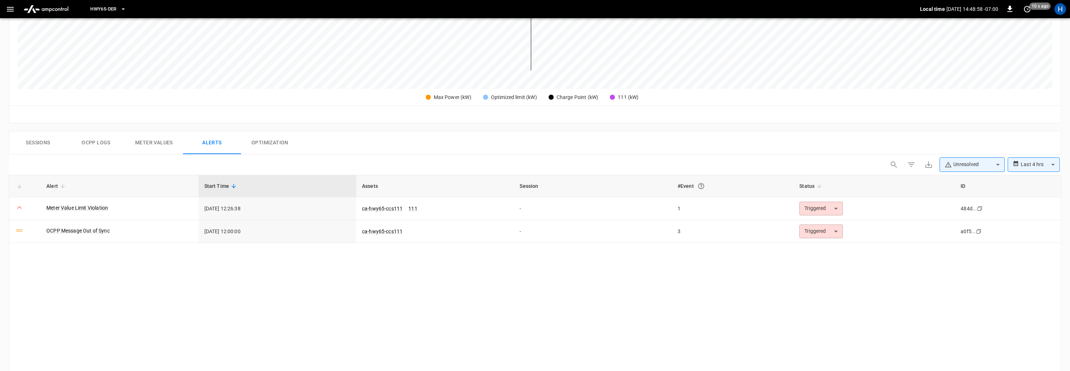
click at [994, 167] on body "**********" at bounding box center [535, 129] width 1070 height 725
click at [855, 156] on div at bounding box center [535, 185] width 1070 height 371
click at [831, 216] on td "Triggered ********* ​" at bounding box center [874, 208] width 161 height 23
click at [831, 209] on body "**********" at bounding box center [535, 129] width 1070 height 725
click at [816, 229] on li "Resolved" at bounding box center [821, 226] width 46 height 13
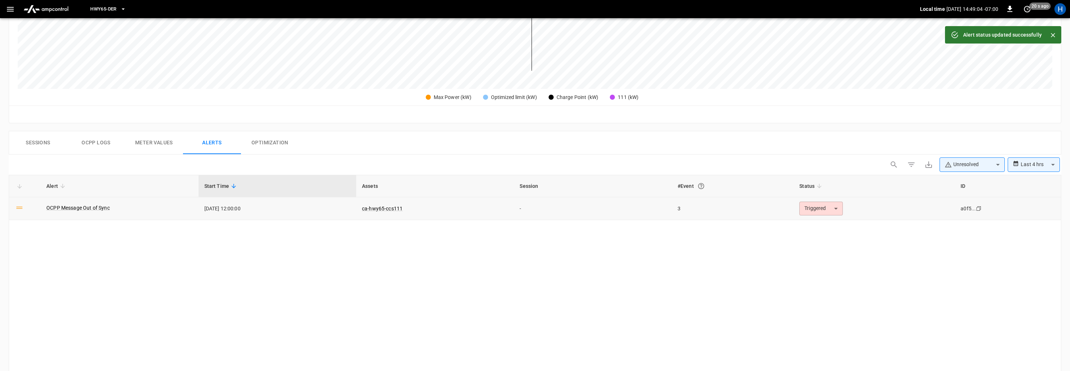
click at [820, 212] on body "**********" at bounding box center [535, 129] width 1070 height 725
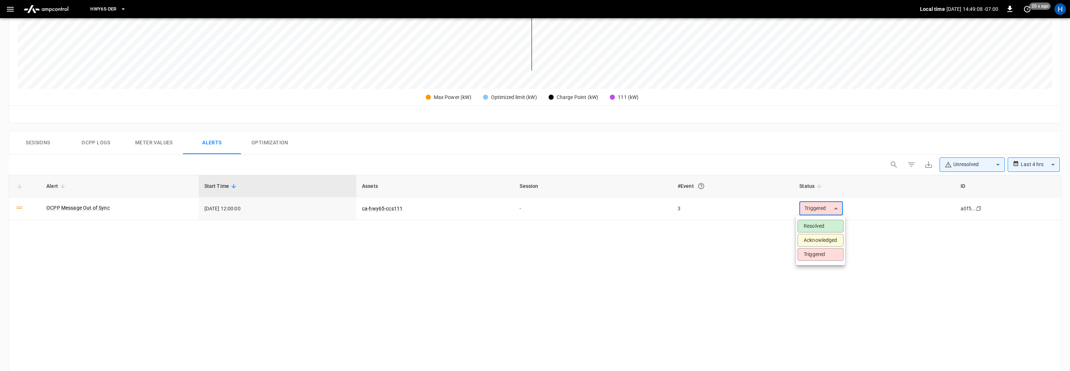
click at [706, 245] on div at bounding box center [535, 185] width 1070 height 371
click at [71, 208] on link "OCPP Message Out of Sync" at bounding box center [78, 208] width 66 height 10
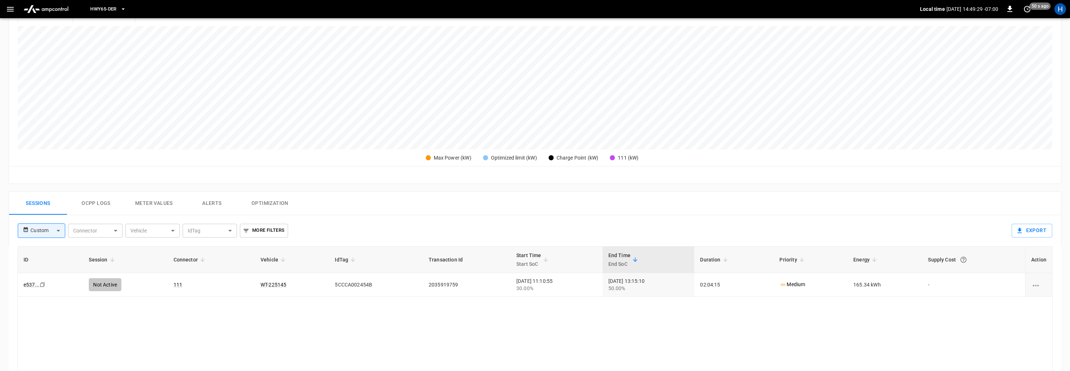
scroll to position [140, 0]
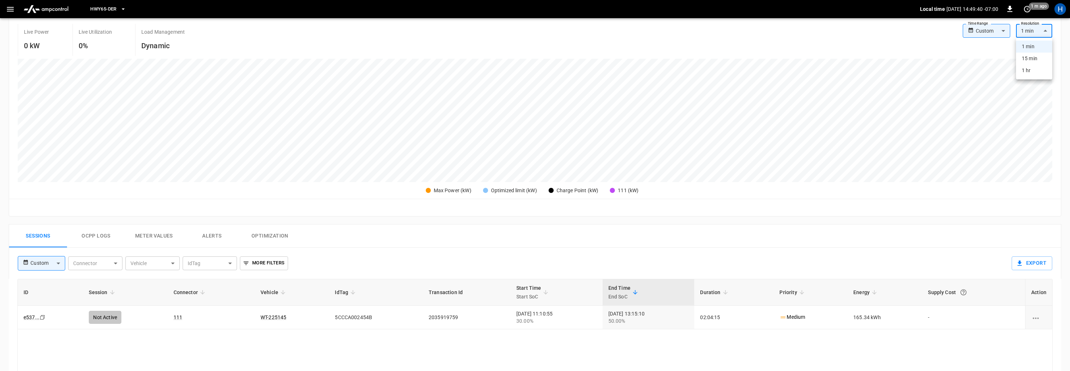
click at [1045, 31] on body "HWY65-DER Local time 2025-08-27 14:49:40 -07:00 0 1 m ago H ca-hwy65-ccs111 Rem…" at bounding box center [535, 213] width 1070 height 706
click at [948, 59] on div at bounding box center [535, 185] width 1070 height 371
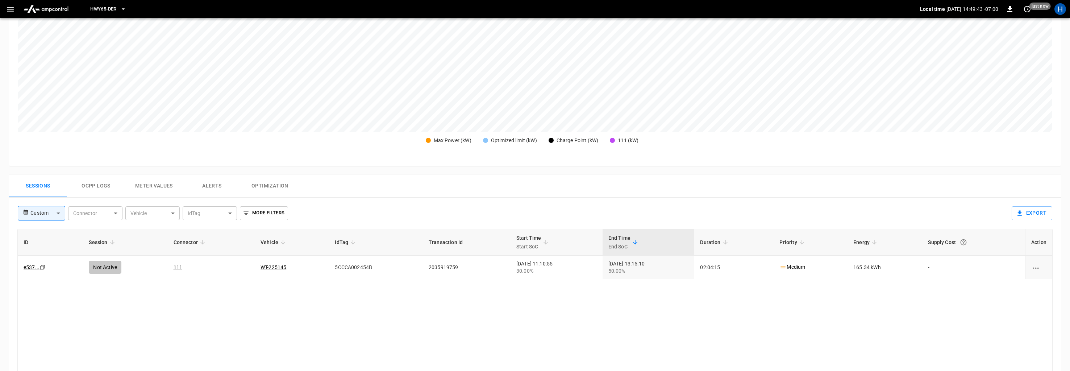
scroll to position [199, 0]
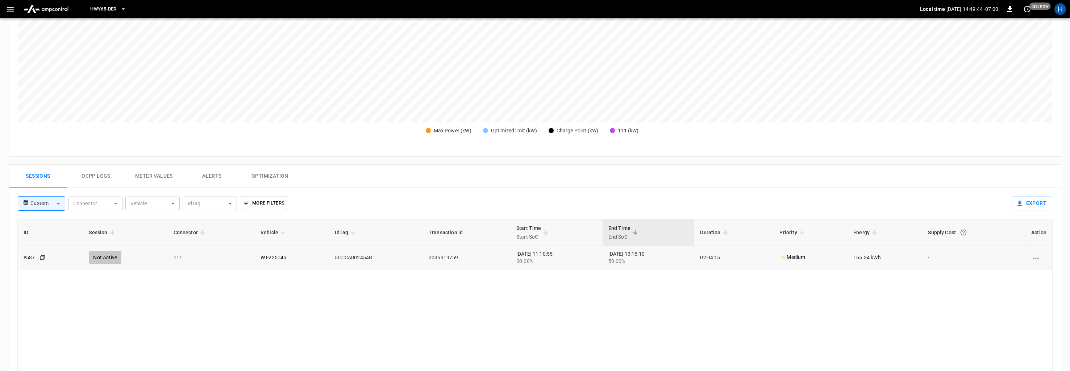
click at [52, 264] on td "e537 ... Copy" at bounding box center [50, 258] width 65 height 24
click at [28, 258] on link "e537 ..." at bounding box center [31, 257] width 19 height 9
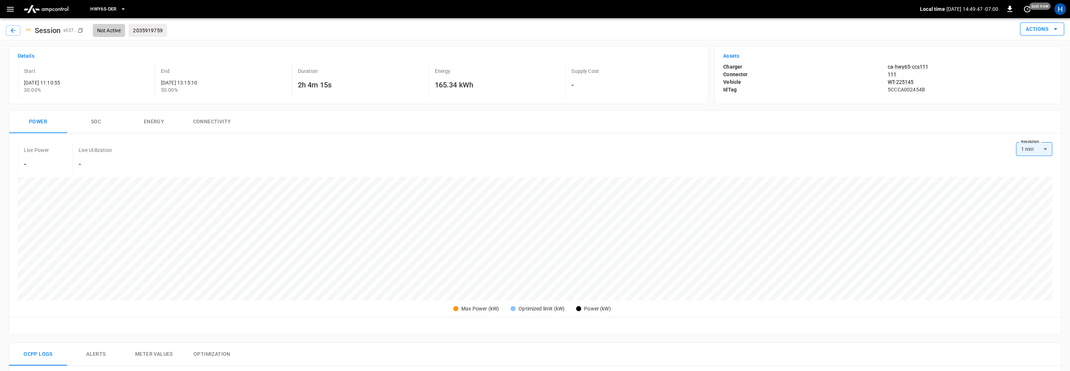
click at [1049, 28] on button "Actions" at bounding box center [1042, 28] width 44 height 13
click at [974, 46] on div at bounding box center [535, 185] width 1070 height 371
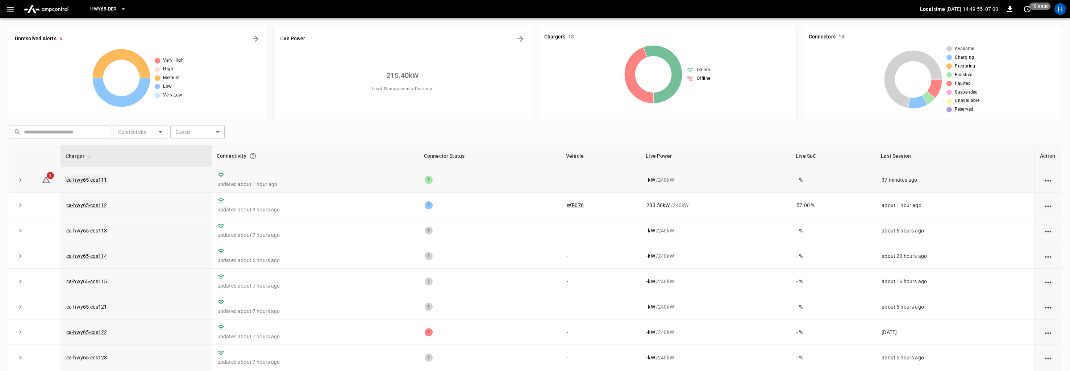
click at [85, 177] on link "ca-hwy65-ccs111" at bounding box center [86, 179] width 43 height 9
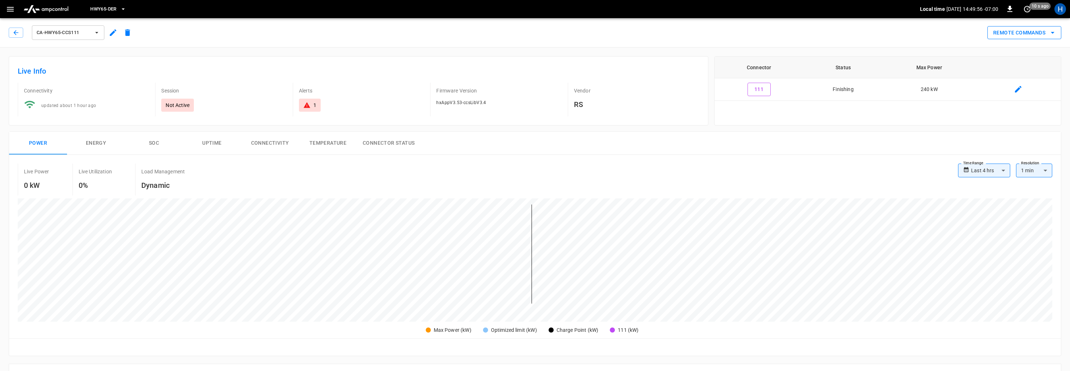
click at [1028, 28] on button "Remote Commands" at bounding box center [1025, 32] width 74 height 13
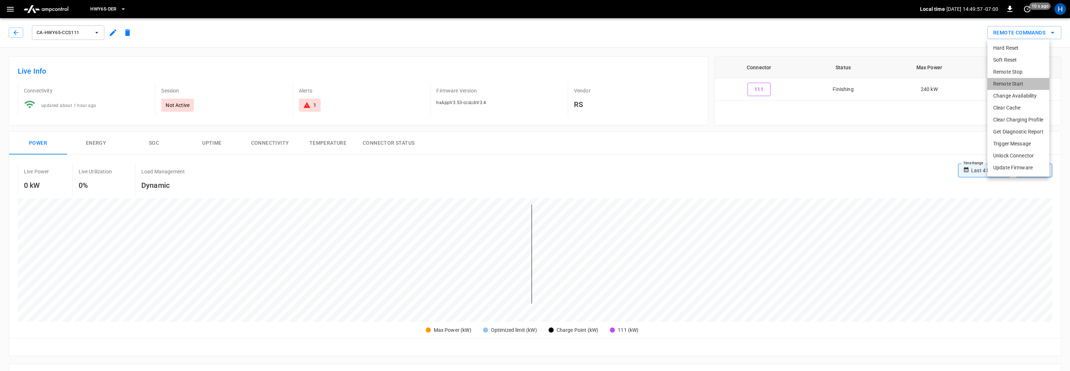
click at [1002, 79] on li "Remote Start" at bounding box center [1019, 84] width 62 height 12
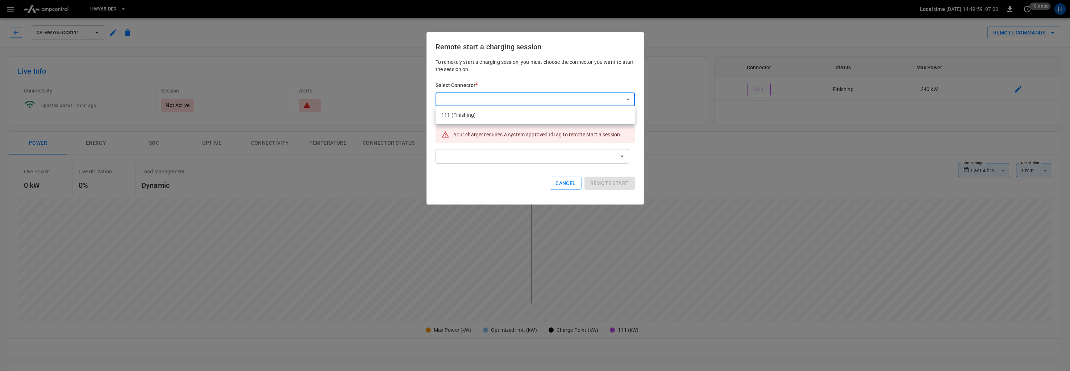
click at [530, 99] on body "**********" at bounding box center [535, 353] width 1070 height 706
click at [513, 110] on li "111 (Finishing)" at bounding box center [535, 115] width 199 height 12
type input "**********"
click at [490, 157] on body "**********" at bounding box center [535, 353] width 1070 height 706
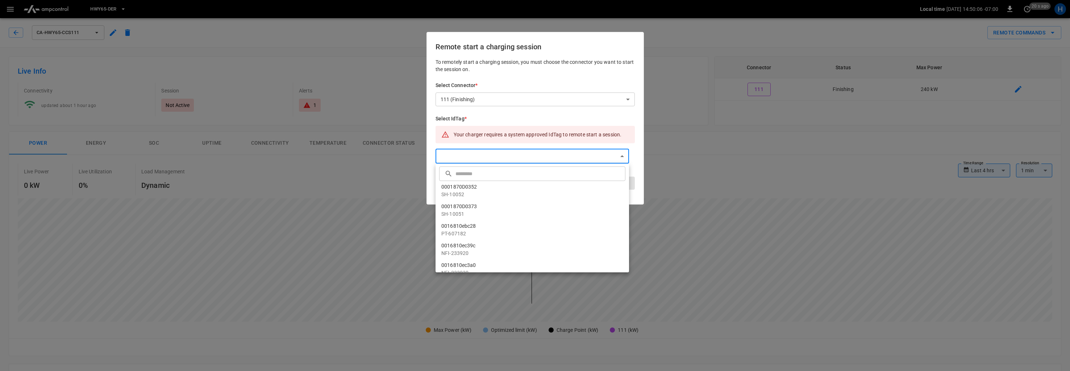
click at [255, 49] on div at bounding box center [535, 185] width 1070 height 371
click at [462, 155] on body "**********" at bounding box center [535, 353] width 1070 height 706
click at [354, 165] on div at bounding box center [535, 185] width 1070 height 371
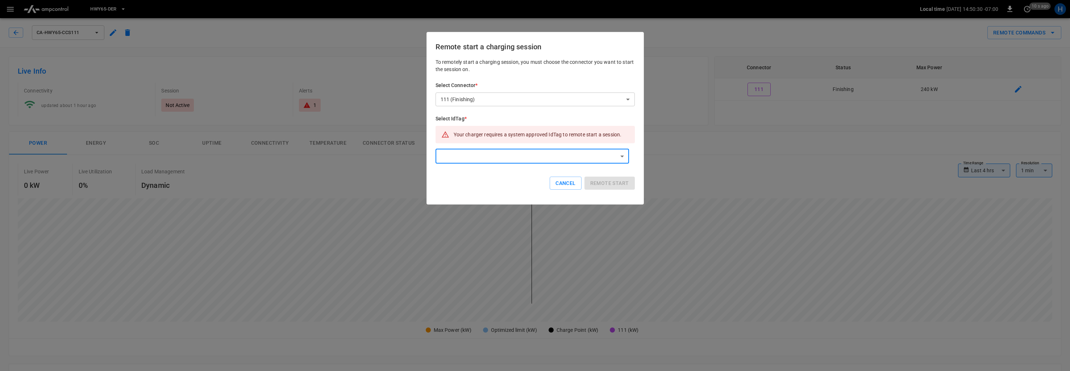
click at [464, 156] on body "**********" at bounding box center [535, 353] width 1070 height 706
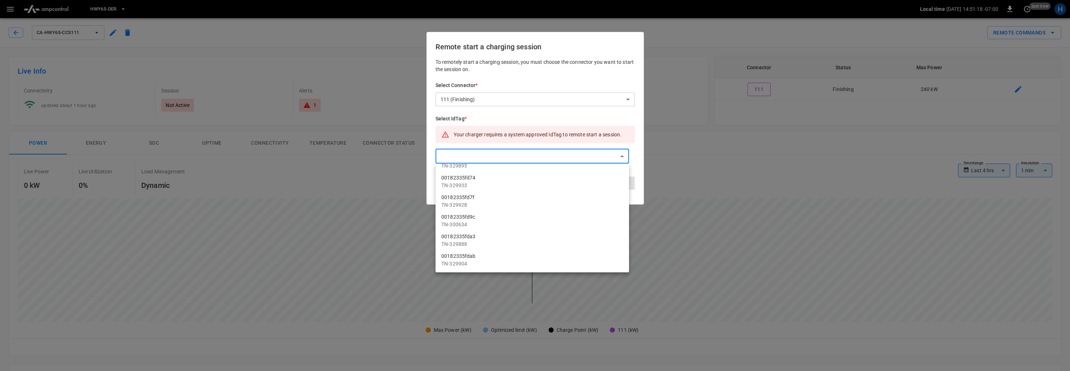
scroll to position [1861, 0]
click at [476, 156] on div at bounding box center [535, 185] width 1070 height 371
click at [473, 155] on body "**********" at bounding box center [535, 353] width 1070 height 706
click at [465, 176] on input "text" at bounding box center [540, 173] width 168 height 19
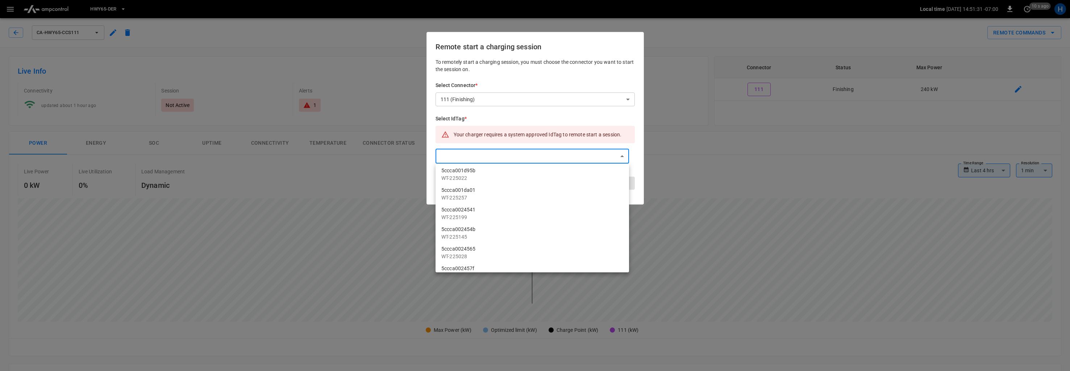
type input "******"
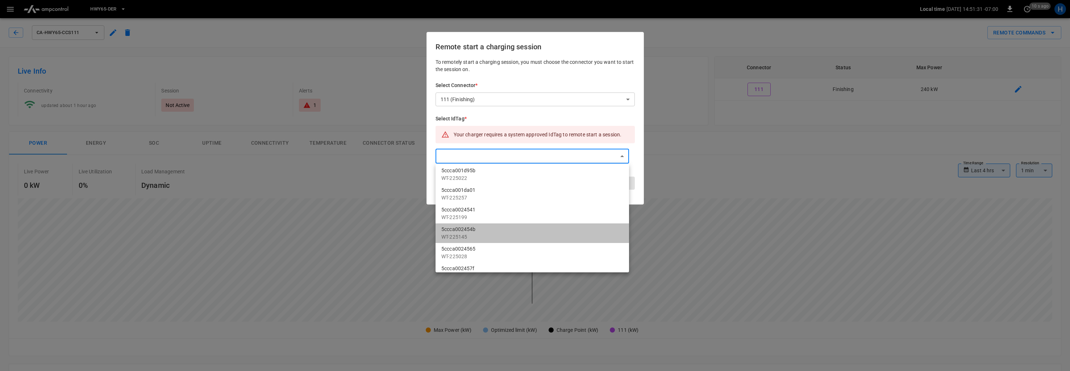
click at [501, 232] on li "5ccca002454b WT-225145" at bounding box center [533, 233] width 194 height 20
type input "**********"
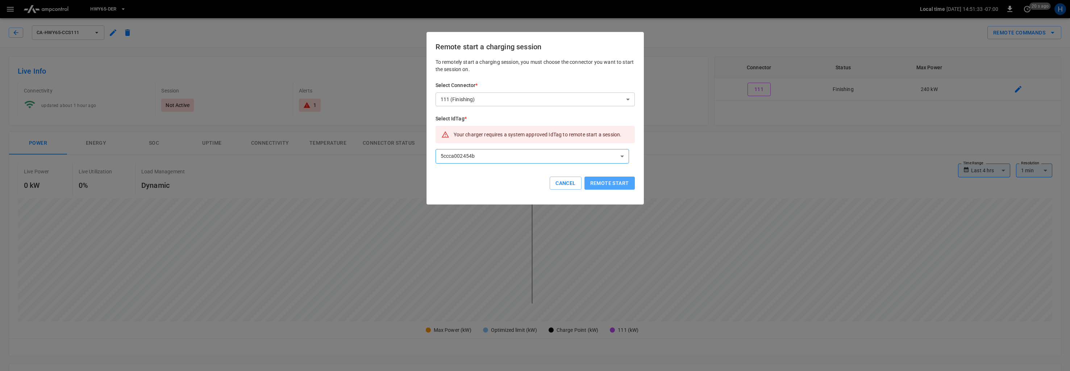
click at [613, 182] on button "Remote start" at bounding box center [610, 183] width 50 height 13
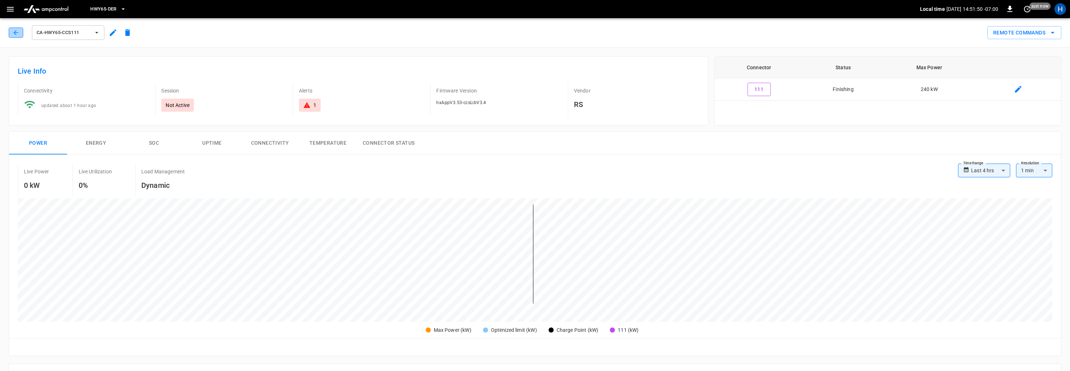
click at [14, 34] on icon "button" at bounding box center [15, 32] width 7 height 7
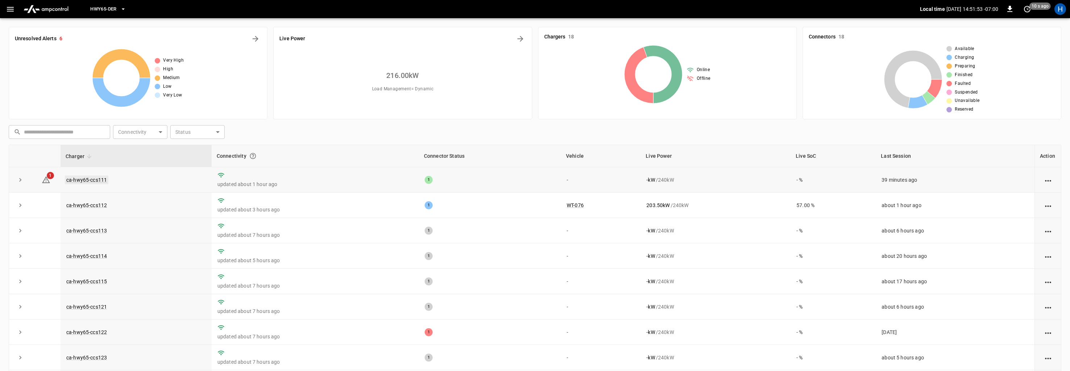
click at [98, 177] on link "ca-hwy65-ccs111" at bounding box center [86, 179] width 43 height 9
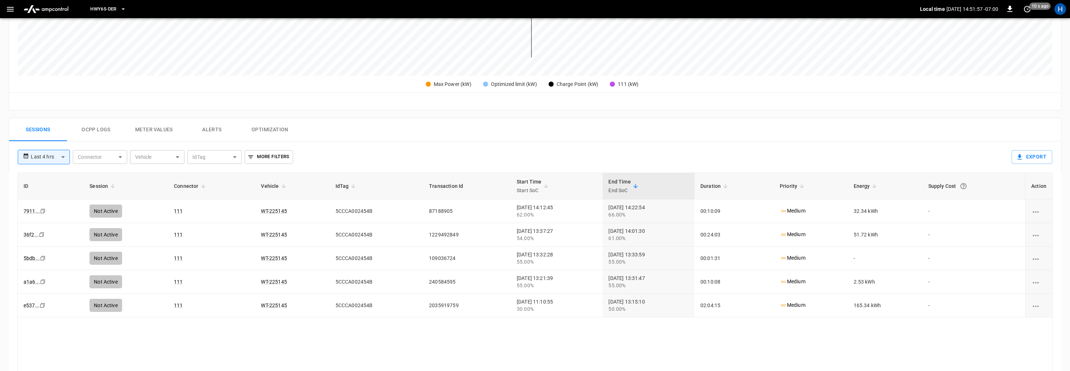
scroll to position [141, 0]
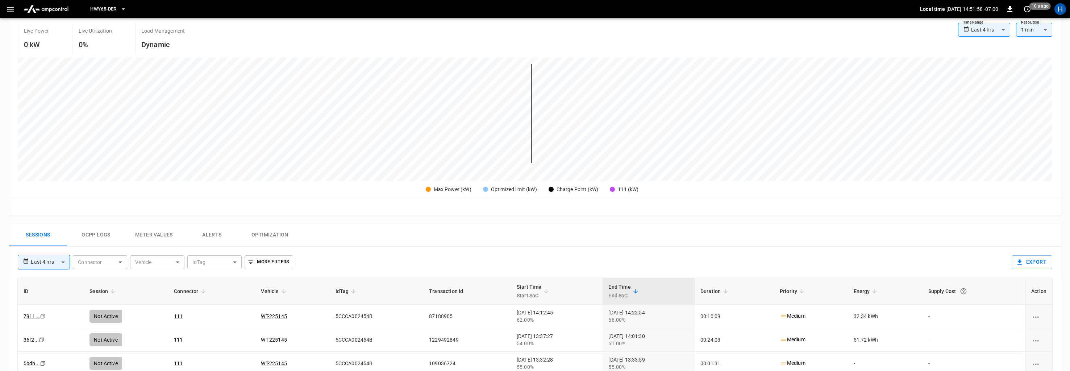
click at [98, 232] on button "Ocpp logs" at bounding box center [96, 234] width 58 height 23
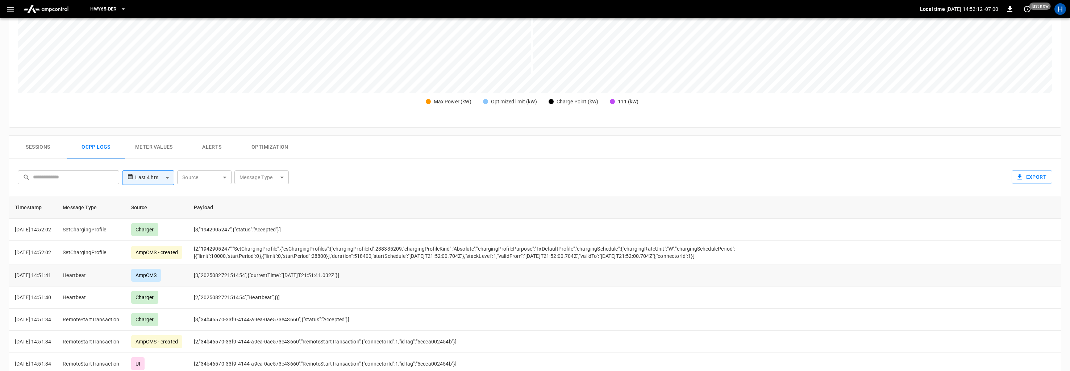
scroll to position [225, 0]
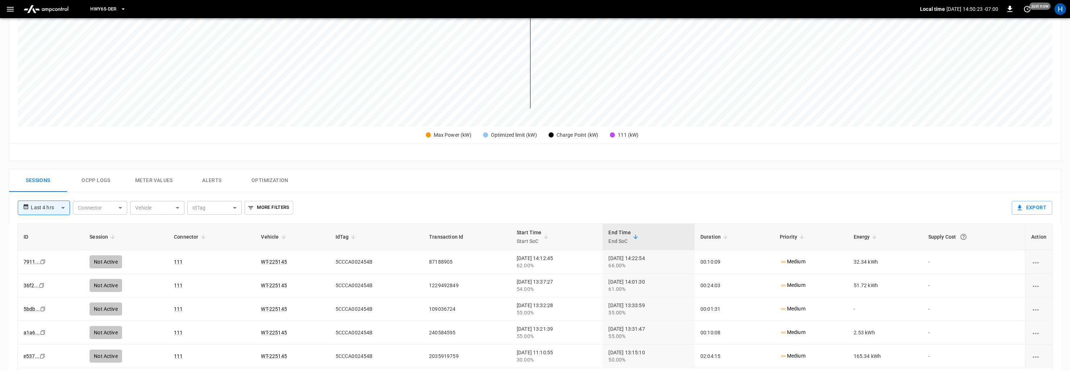
scroll to position [221, 0]
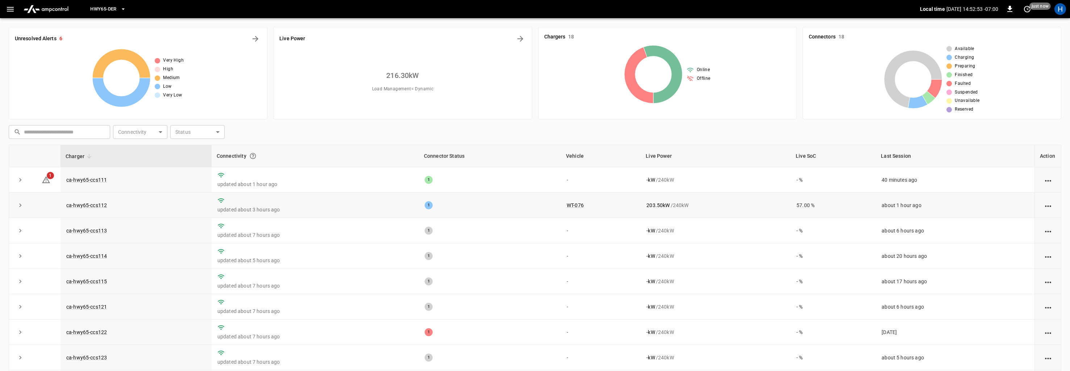
click at [807, 204] on td "57.00 %" at bounding box center [833, 204] width 85 height 25
click at [567, 206] on link "WT-076" at bounding box center [575, 205] width 20 height 9
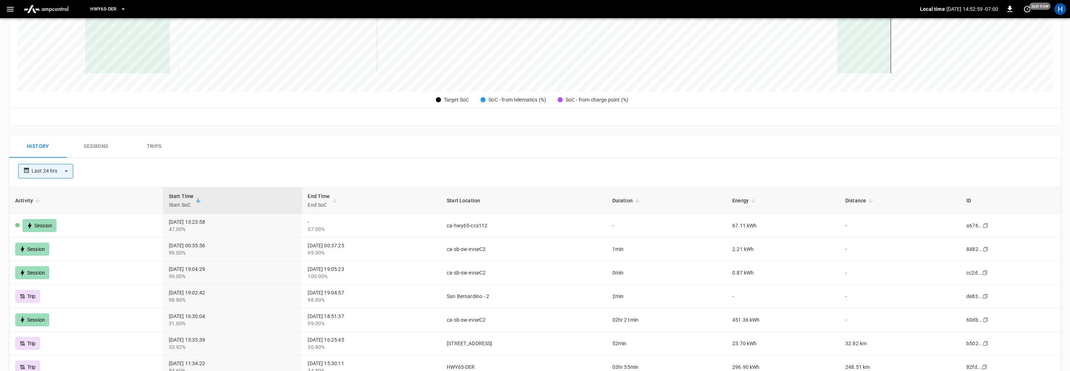
scroll to position [306, 0]
